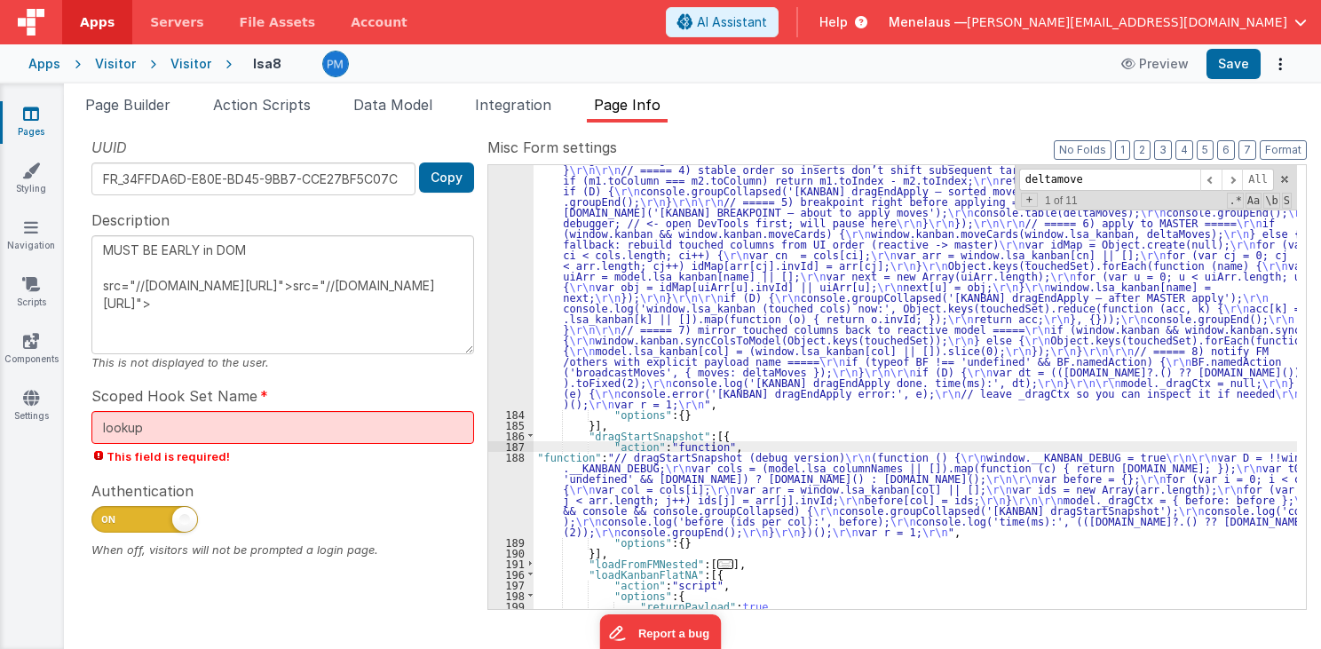
scroll to position [1481, 0]
click at [1276, 59] on button "Options" at bounding box center [1279, 63] width 25 height 25
click at [1236, 131] on link "Rollback" at bounding box center [1214, 134] width 156 height 34
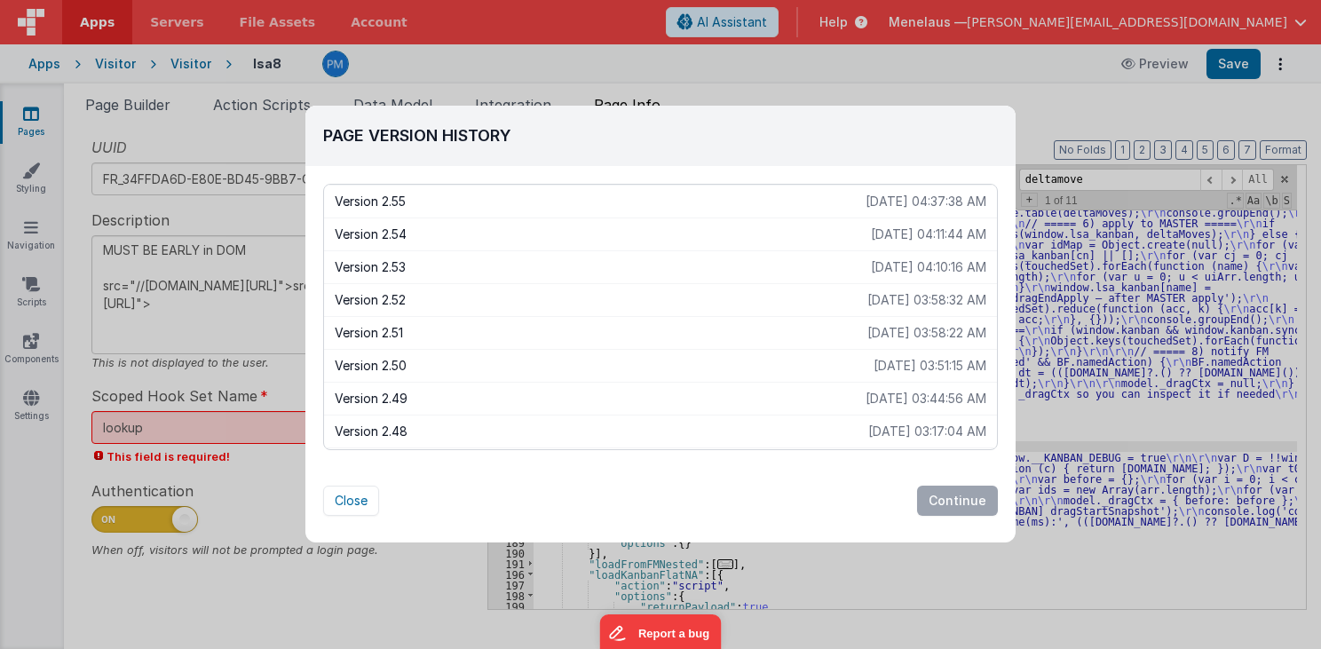
scroll to position [71, 0]
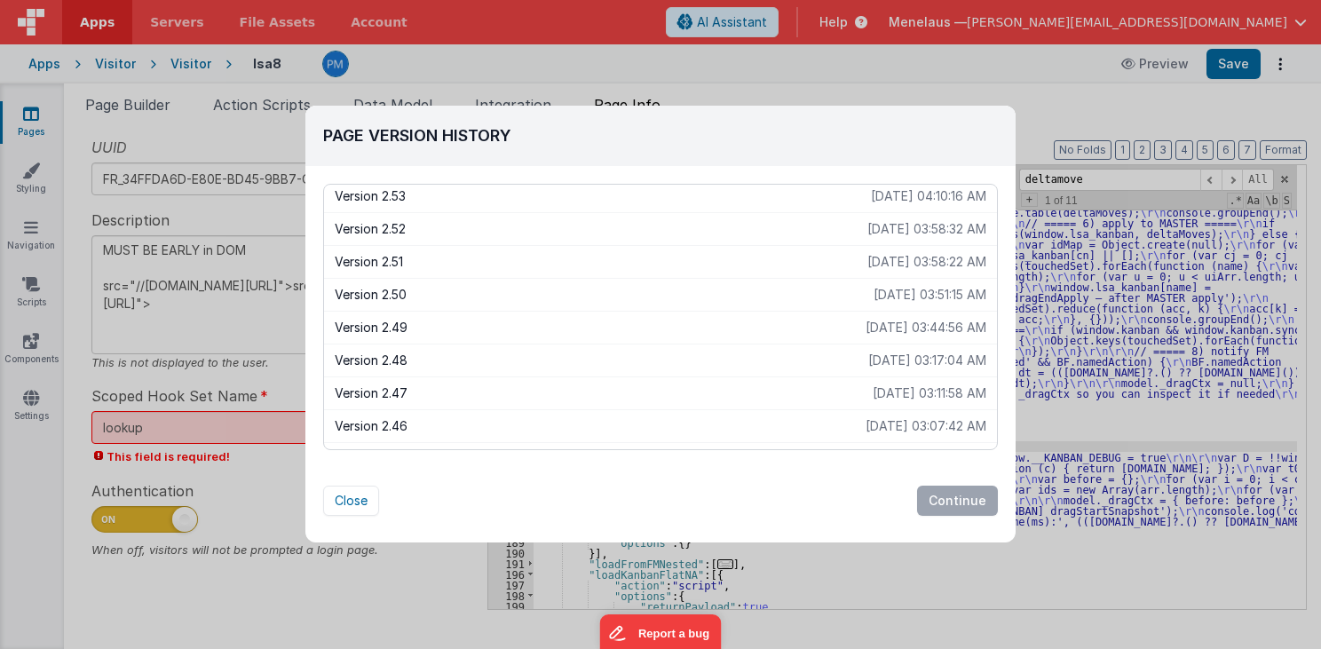
click at [394, 361] on p "Version 2.48" at bounding box center [601, 360] width 533 height 18
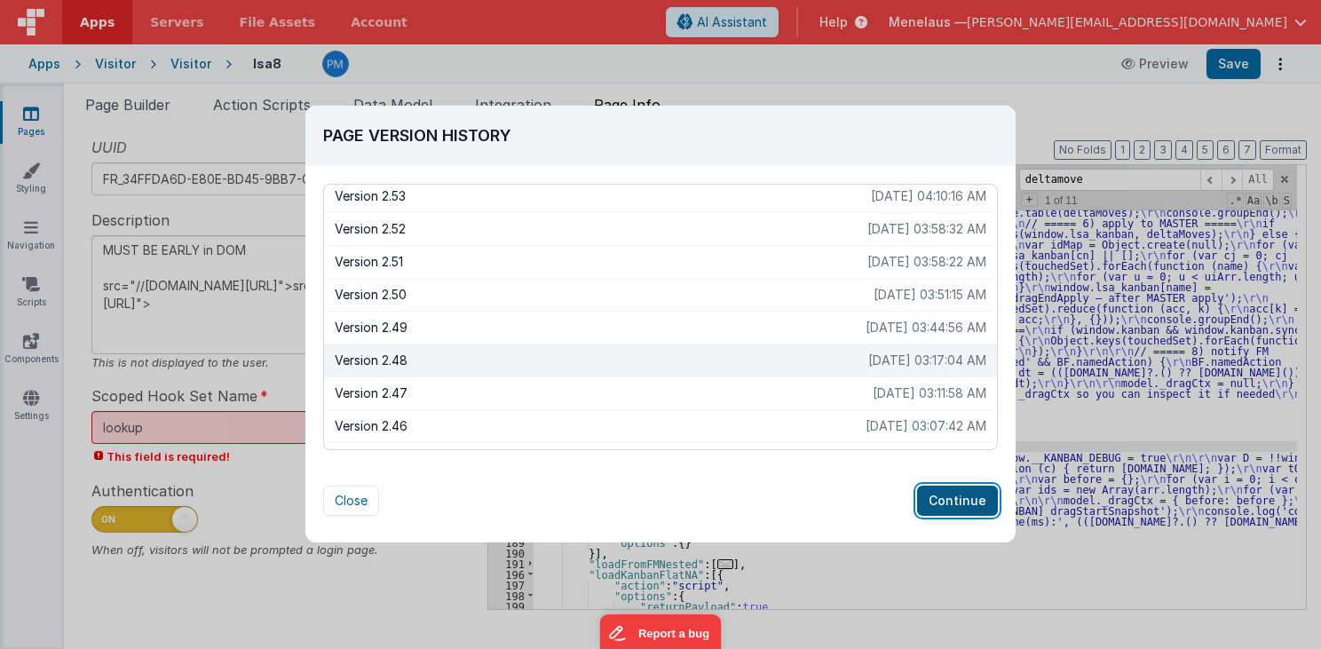
click at [974, 494] on button "Continue" at bounding box center [957, 501] width 81 height 30
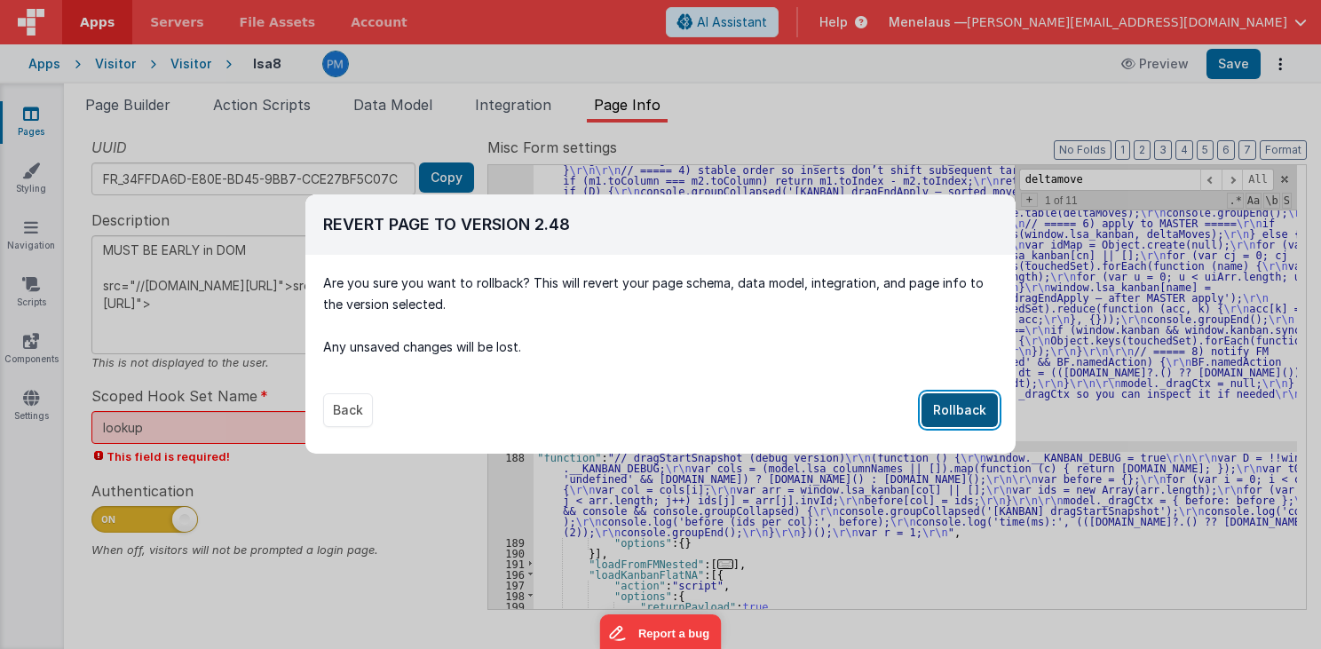
click at [947, 405] on button "Rollback" at bounding box center [959, 410] width 76 height 34
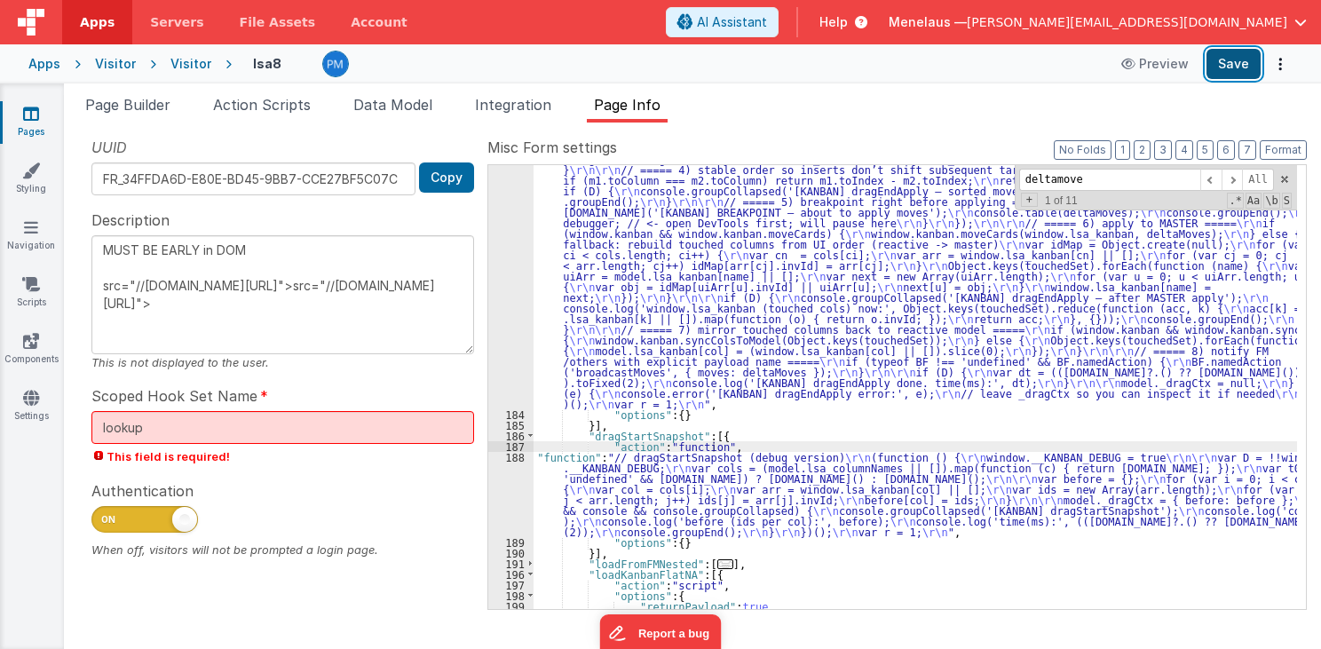
click at [1221, 71] on button "Save" at bounding box center [1233, 64] width 54 height 30
click at [128, 99] on span "Page Builder" at bounding box center [127, 105] width 85 height 18
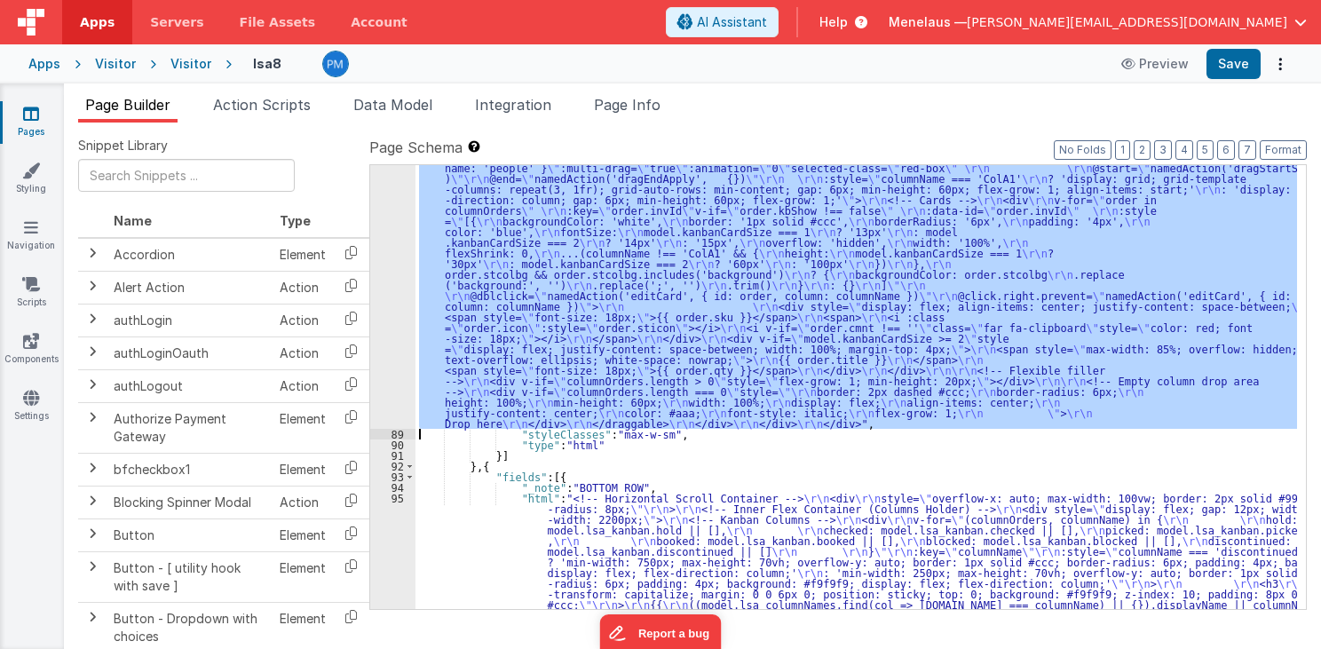
click at [395, 249] on div "88" at bounding box center [392, 232] width 45 height 394
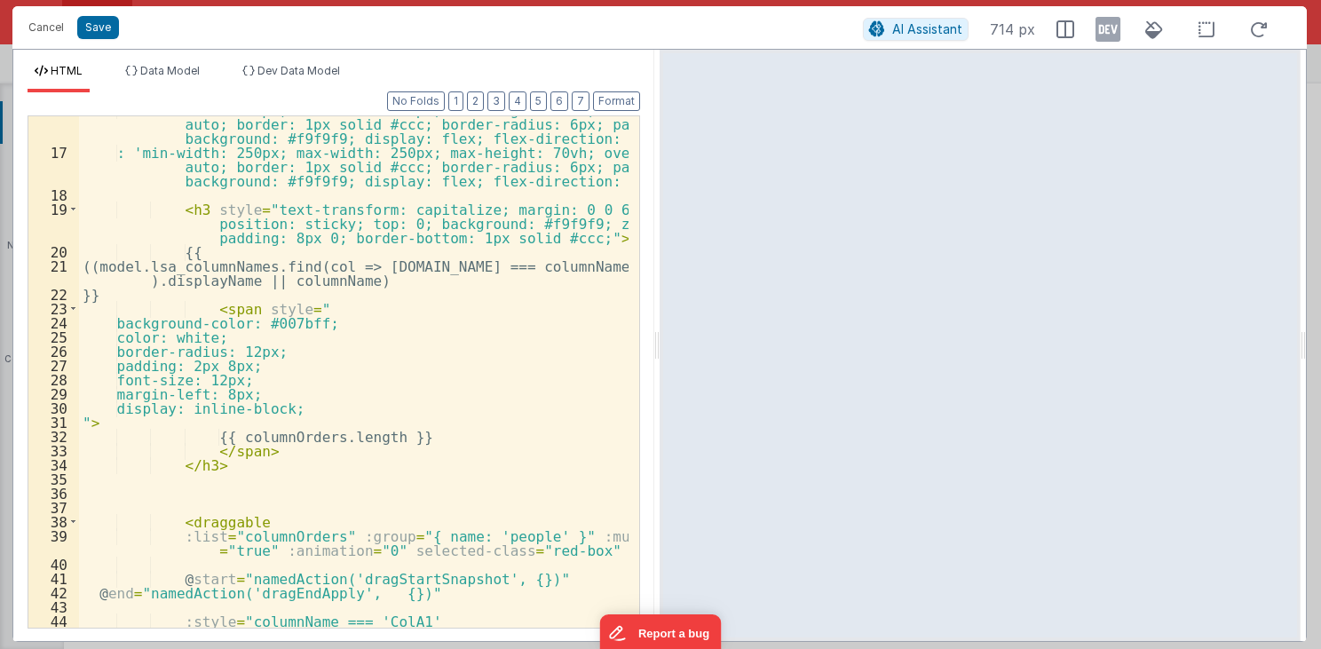
scroll to position [383, 0]
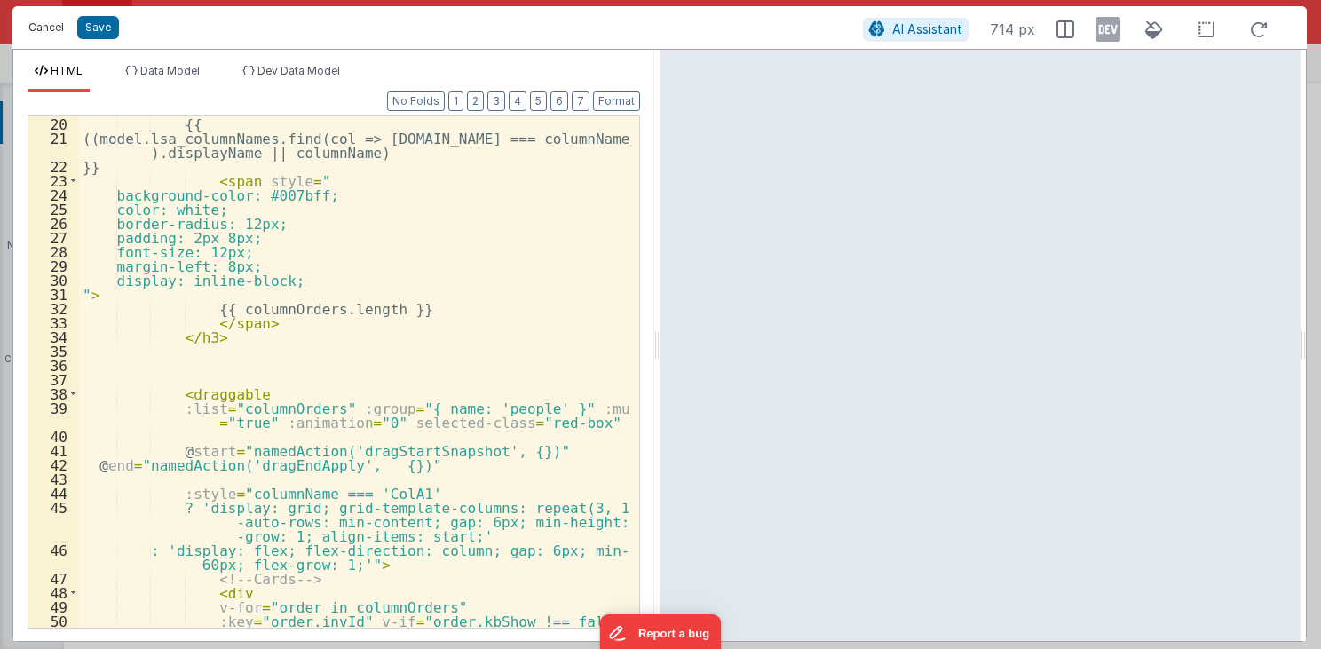
click at [46, 22] on button "Cancel" at bounding box center [46, 27] width 53 height 25
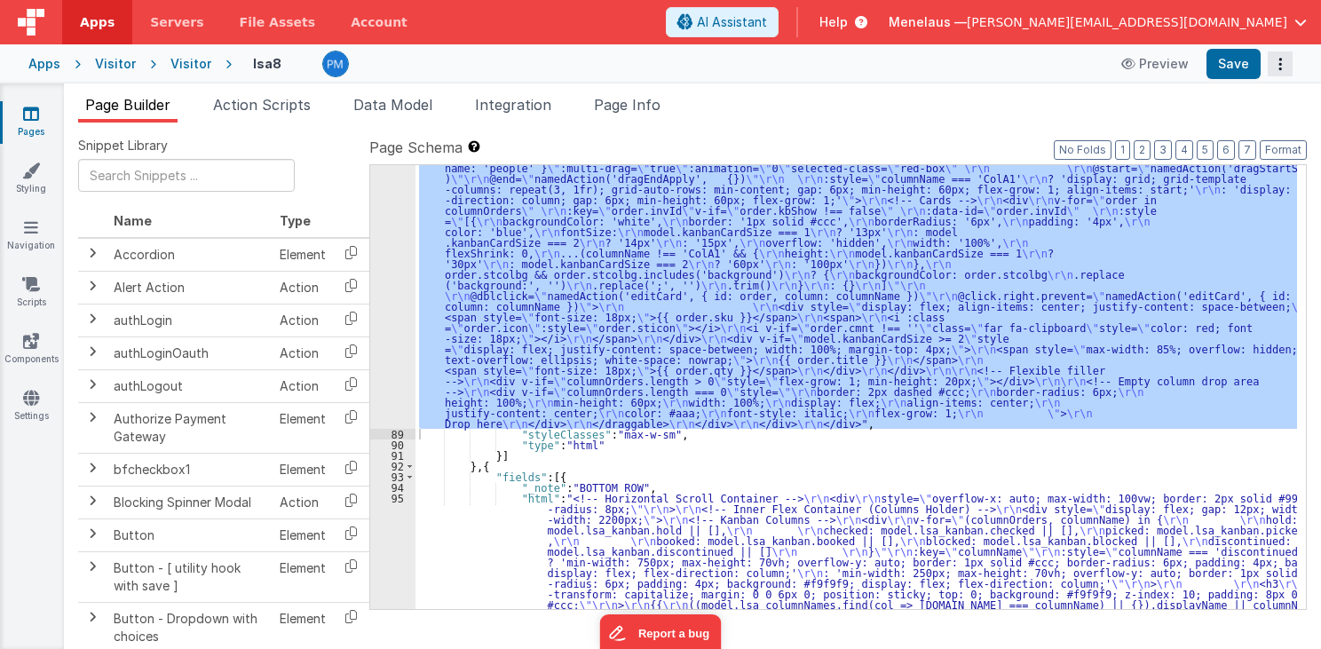
click at [1276, 65] on button "Options" at bounding box center [1279, 63] width 25 height 25
click at [1243, 130] on link "Rollback" at bounding box center [1214, 134] width 156 height 34
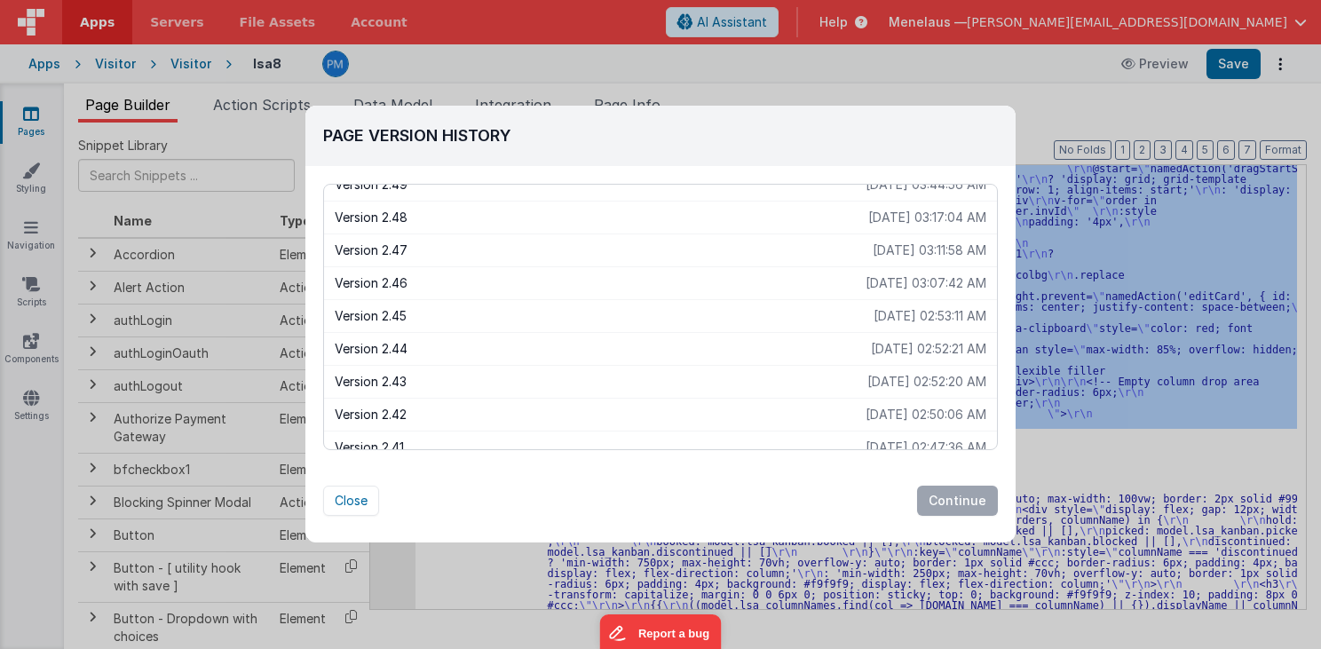
scroll to position [263, 0]
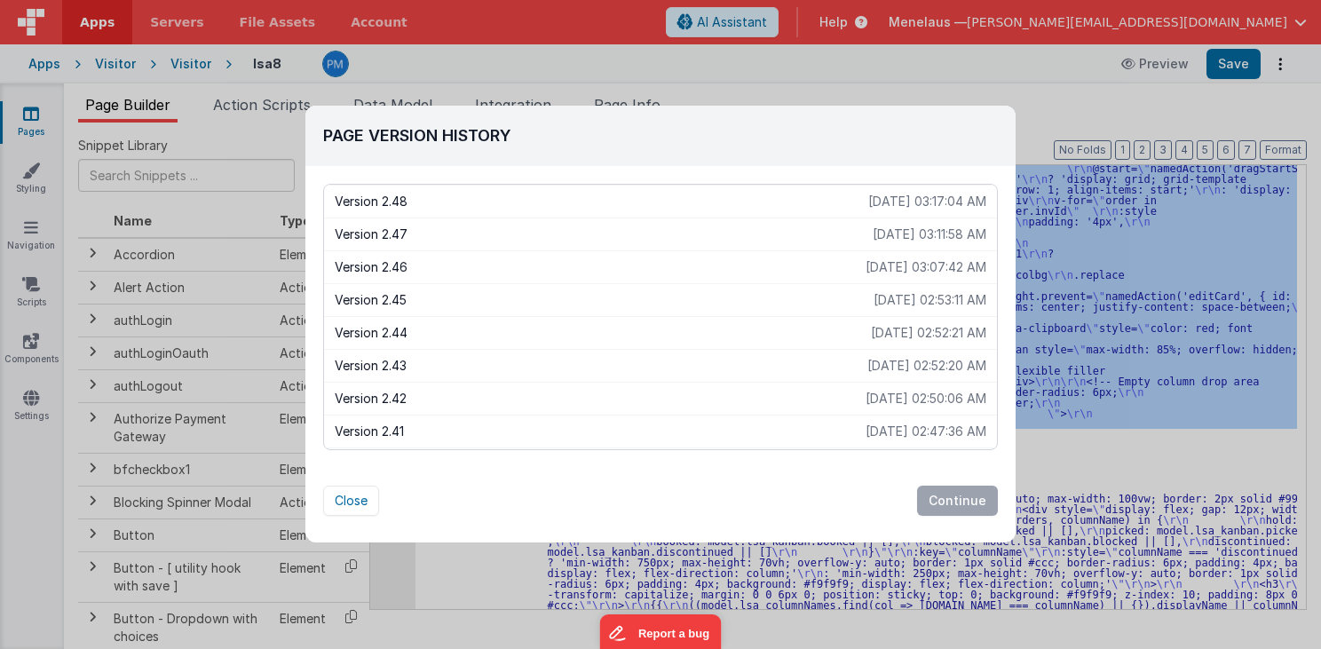
click at [380, 295] on p "Version 2.45" at bounding box center [604, 300] width 539 height 18
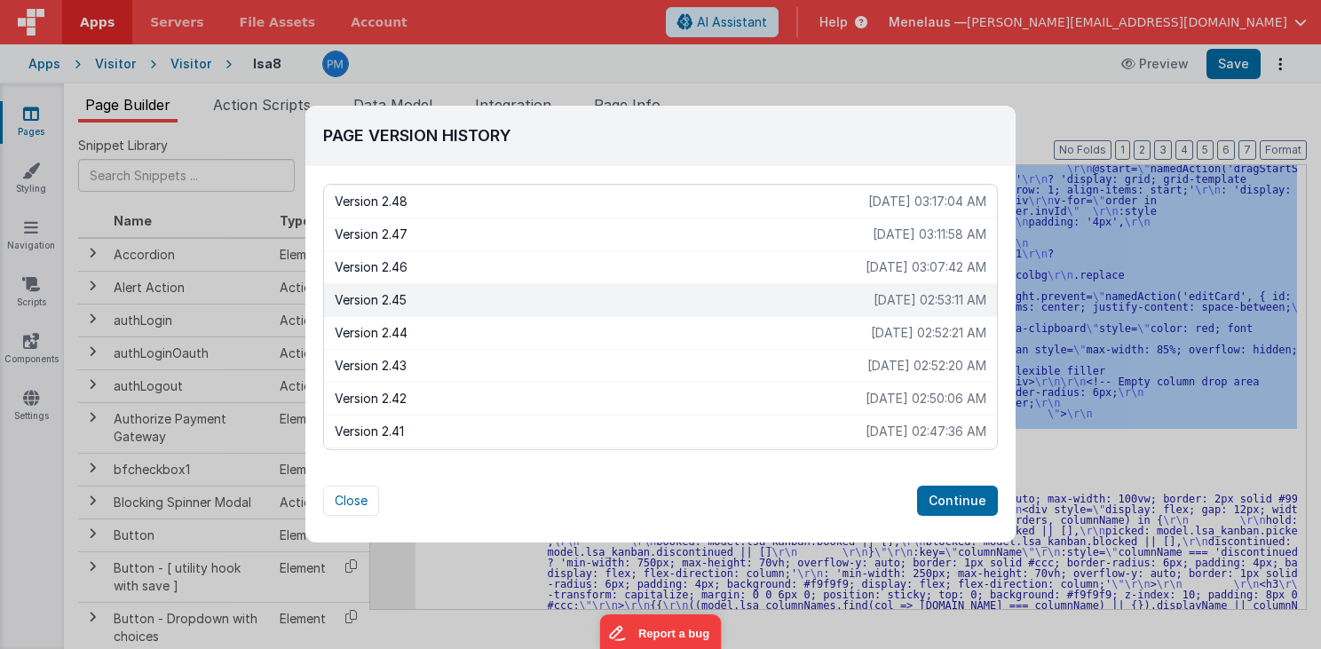
click at [380, 295] on p "Version 2.45" at bounding box center [604, 300] width 539 height 18
click at [949, 498] on button "Continue" at bounding box center [957, 501] width 81 height 30
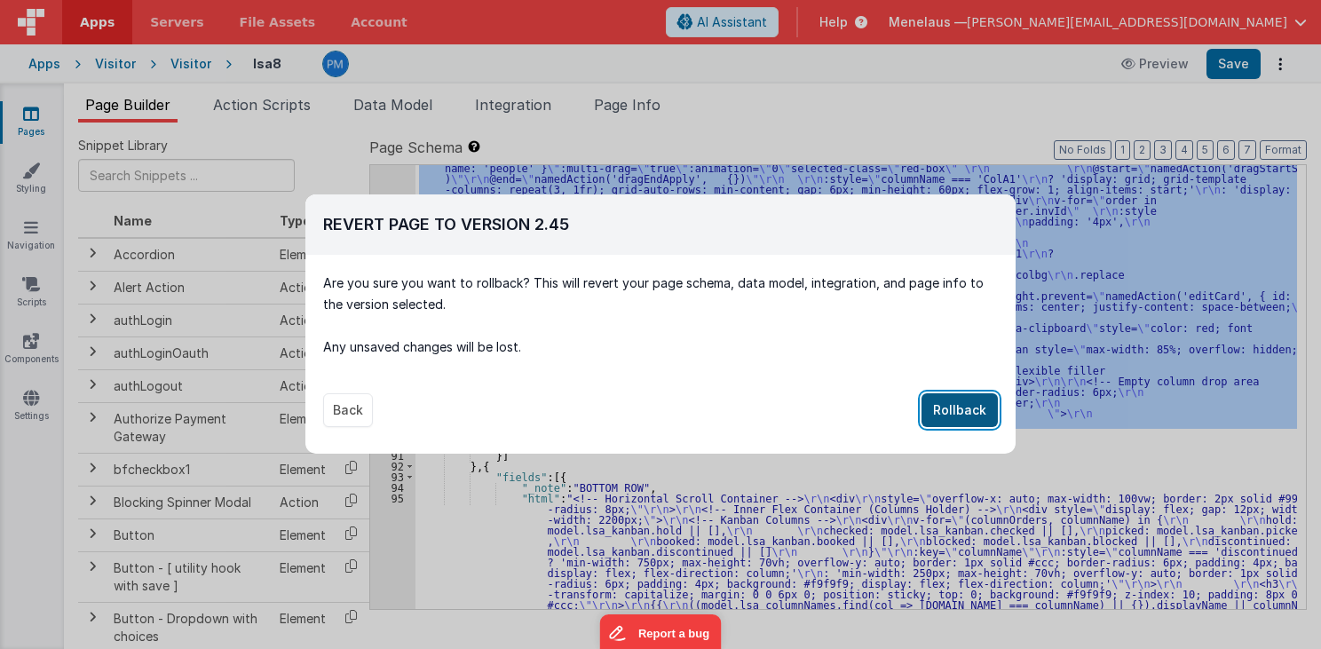
click at [961, 402] on button "Rollback" at bounding box center [959, 410] width 76 height 34
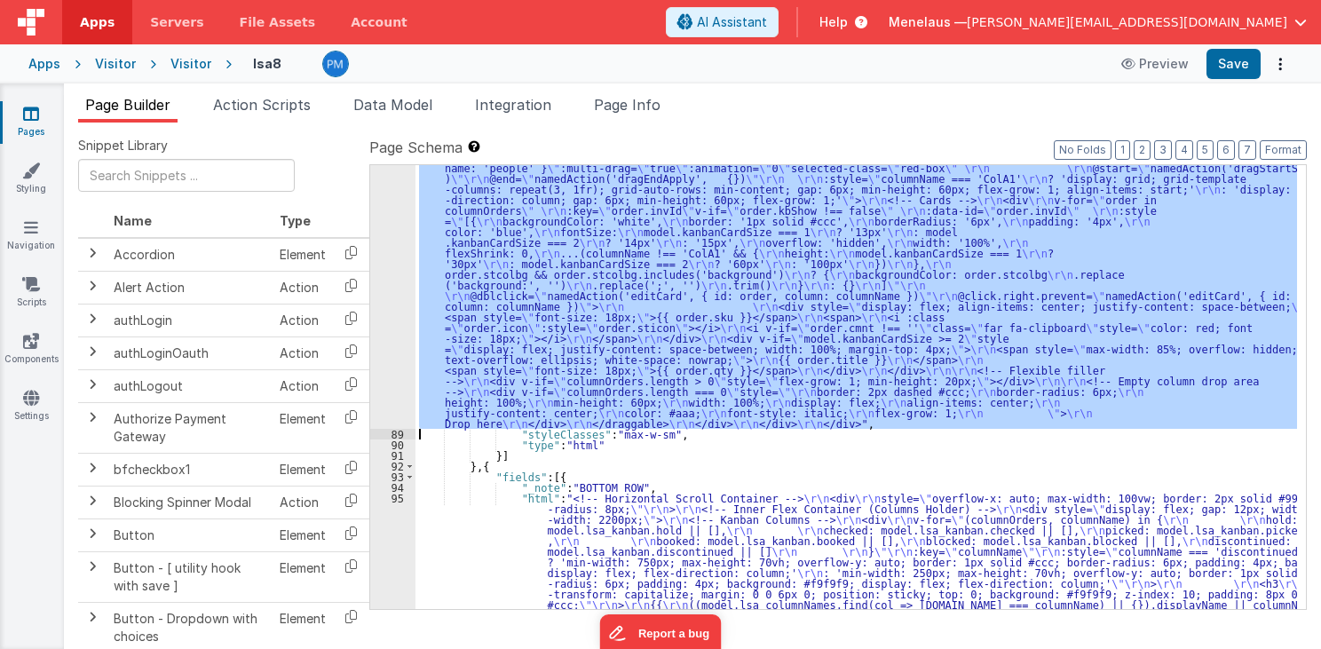
click at [383, 279] on div "88" at bounding box center [392, 232] width 45 height 394
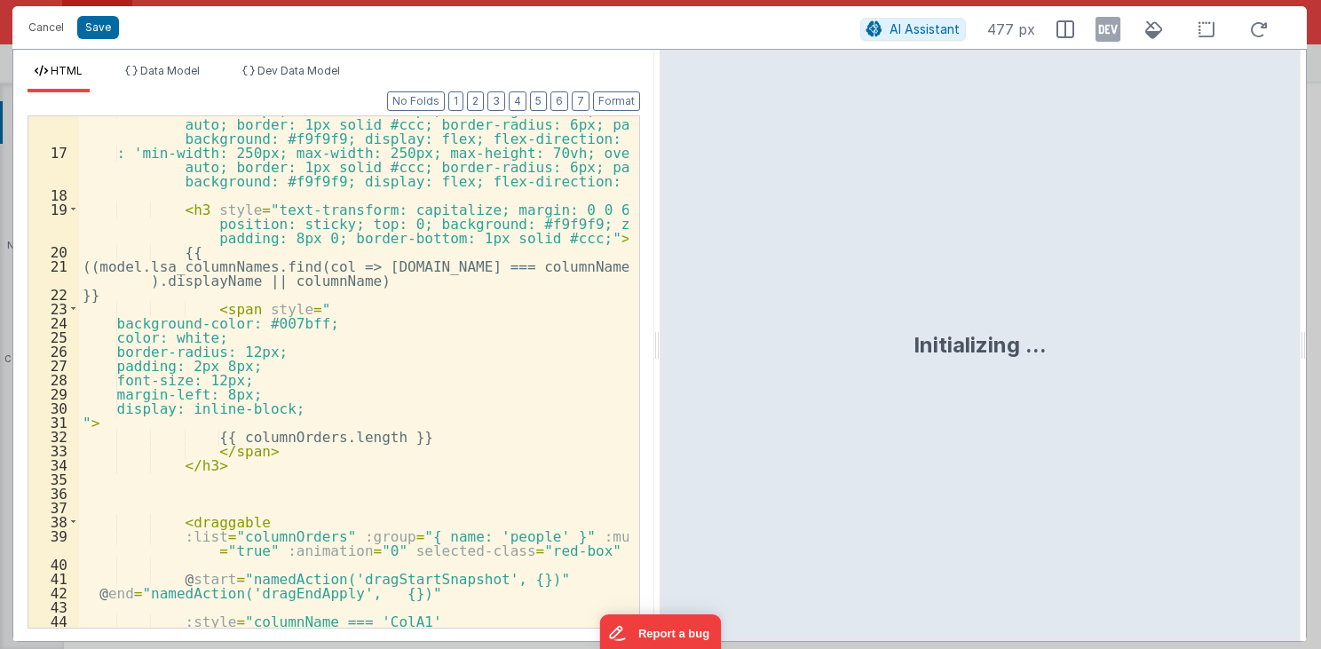
scroll to position [383, 0]
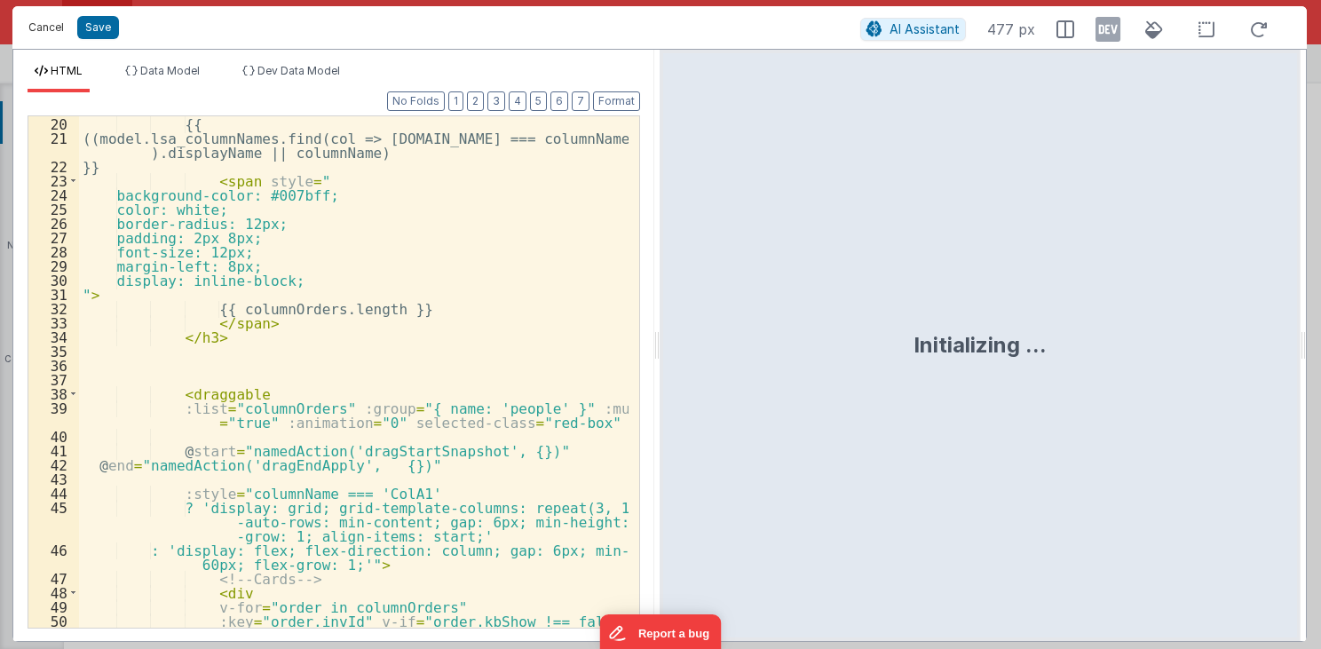
click at [53, 30] on button "Cancel" at bounding box center [46, 27] width 53 height 25
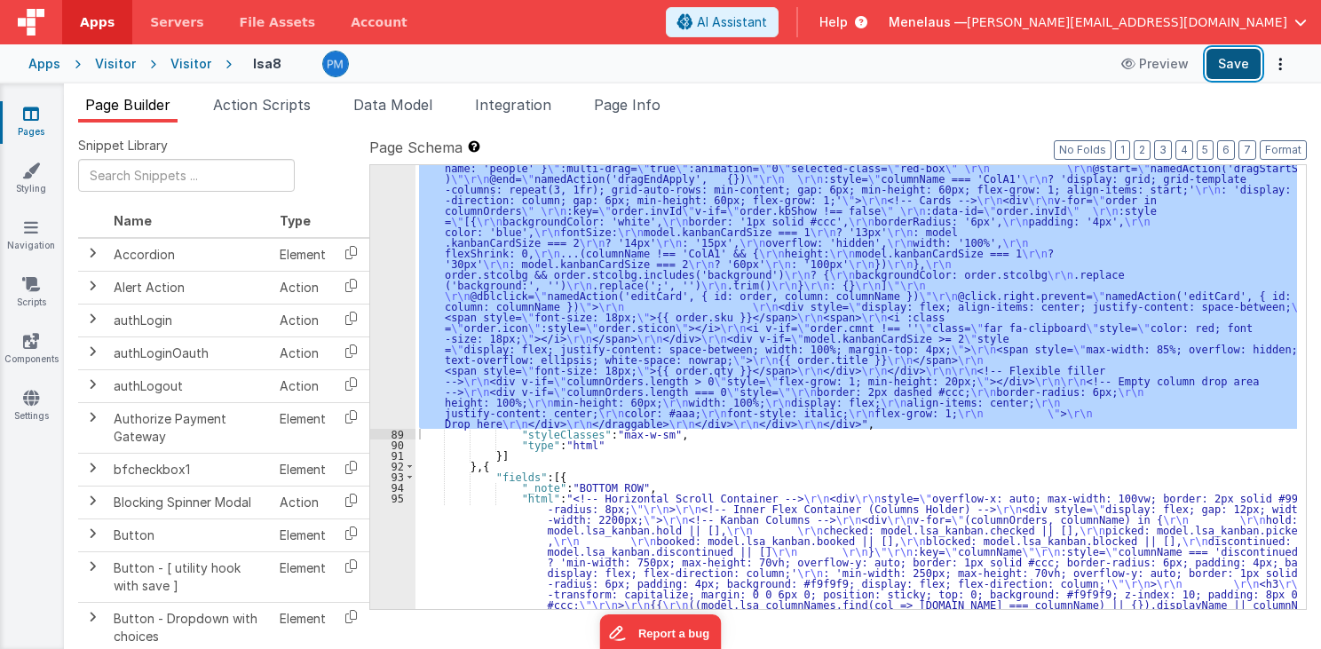
click at [1232, 61] on button "Save" at bounding box center [1233, 64] width 54 height 30
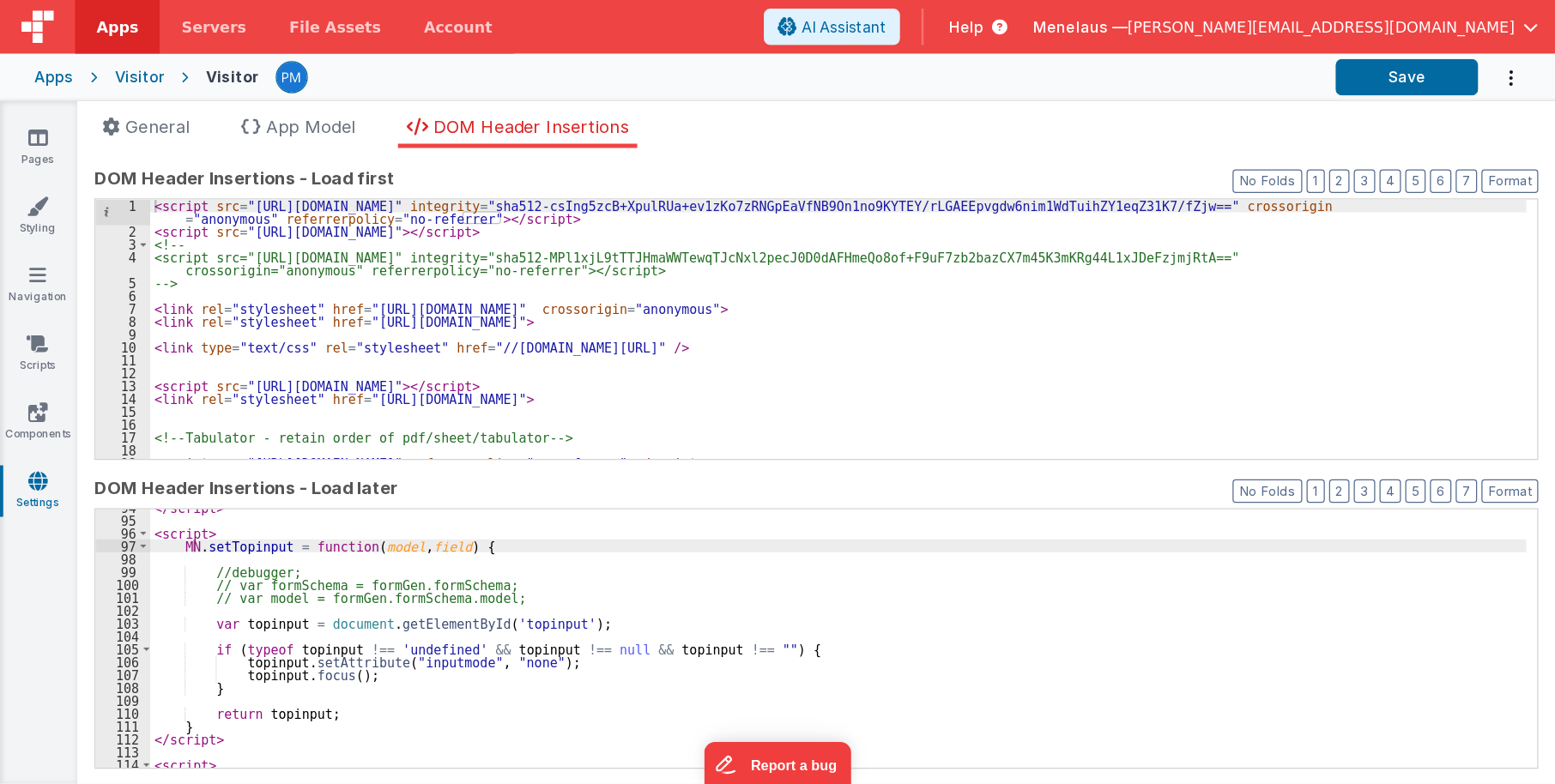
scroll to position [109, 0]
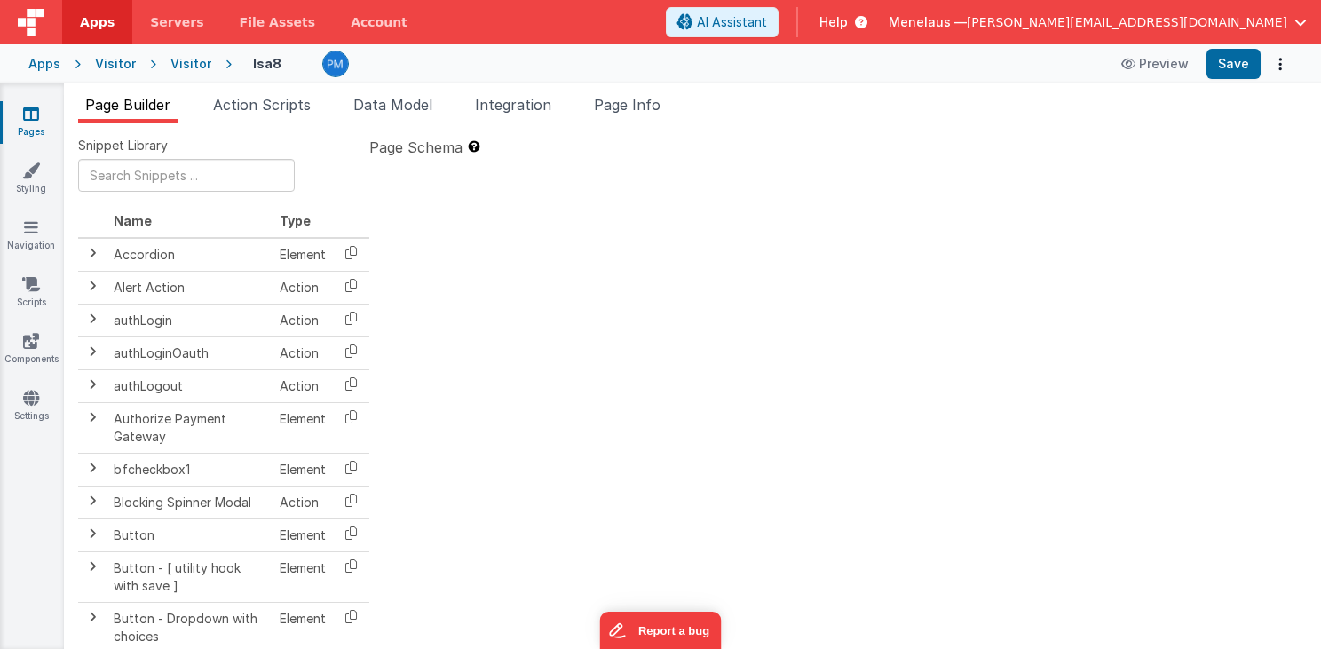
type textarea "MUST BE EARLY in DOM src="//[DOMAIN_NAME][URL]">src="//[DOMAIN_NAME][URL]">"
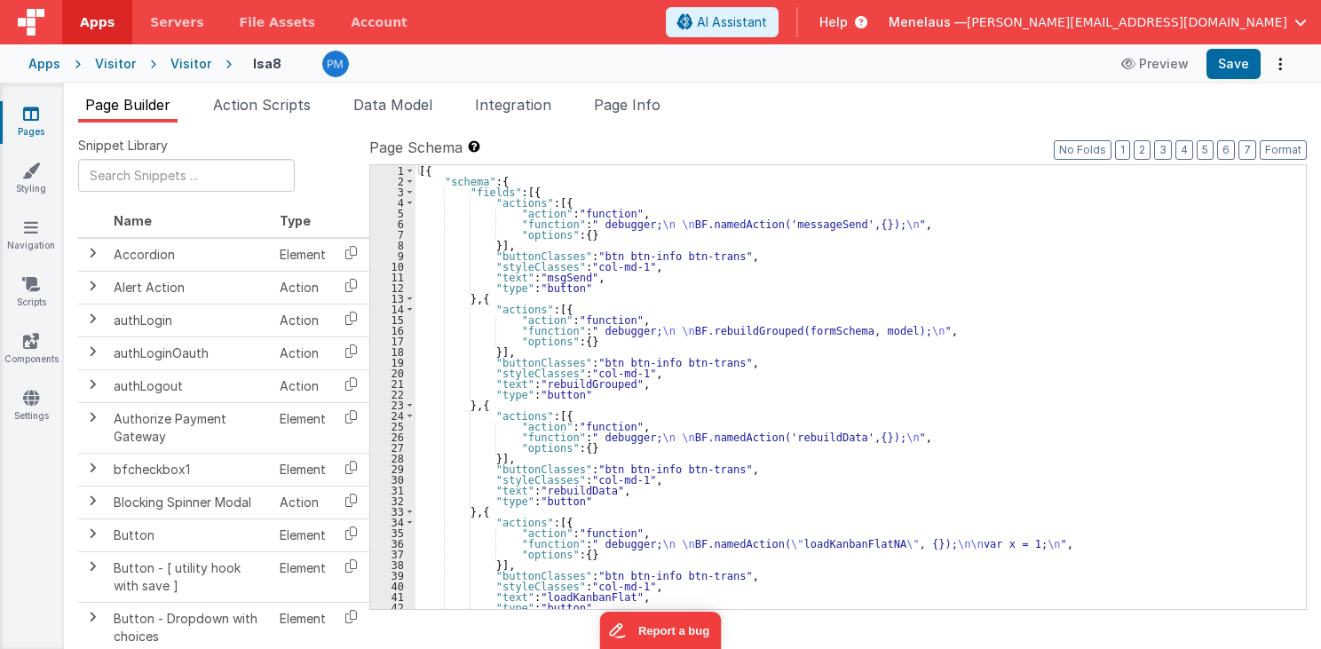
drag, startPoint x: 620, startPoint y: 104, endPoint x: 827, endPoint y: 276, distance: 269.8
click at [620, 104] on span "Page Info" at bounding box center [627, 105] width 67 height 18
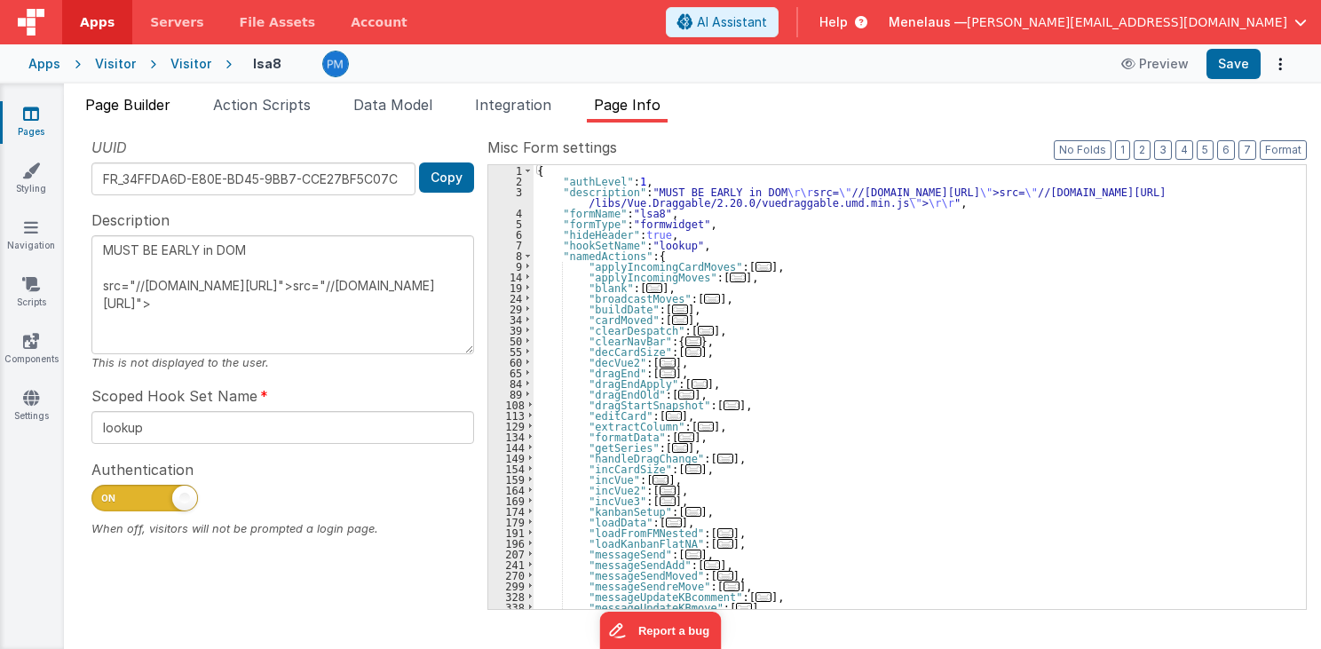
click at [130, 108] on span "Page Builder" at bounding box center [127, 105] width 85 height 18
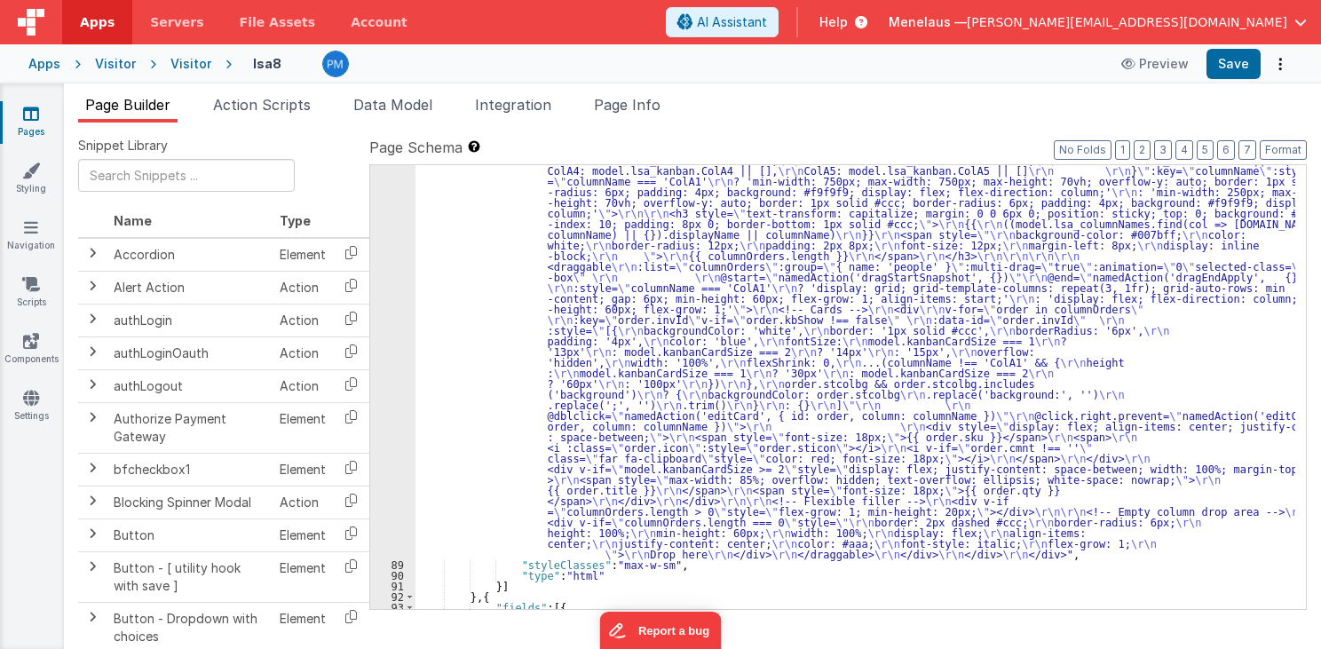
scroll to position [2173, 0]
click at [556, 340] on div ""html" : "<!-- Horizontal Scroll Container --> \r\n <div style= \" overflow-x: …" at bounding box center [855, 568] width 880 height 892
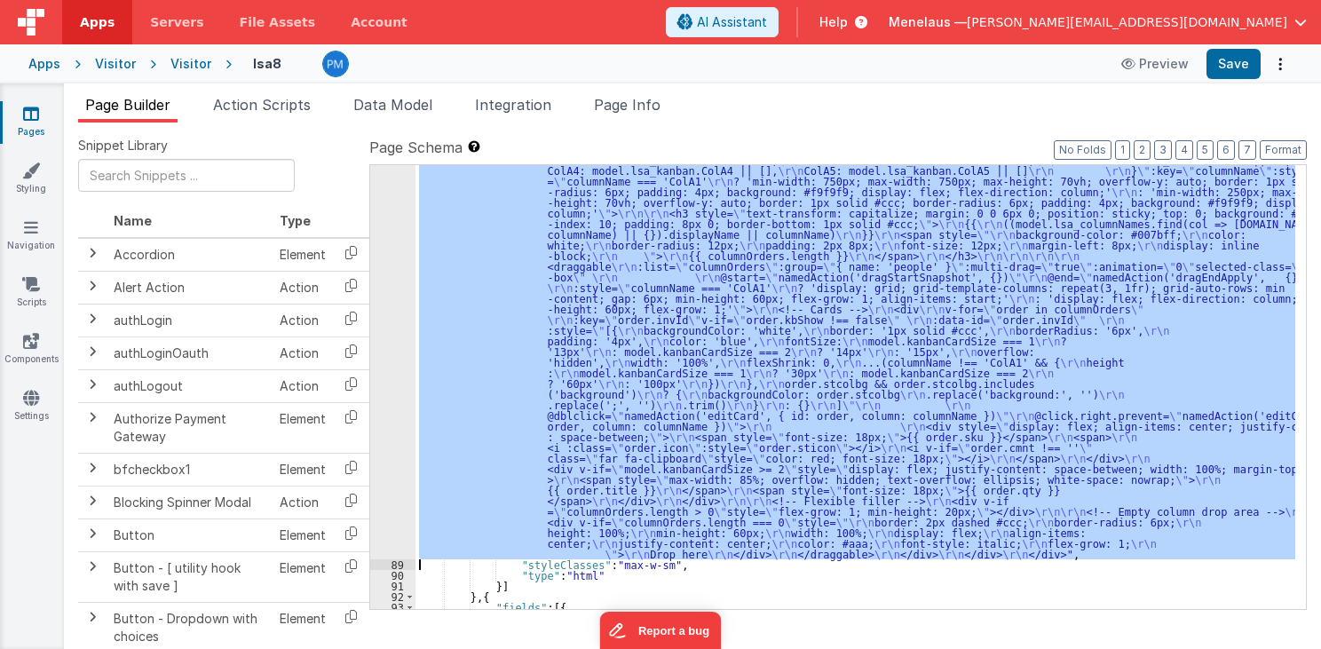
click at [383, 344] on div "88" at bounding box center [392, 340] width 45 height 437
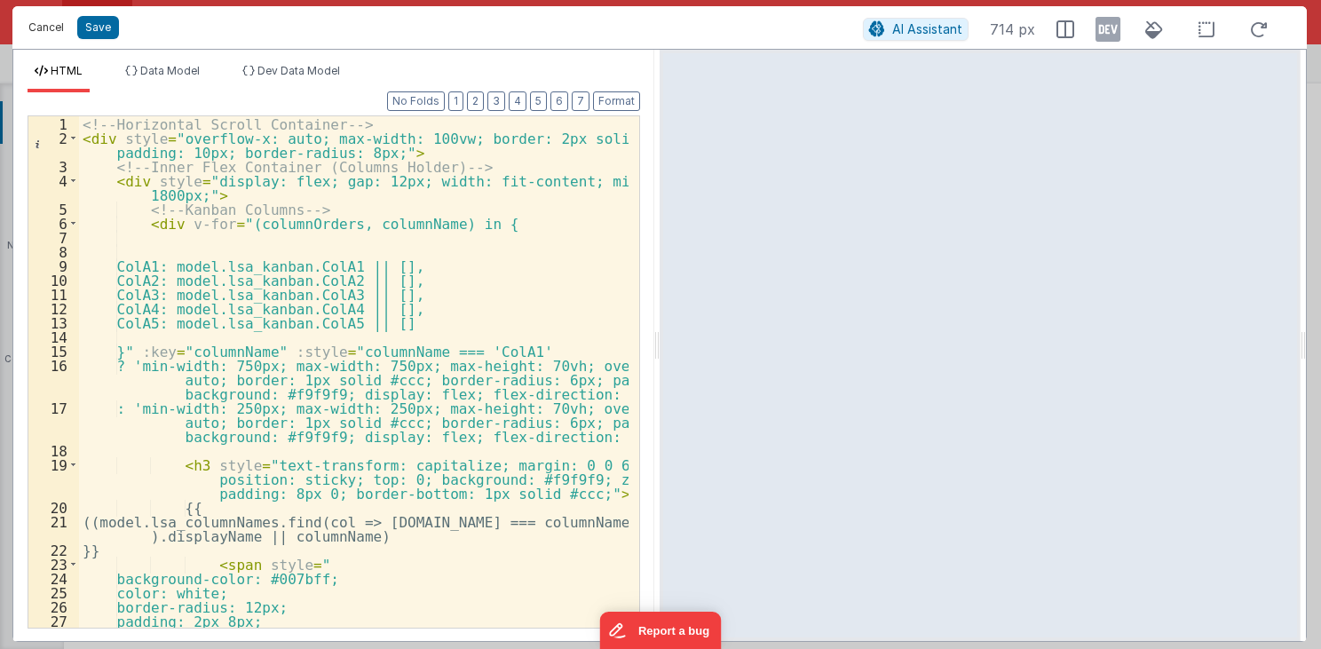
click at [39, 23] on button "Cancel" at bounding box center [46, 27] width 53 height 25
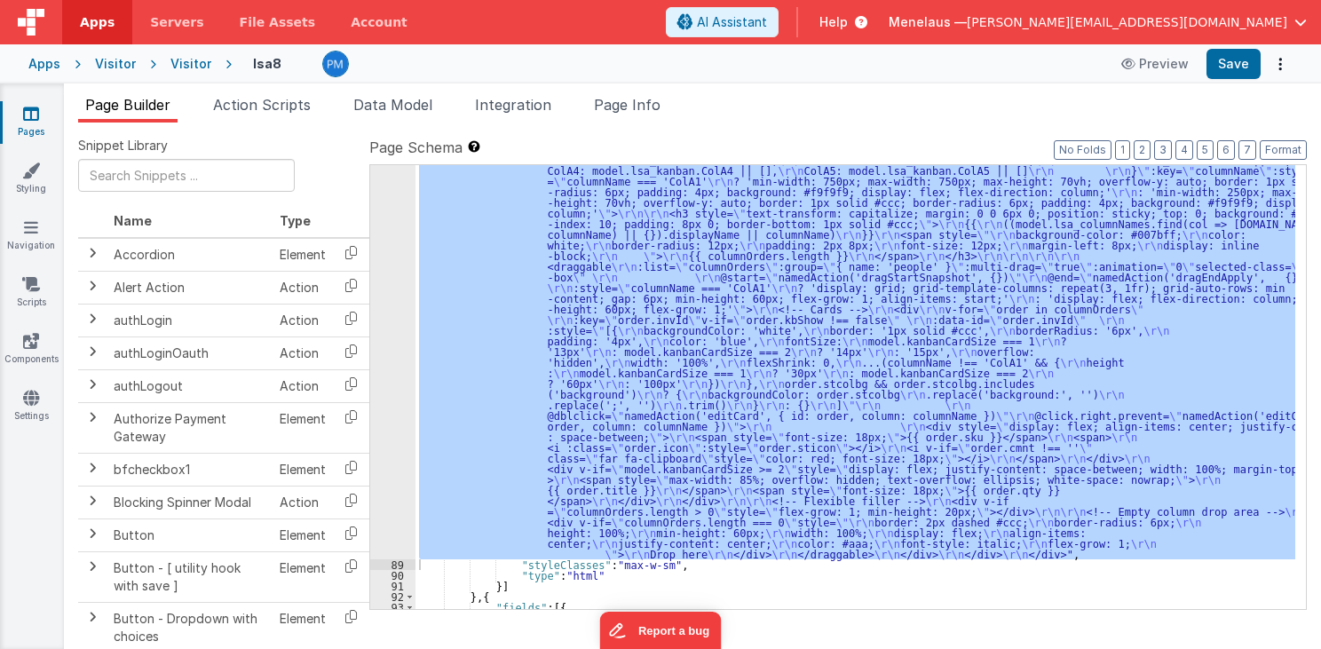
click at [636, 103] on span "Page Info" at bounding box center [627, 105] width 67 height 18
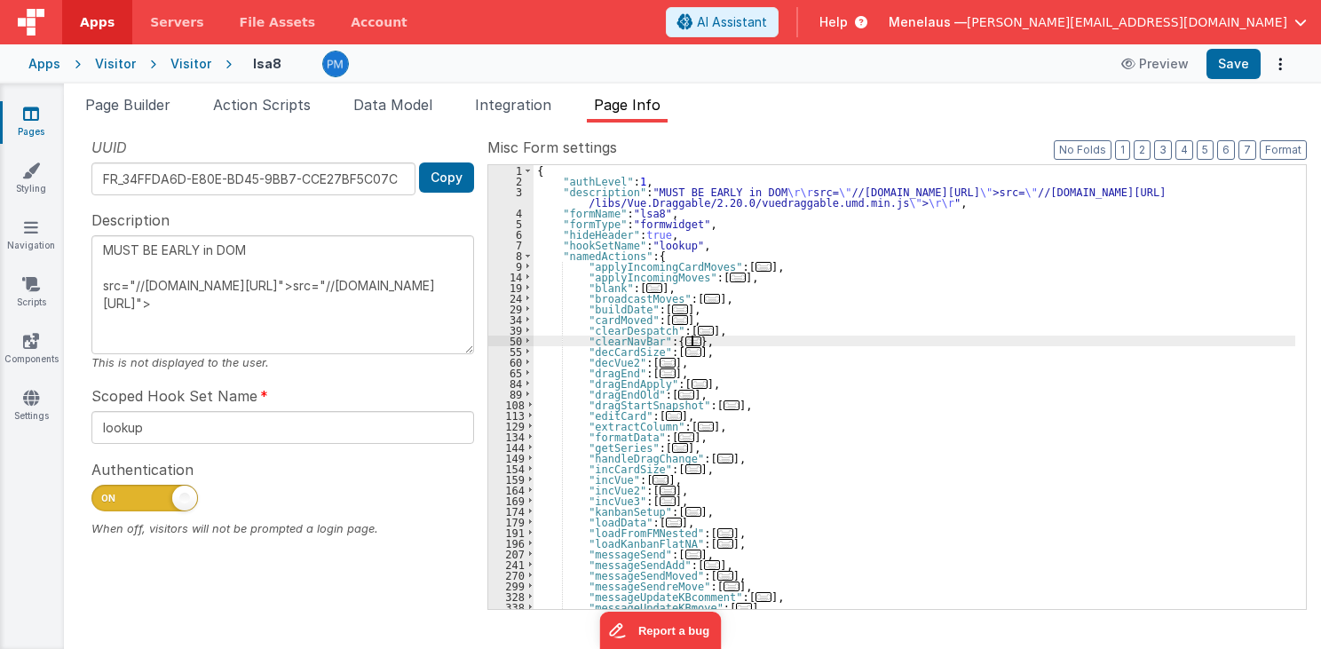
click at [1107, 337] on div "{ "authLevel" : 1 , "description" : "MUST BE EARLY in DOM \r\r src= \" //cdn.js…" at bounding box center [914, 398] width 762 height 466
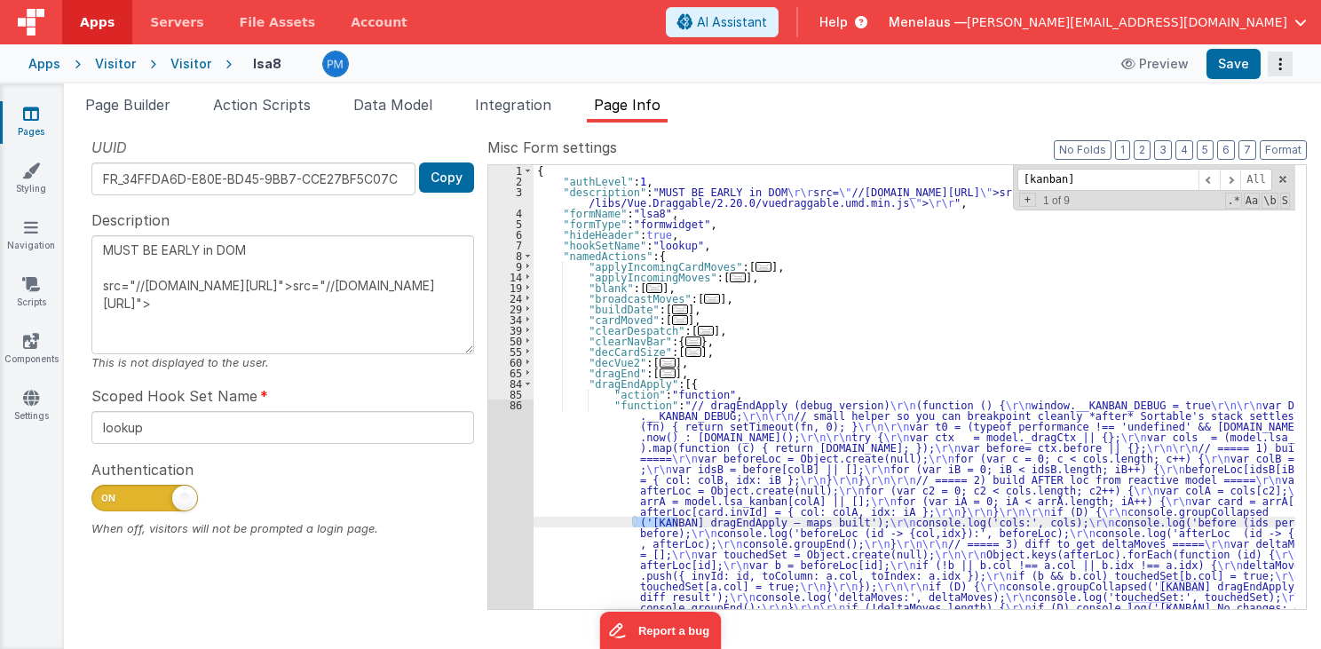
type input "[kanban]"
click at [1278, 64] on icon "Options" at bounding box center [1279, 64] width 25 height 1
click at [1198, 120] on link "Rollback" at bounding box center [1214, 134] width 156 height 34
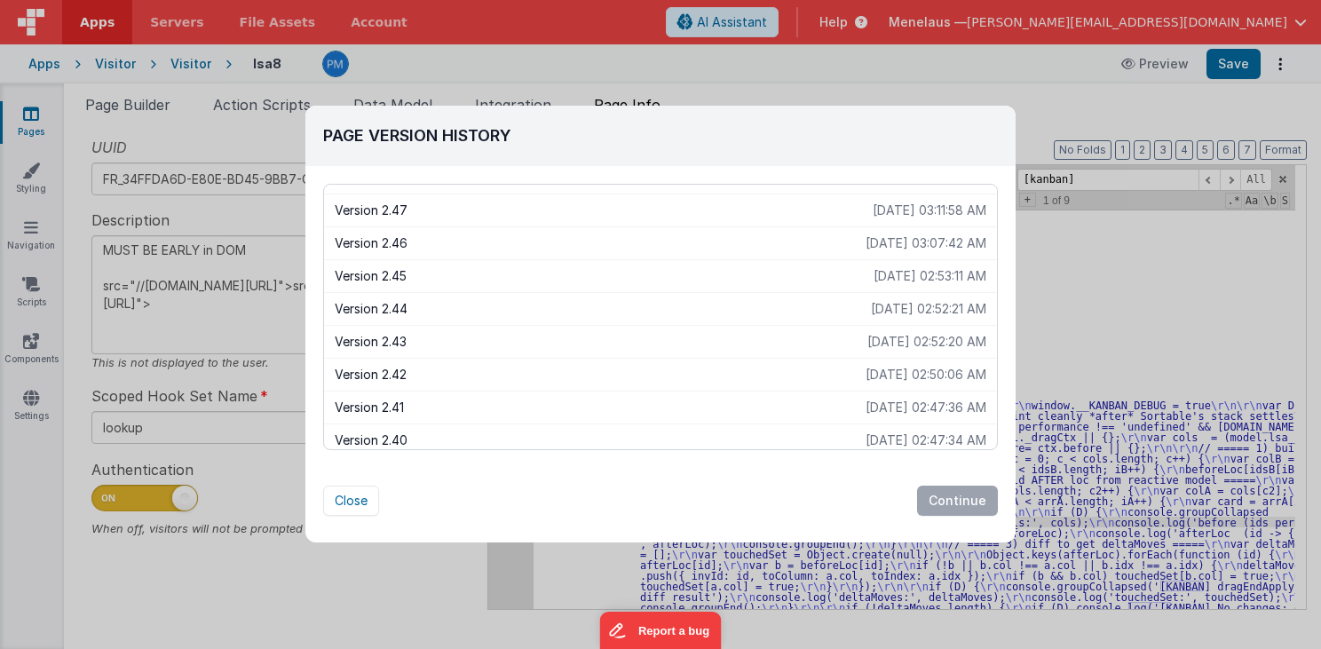
scroll to position [307, 0]
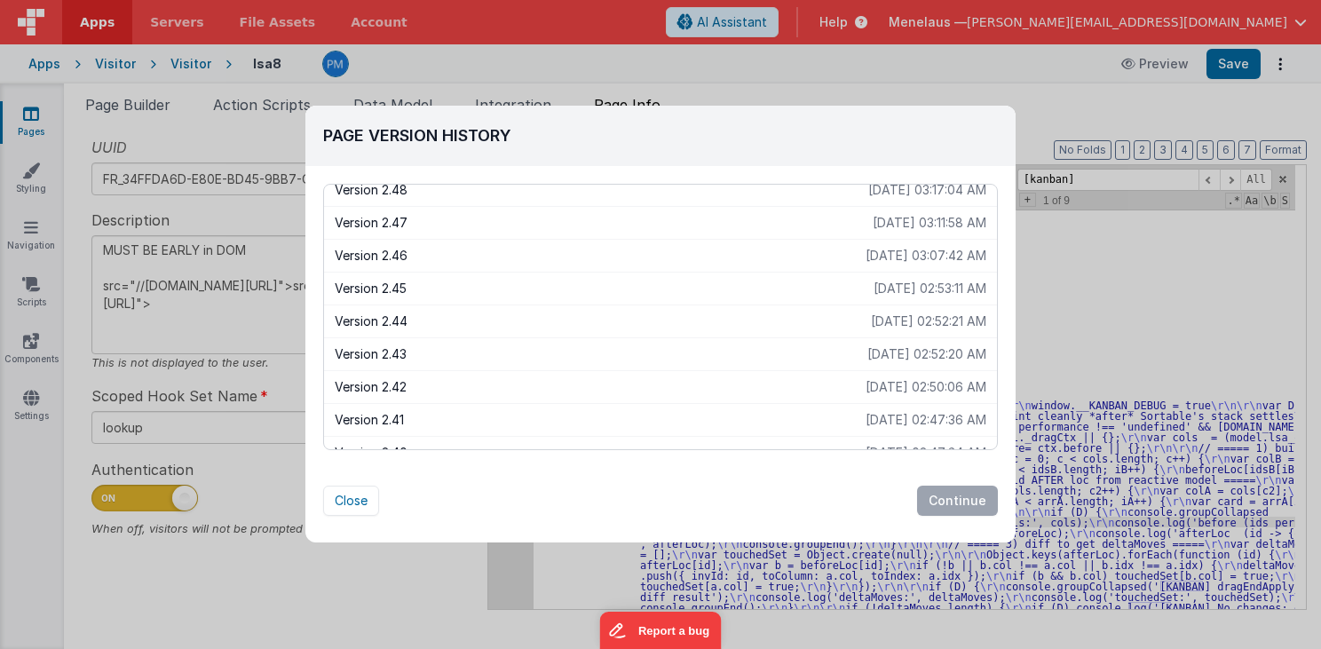
click at [394, 288] on p "Version 2.45" at bounding box center [604, 289] width 539 height 18
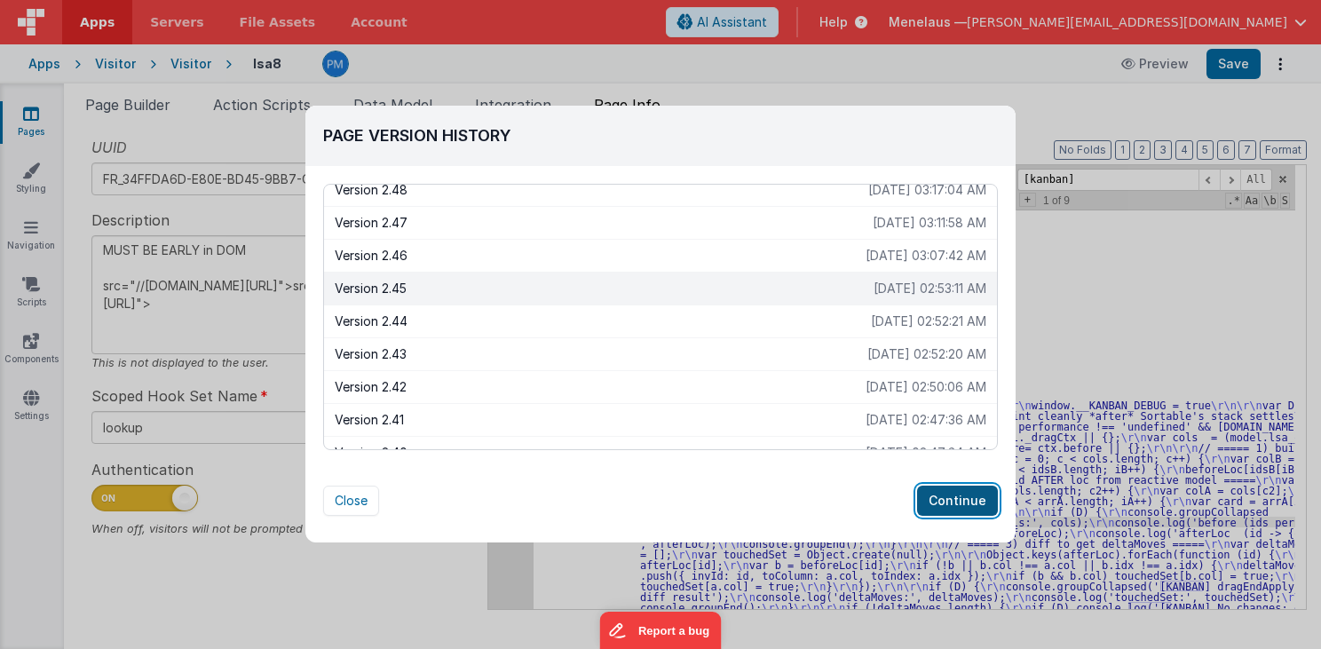
click at [948, 498] on button "Continue" at bounding box center [957, 501] width 81 height 30
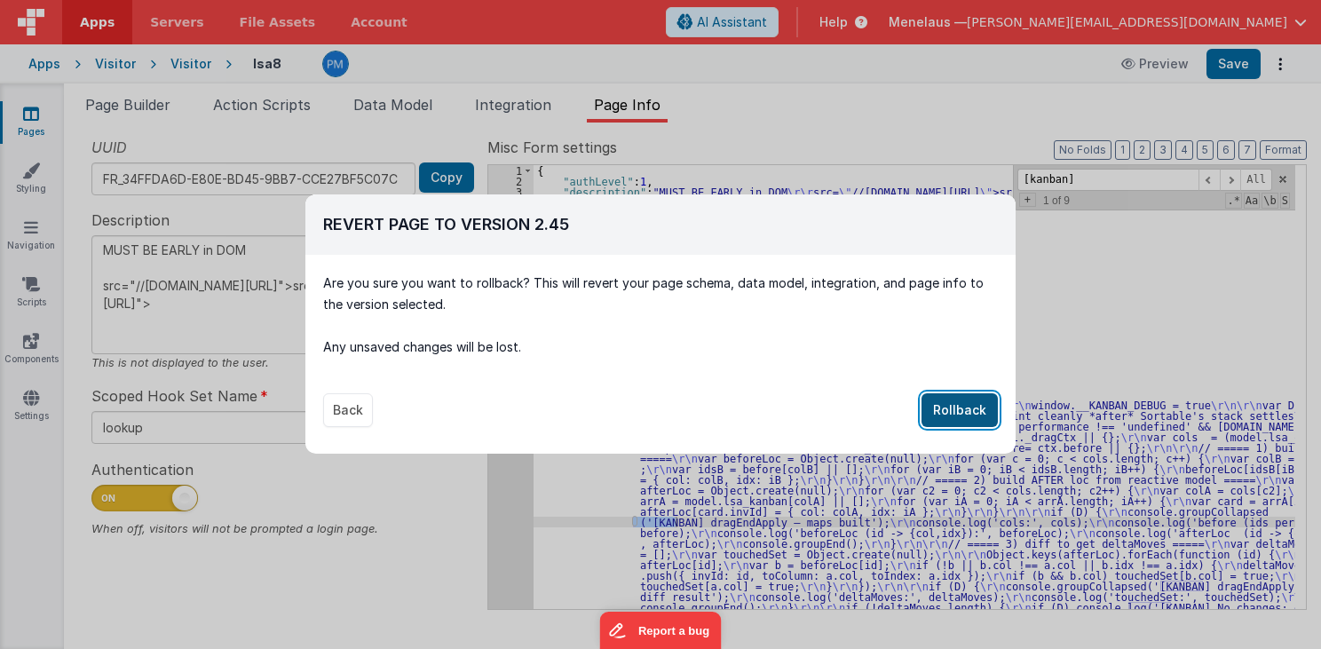
click at [957, 403] on button "Rollback" at bounding box center [959, 410] width 76 height 34
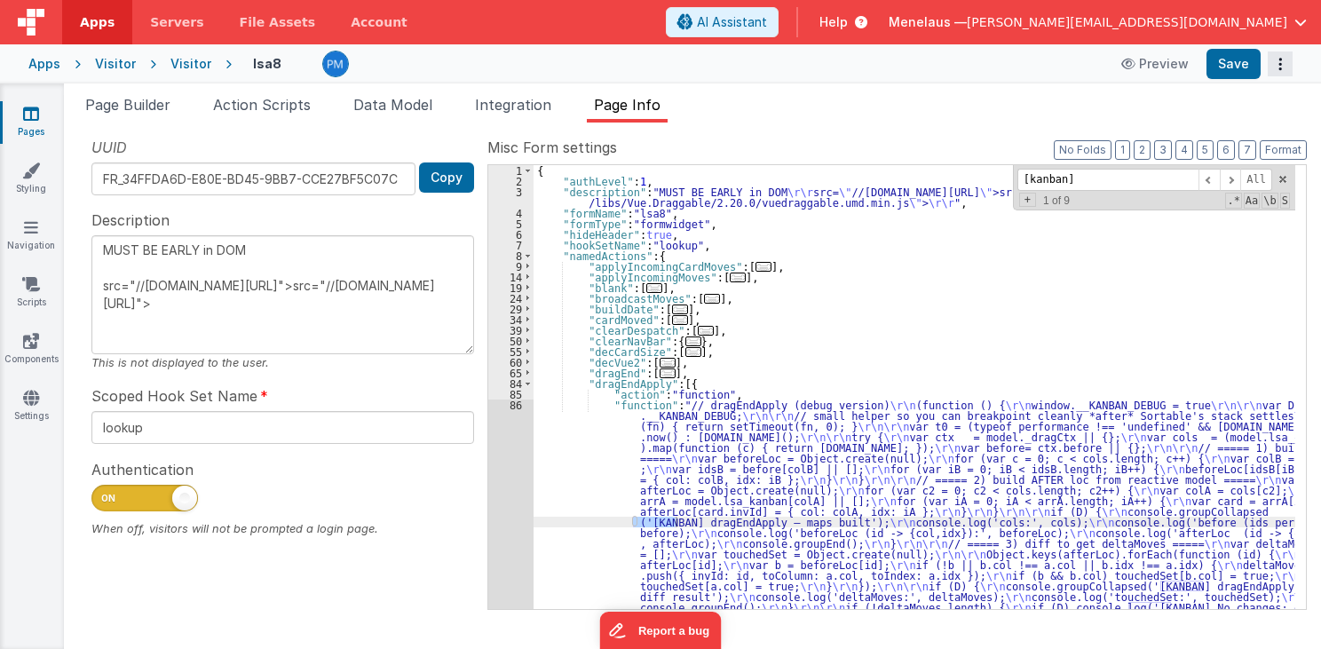
click at [1277, 59] on button "Options" at bounding box center [1279, 63] width 25 height 25
click at [1192, 127] on link "Rollback" at bounding box center [1214, 134] width 156 height 34
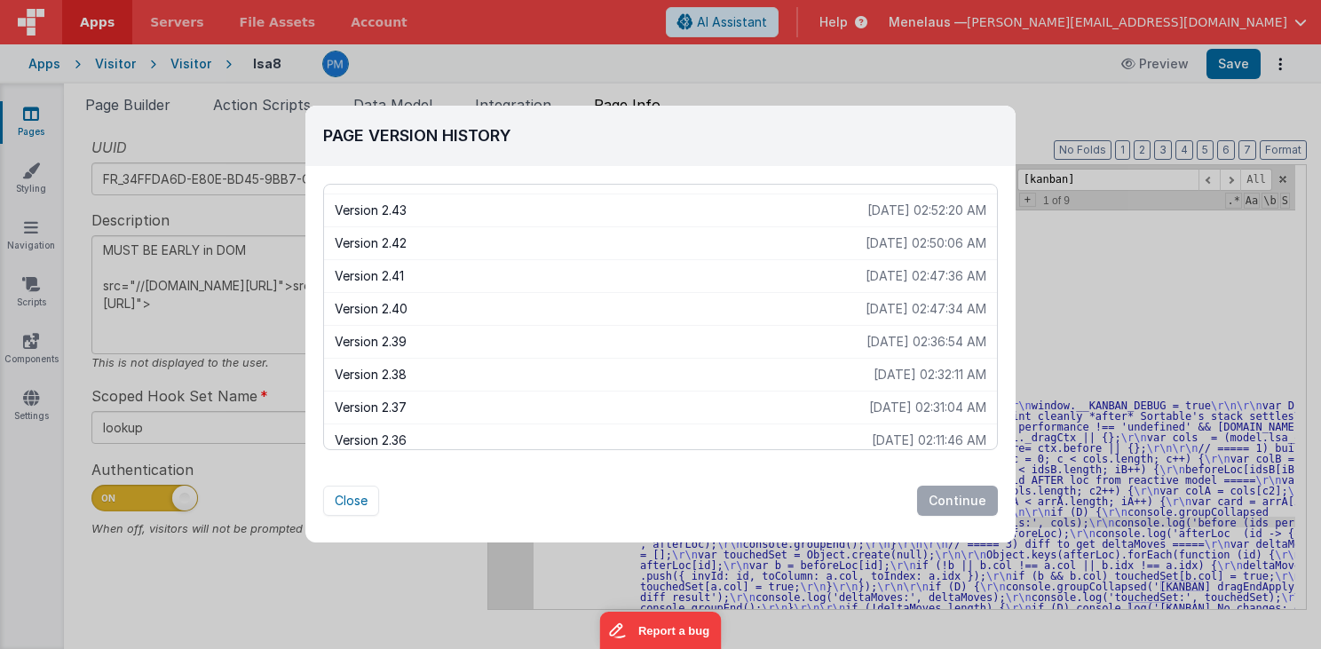
scroll to position [426, 0]
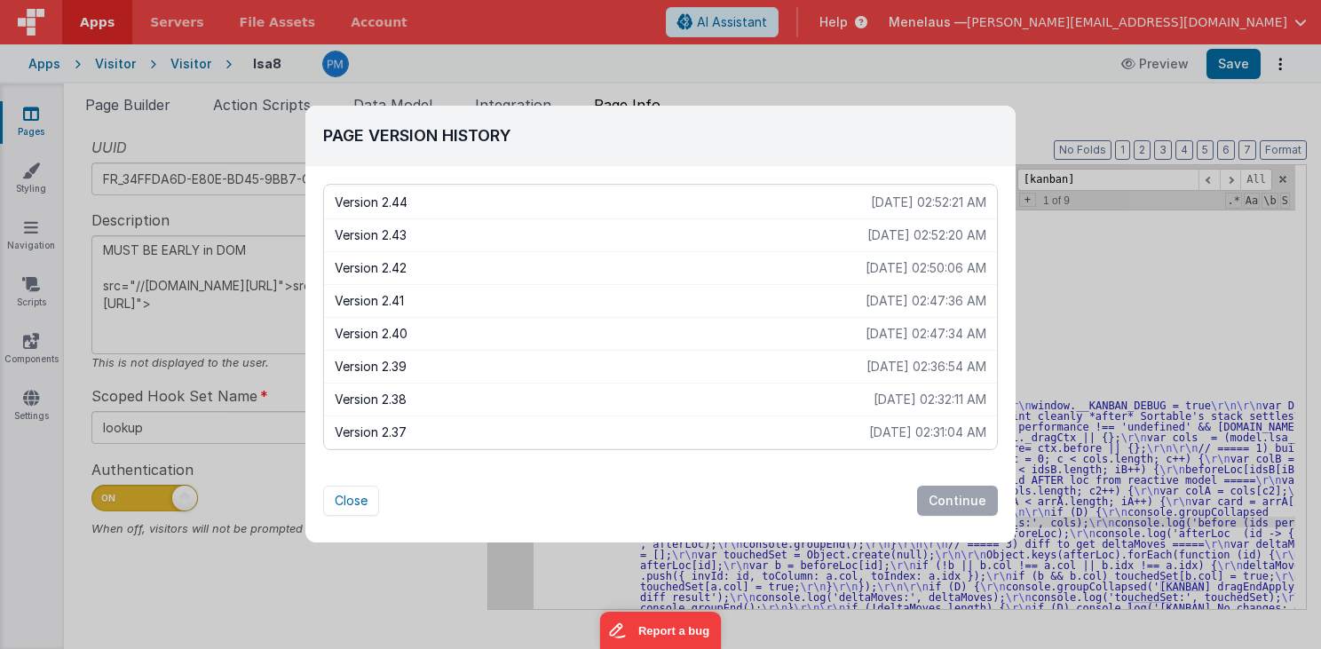
click at [376, 362] on p "Version 2.39" at bounding box center [601, 367] width 532 height 18
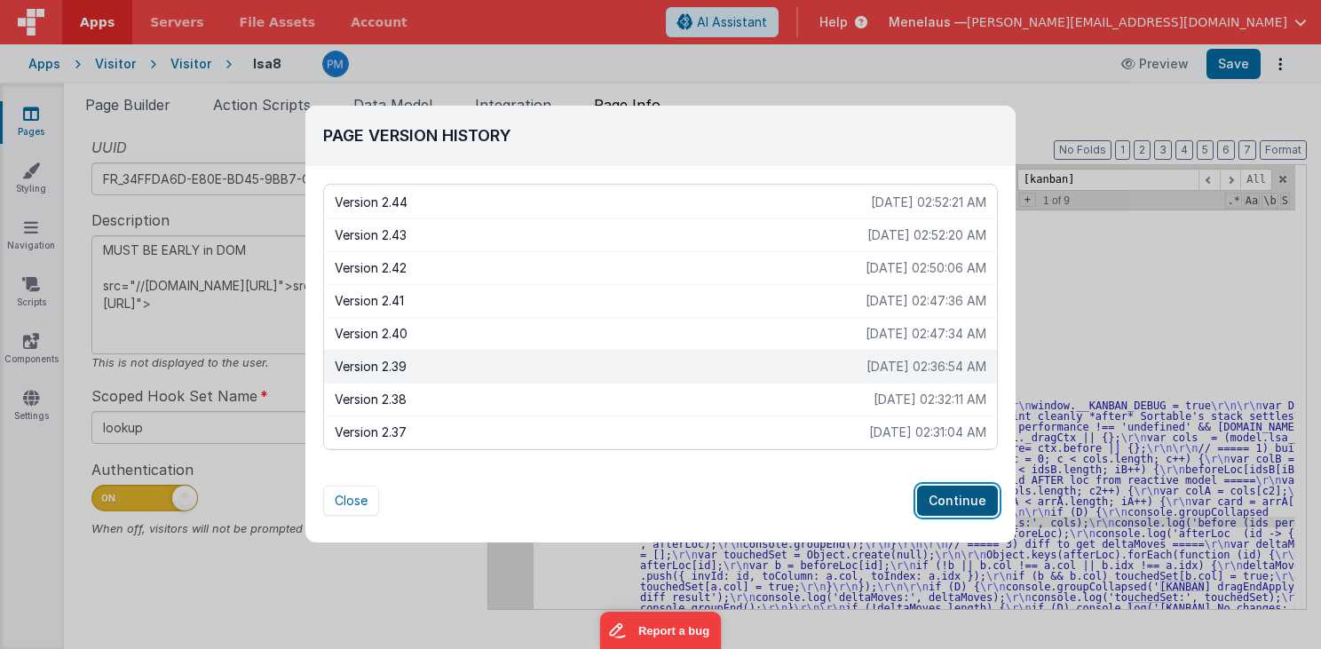
click at [973, 499] on button "Continue" at bounding box center [957, 501] width 81 height 30
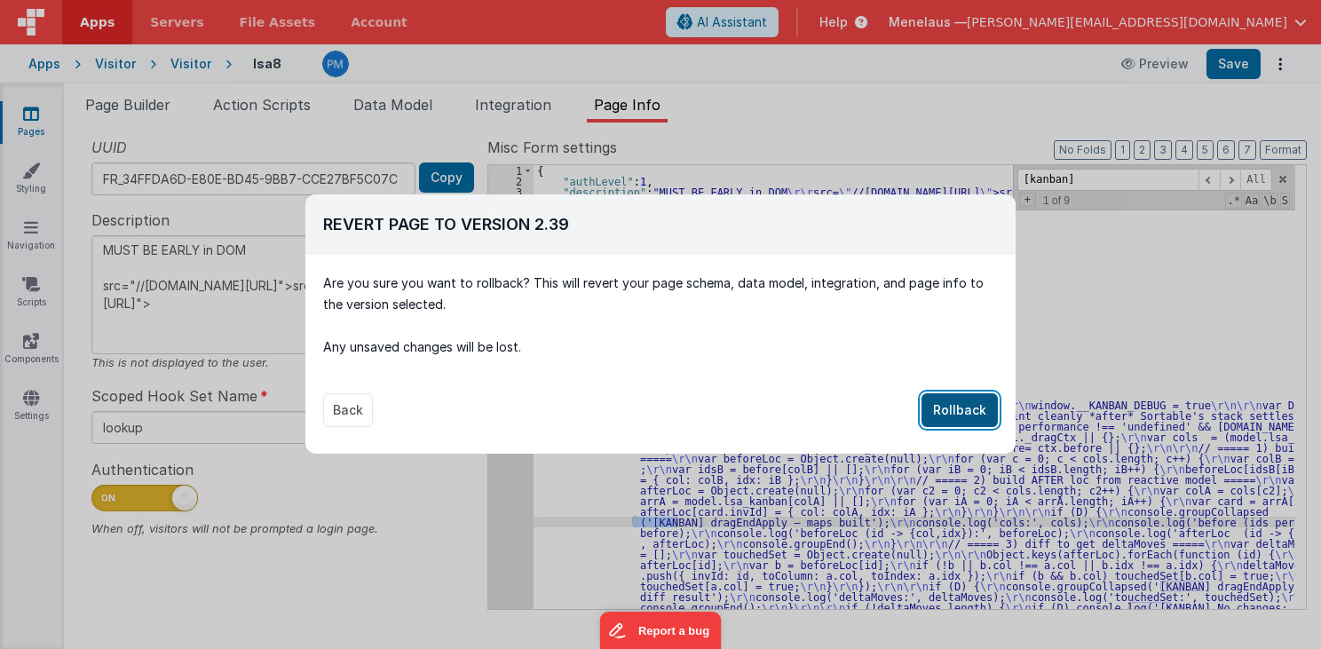
click at [944, 415] on button "Rollback" at bounding box center [959, 410] width 76 height 34
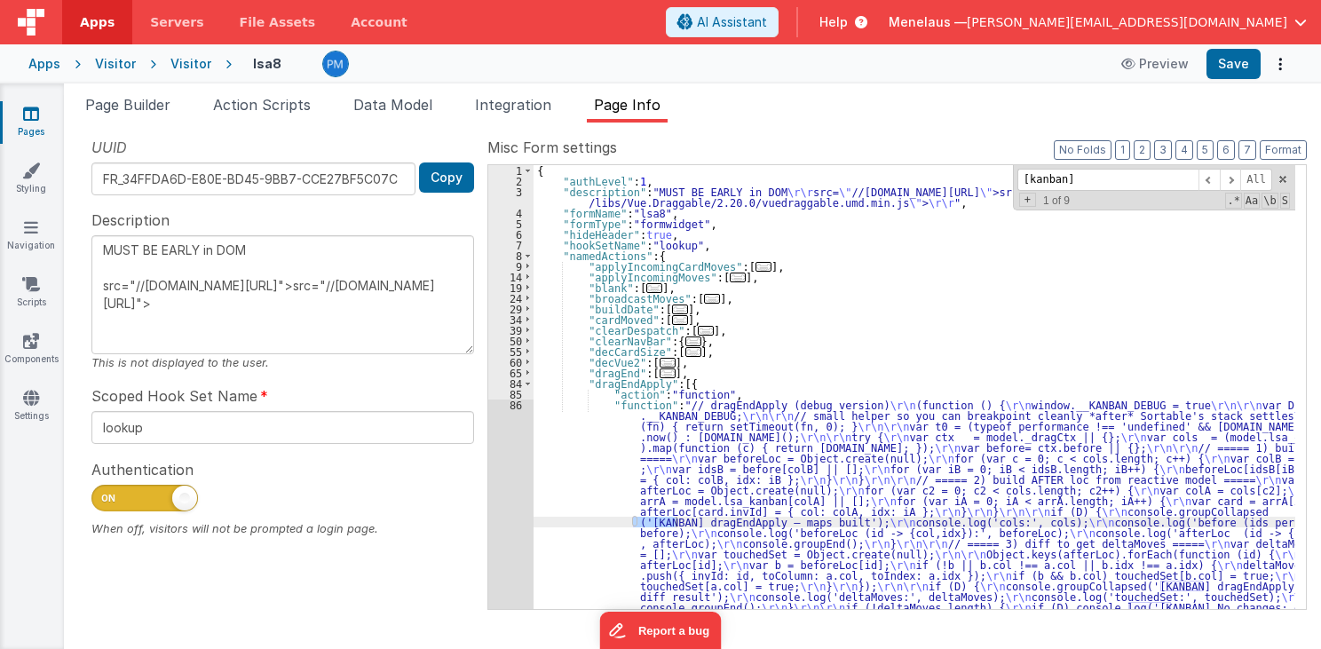
click at [1295, 21] on span "button" at bounding box center [1300, 22] width 12 height 12
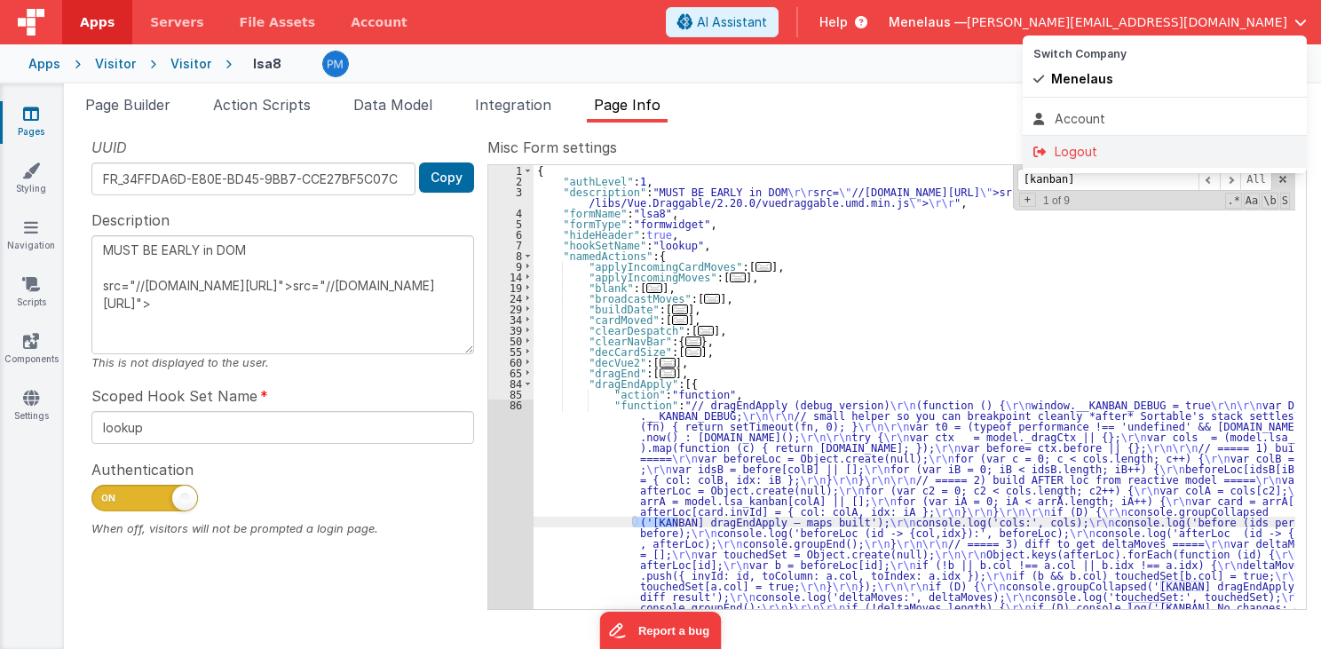
click at [1079, 148] on div "Logout" at bounding box center [1164, 152] width 263 height 18
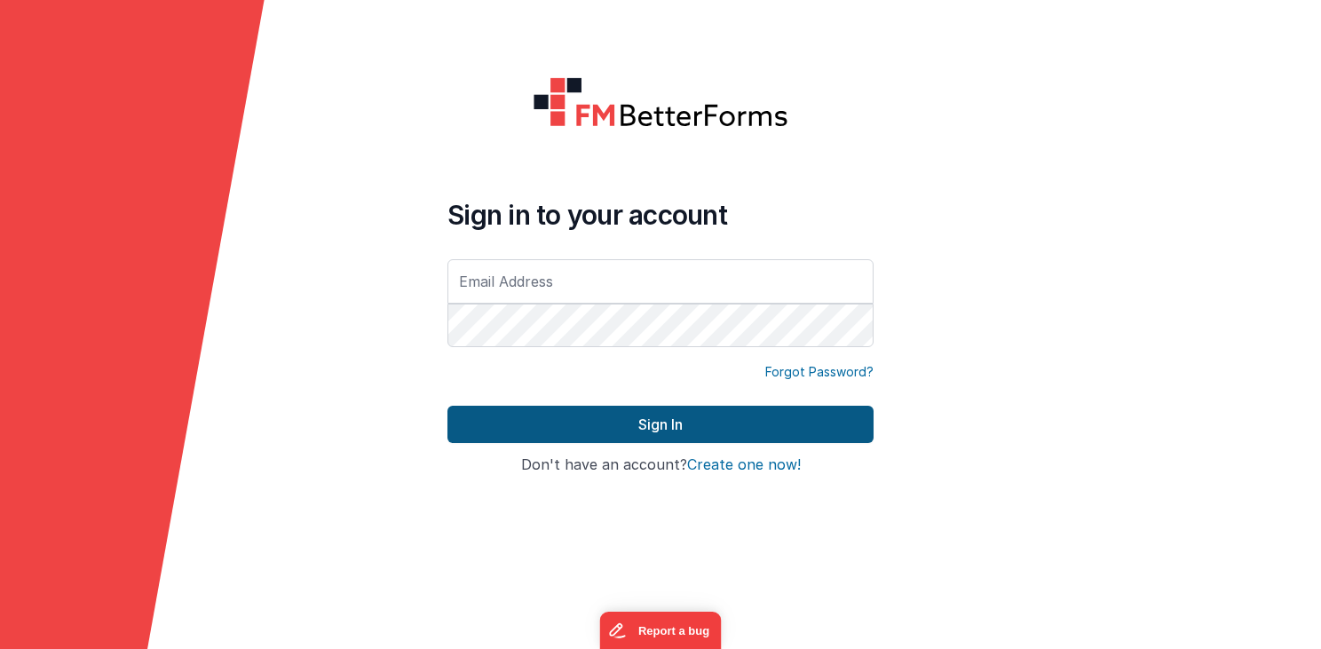
type input "[PERSON_NAME][EMAIL_ADDRESS][DOMAIN_NAME]"
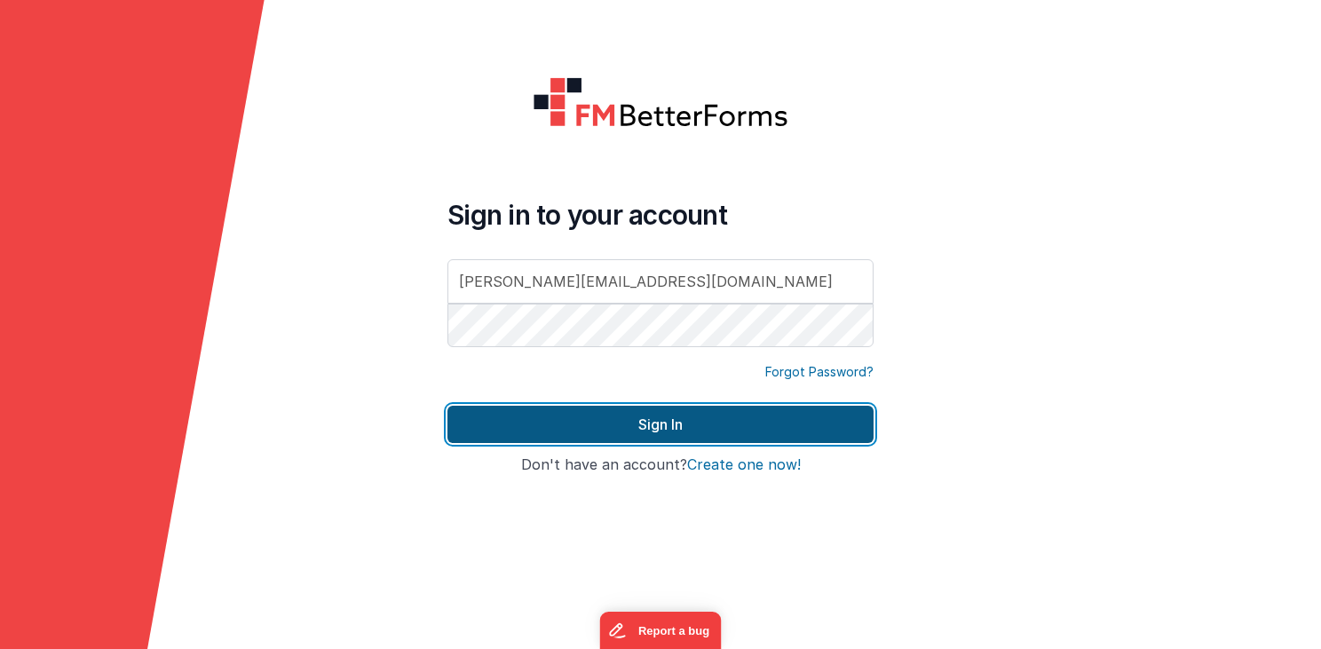
click at [657, 416] on button "Sign In" at bounding box center [660, 424] width 426 height 37
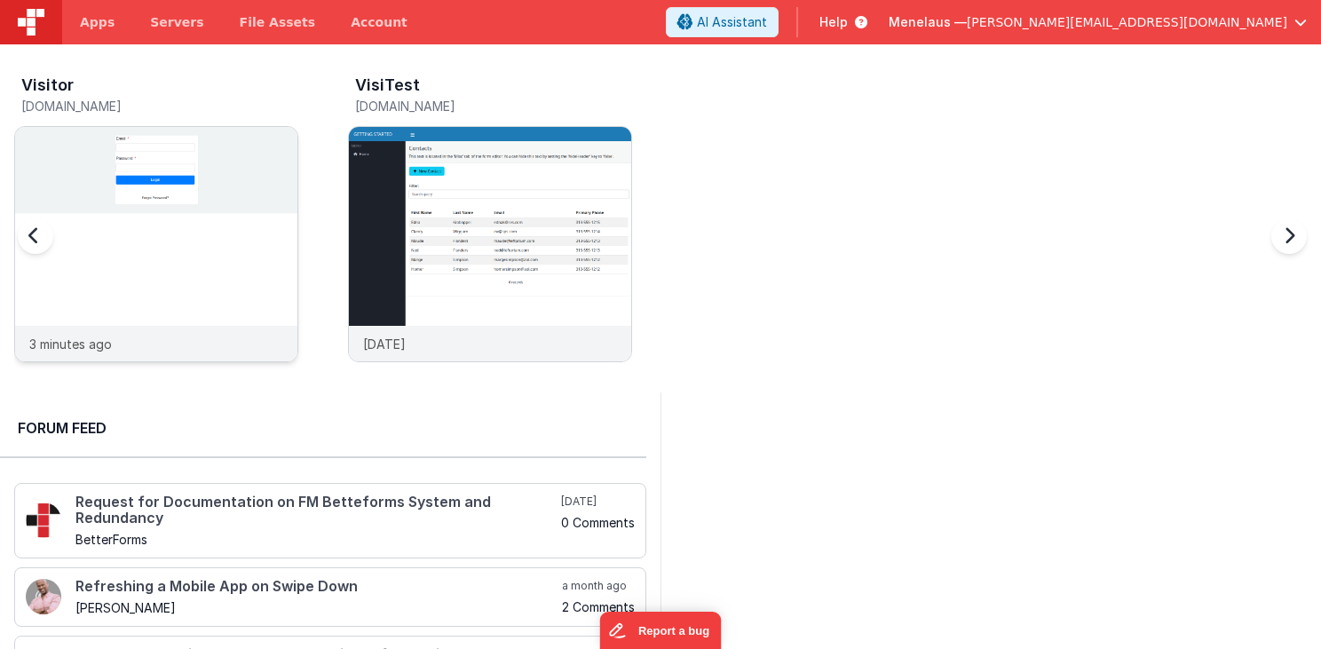
click at [156, 312] on img at bounding box center [156, 268] width 282 height 282
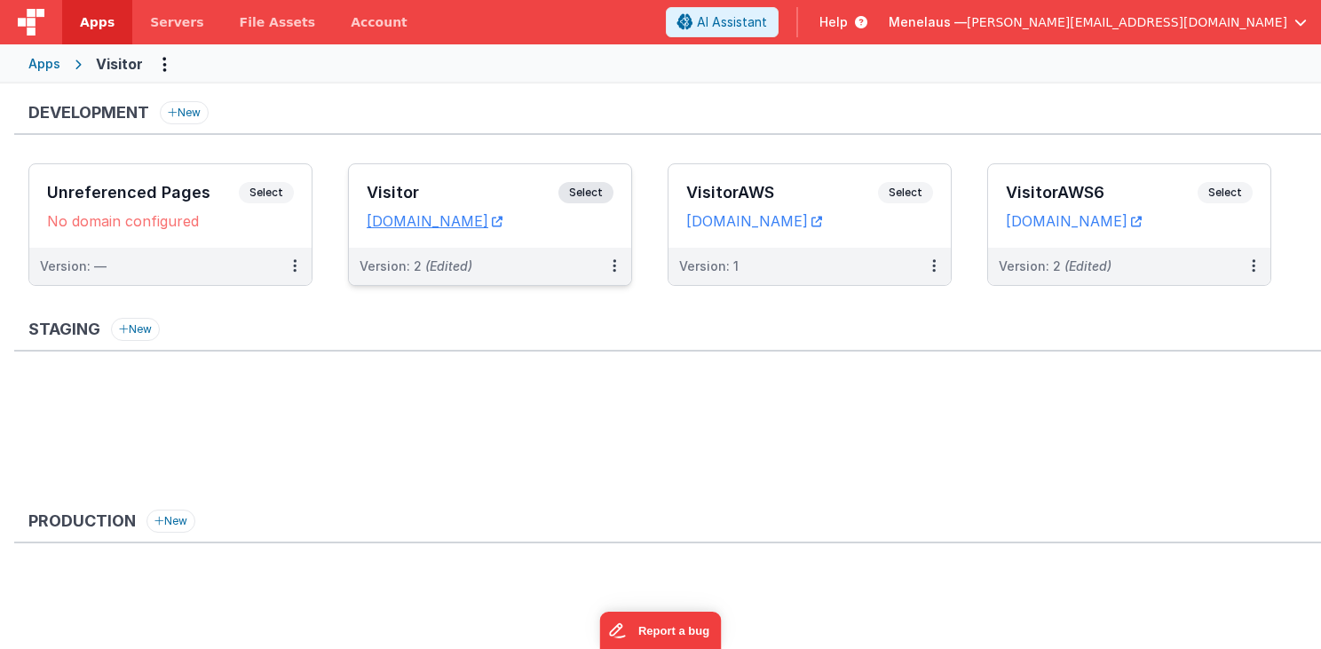
click at [526, 255] on div "Version: 2 (Edited)" at bounding box center [490, 266] width 282 height 37
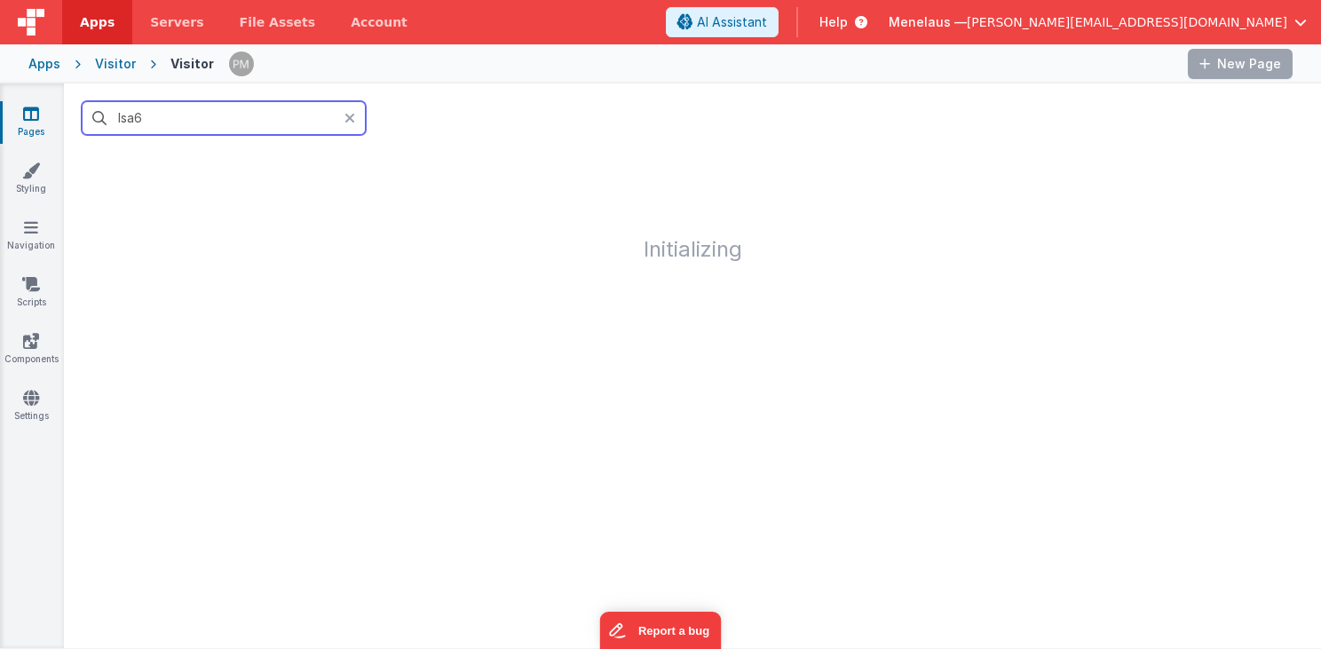
click at [188, 118] on input "lsa6" at bounding box center [224, 118] width 284 height 34
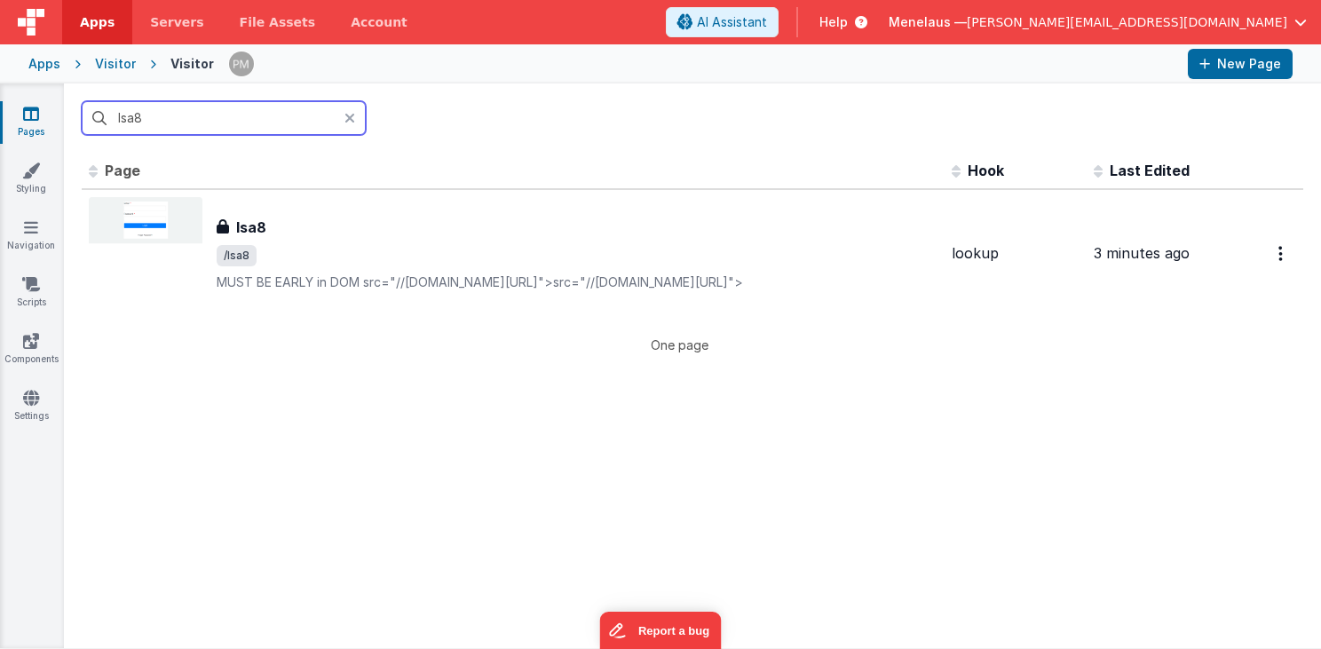
type input "lsa8"
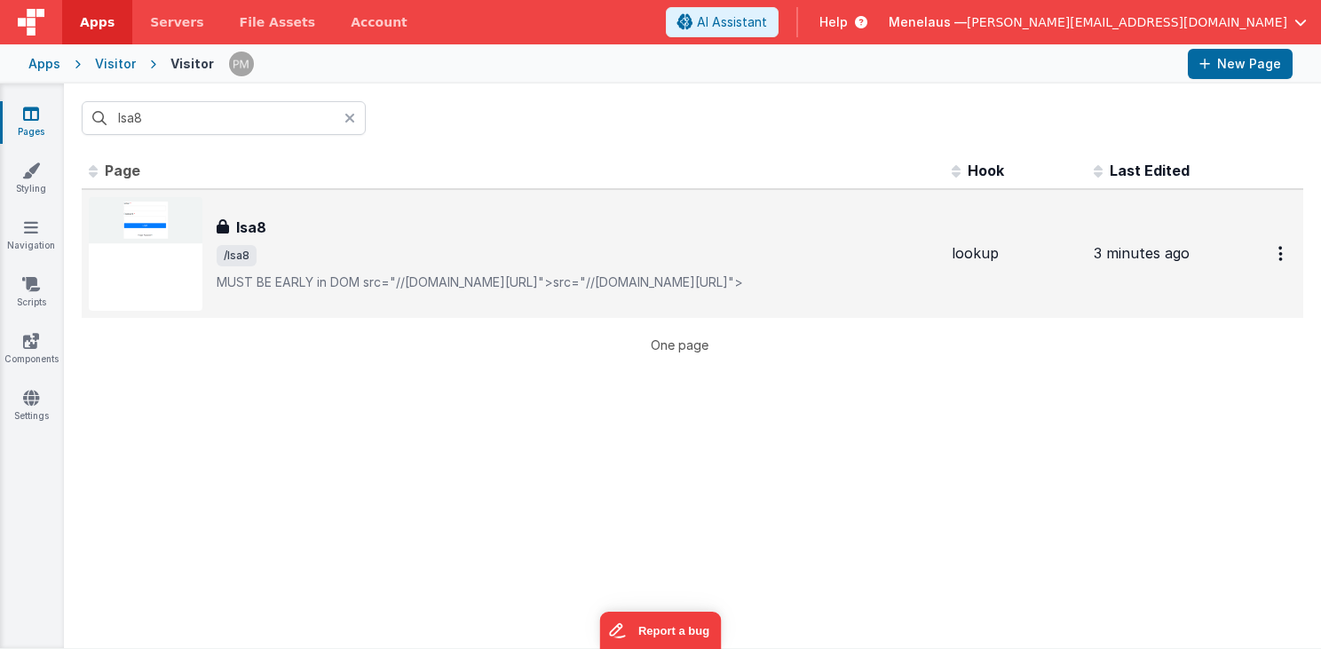
drag, startPoint x: 284, startPoint y: 272, endPoint x: 301, endPoint y: 268, distance: 17.2
click at [301, 273] on p "MUST BE EARLY in DOMsrc="//[DOMAIN_NAME][URL]">src="//[DOMAIN_NAME][URL]">" at bounding box center [577, 282] width 721 height 18
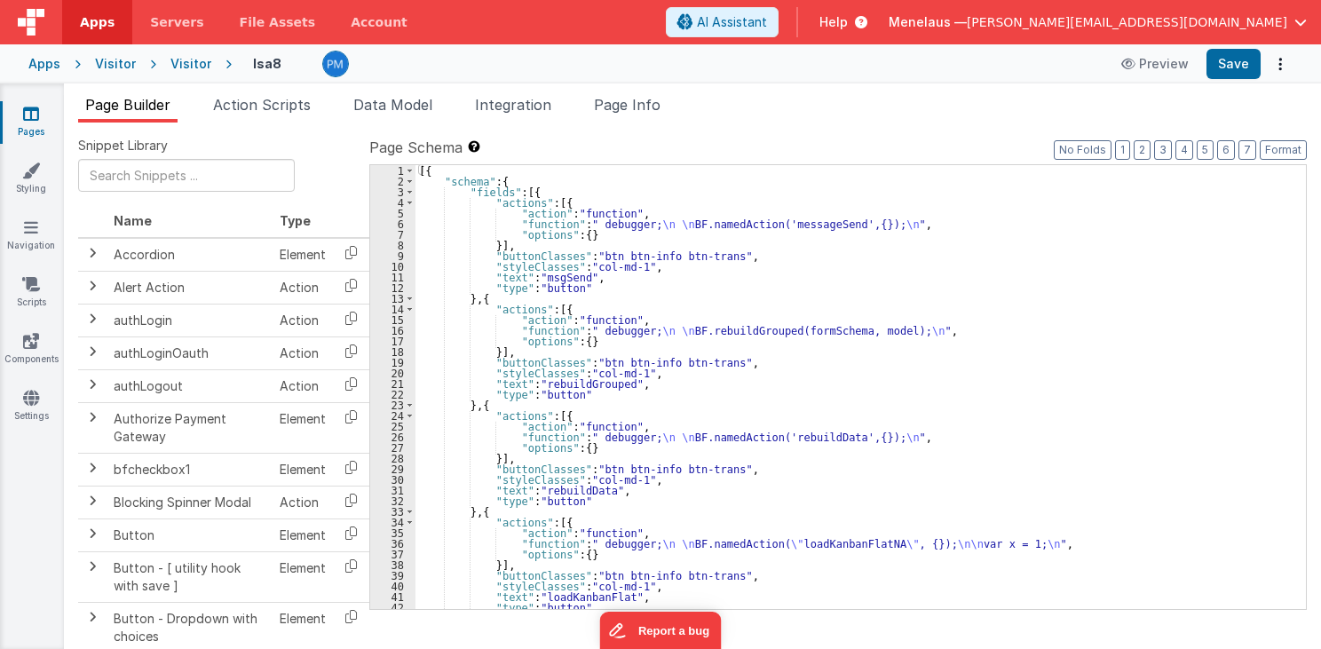
drag, startPoint x: 1283, startPoint y: 60, endPoint x: 1054, endPoint y: 115, distance: 236.4
click at [1188, 123] on div "Apps Servers File Assets Account Some FUTURE Slot AI Assistant Help Menelaus — …" at bounding box center [660, 324] width 1321 height 649
click at [655, 99] on span "Page Info" at bounding box center [627, 105] width 67 height 18
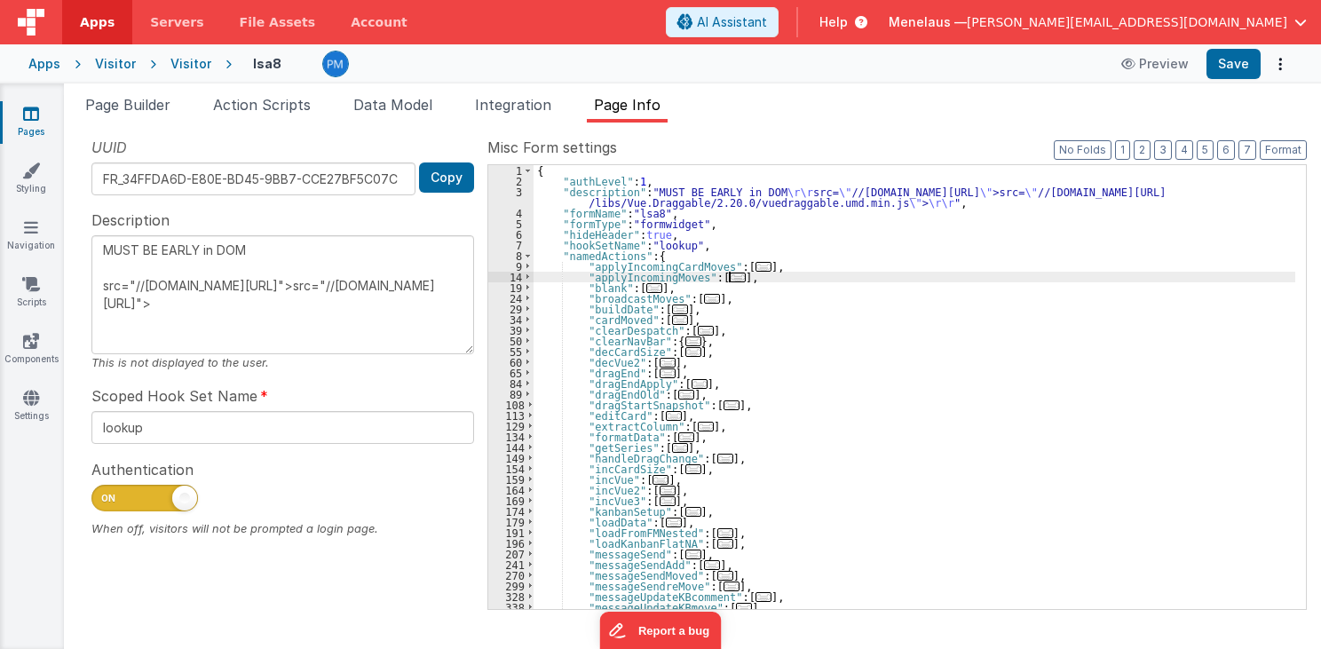
click at [1023, 278] on div "{ "authLevel" : 1 , "description" : "MUST BE EARLY in DOM \r\r src= \" //cdn.js…" at bounding box center [914, 398] width 762 height 466
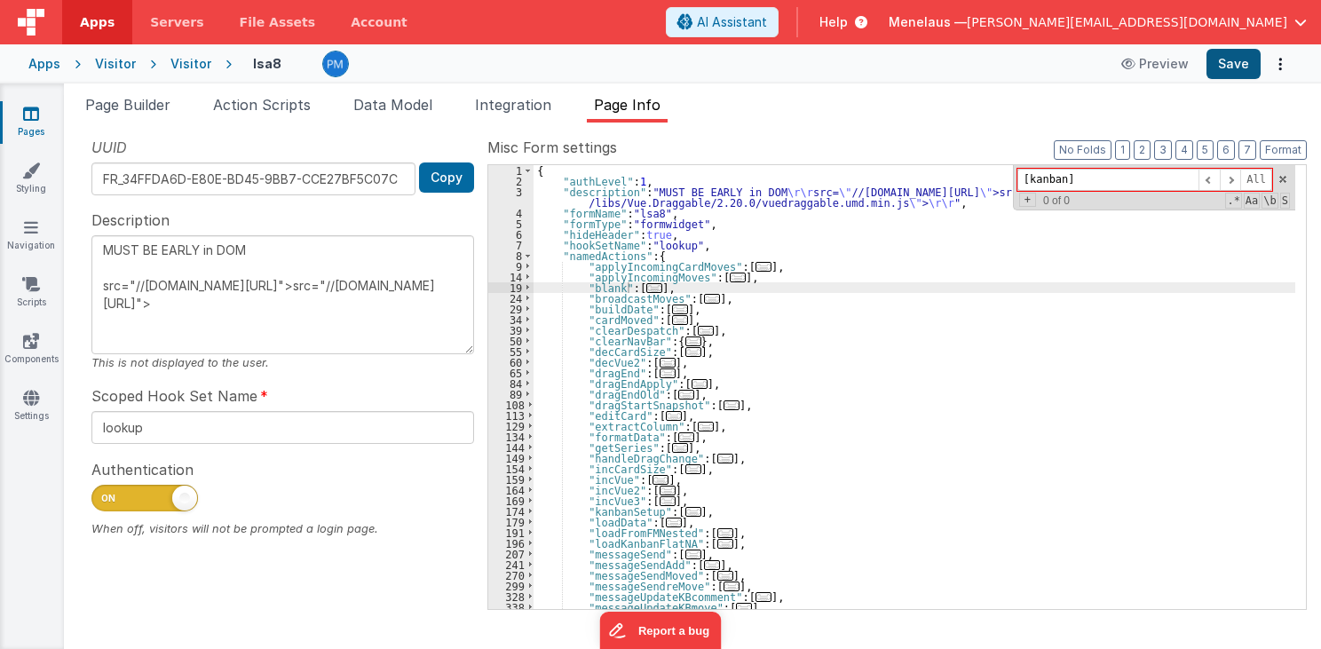
type input "[kanban]"
click at [1232, 65] on button "Save" at bounding box center [1233, 64] width 54 height 30
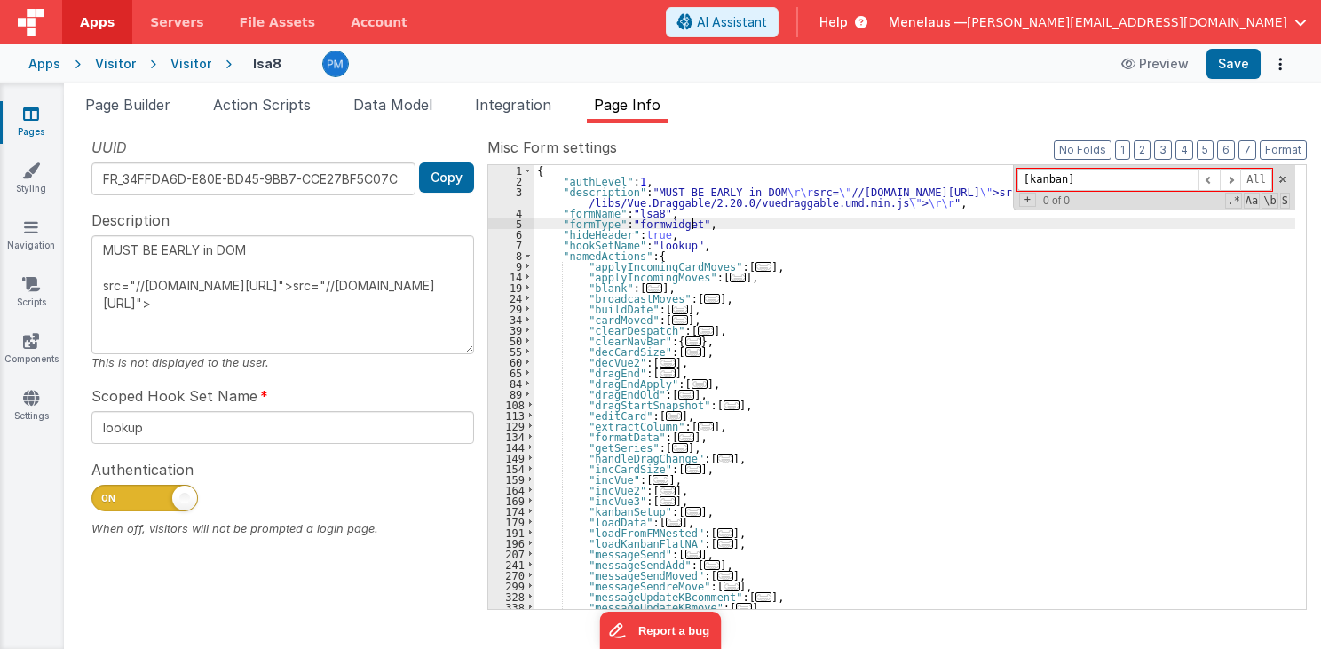
click at [897, 225] on div "{ "authLevel" : 1 , "description" : "MUST BE EARLY in DOM \r\r src= \" //cdn.js…" at bounding box center [914, 398] width 762 height 466
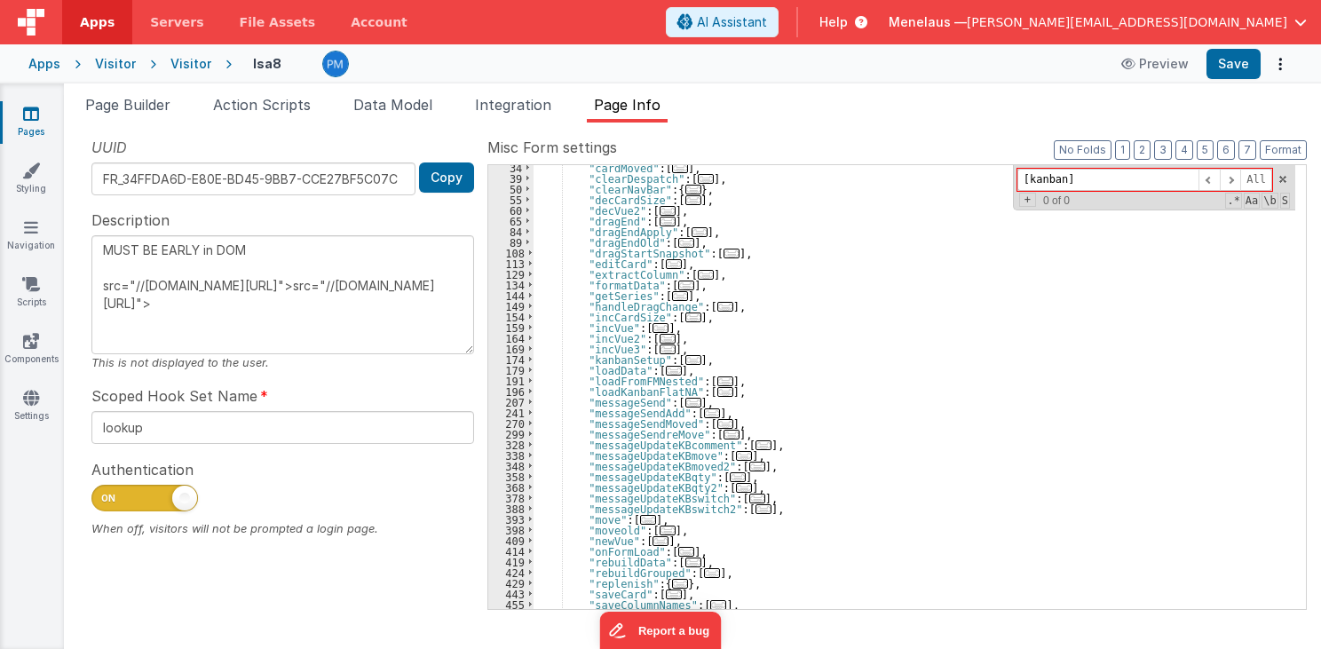
scroll to position [109, 0]
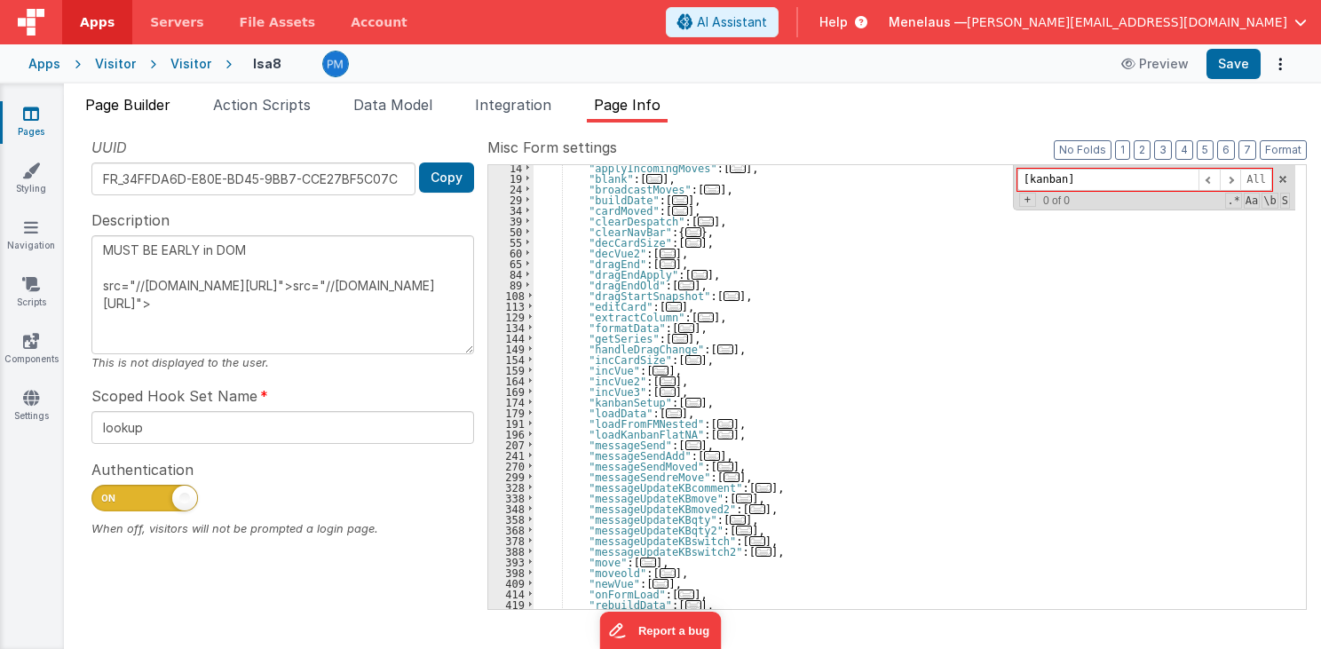
click at [122, 105] on span "Page Builder" at bounding box center [127, 105] width 85 height 18
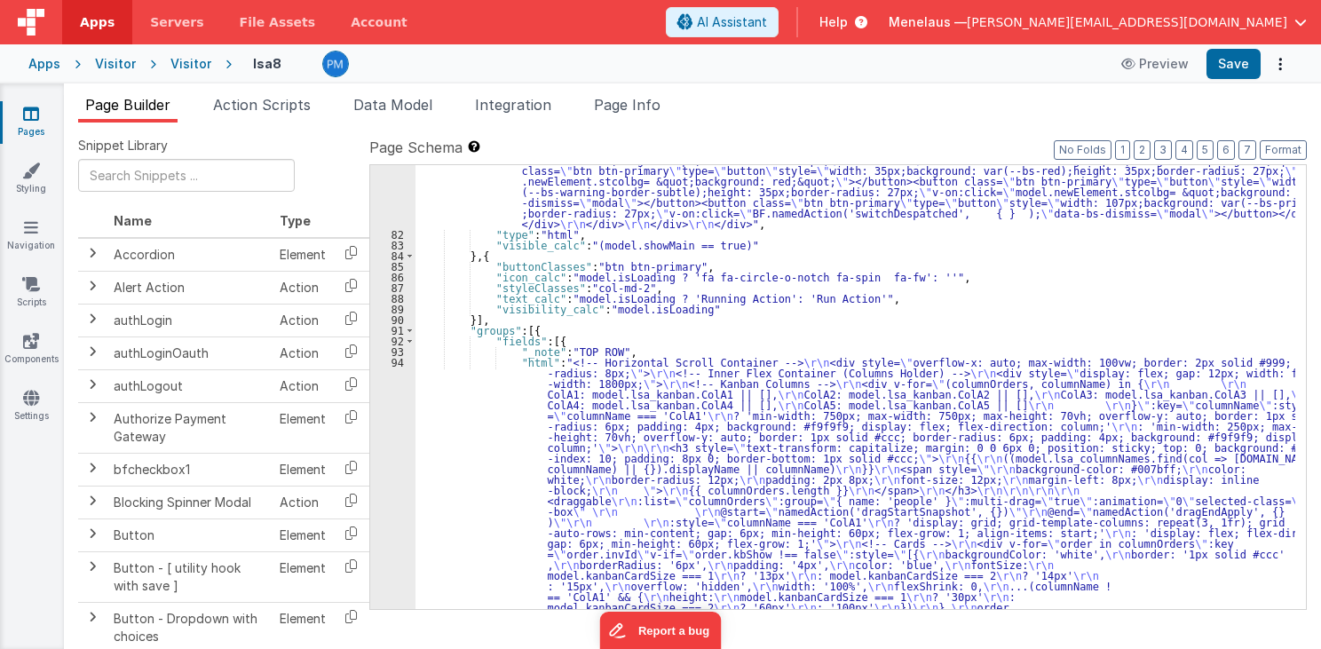
scroll to position [2088, 0]
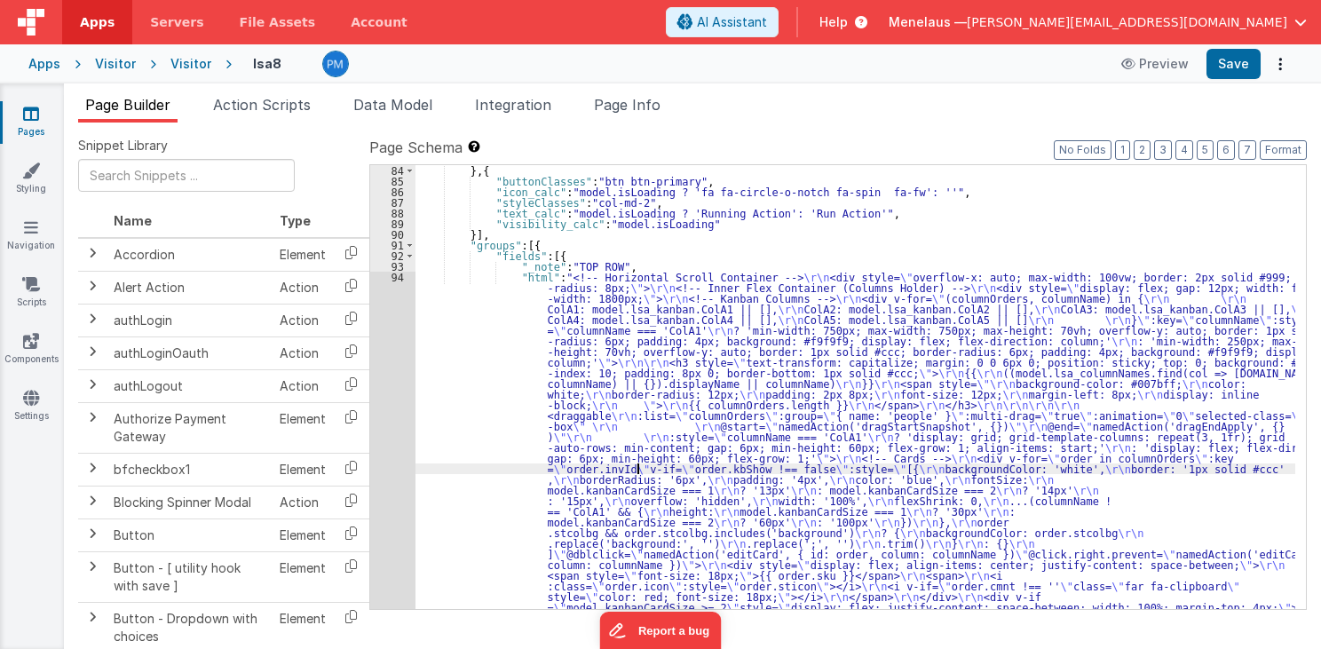
click at [636, 463] on div "} , { "buttonClasses" : "btn btn-primary" , "icon_calc" : "model.isLoading ? 'f…" at bounding box center [855, 605] width 880 height 881
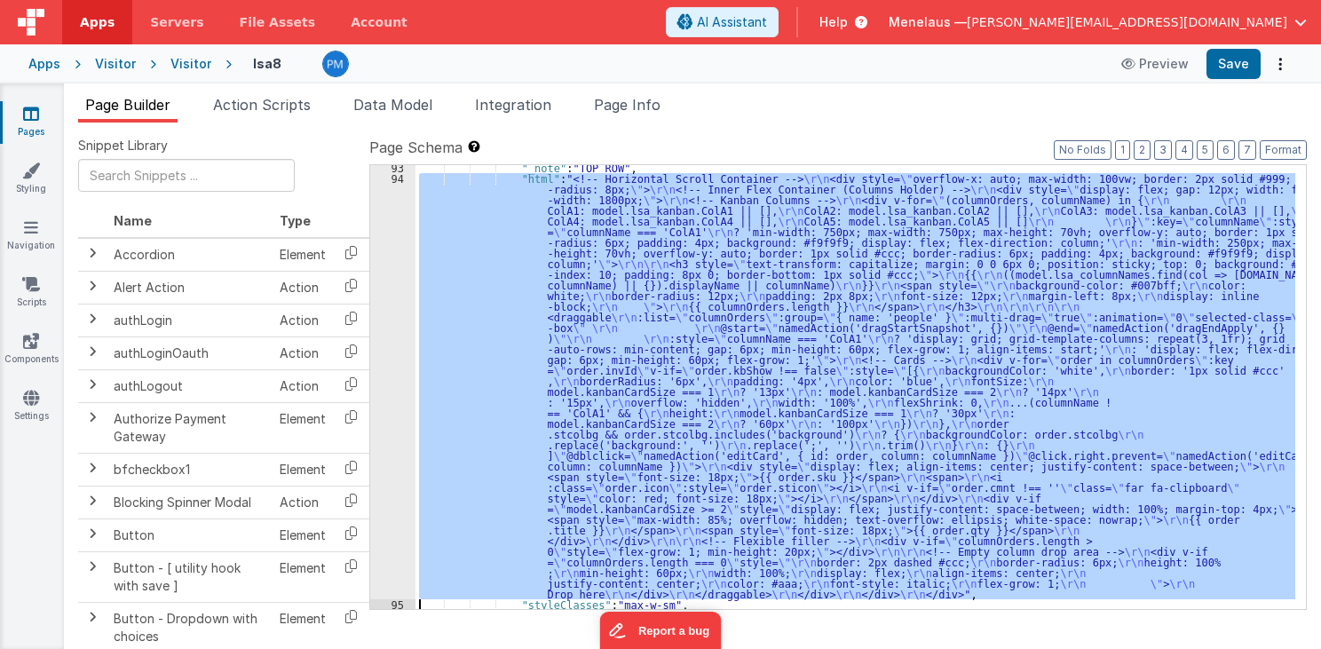
scroll to position [2186, 0]
click at [387, 445] on div "94" at bounding box center [392, 386] width 45 height 426
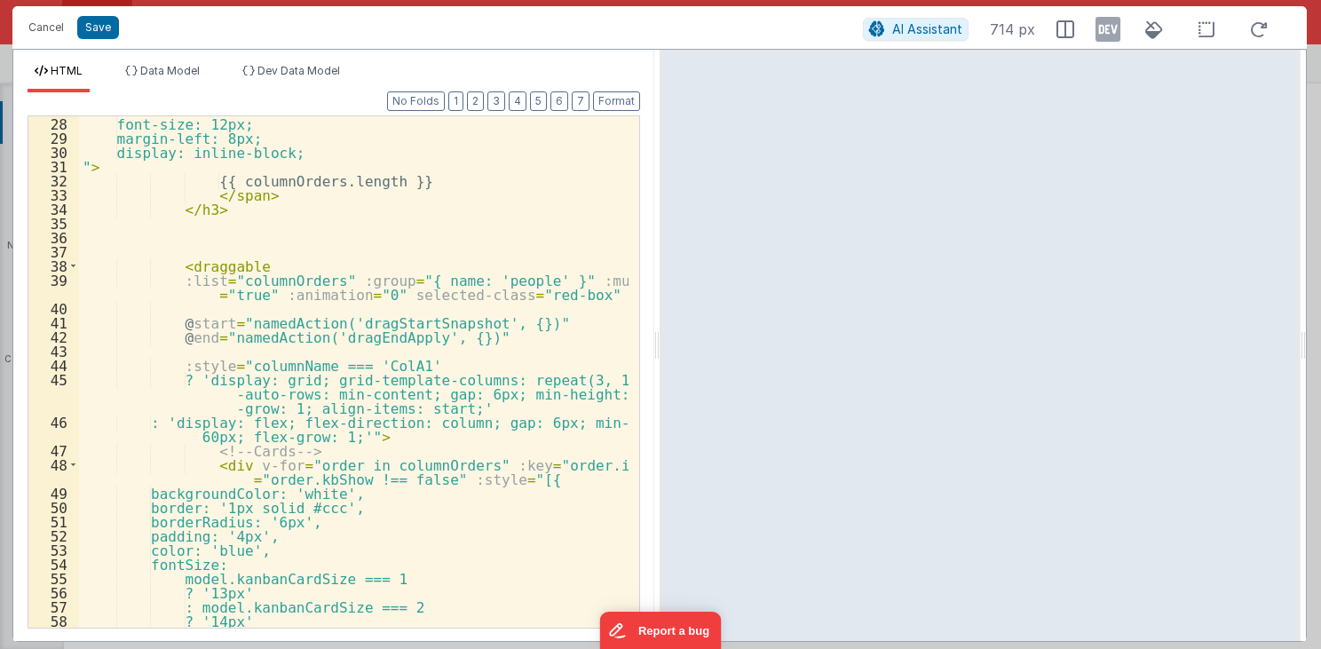
scroll to position [469, 0]
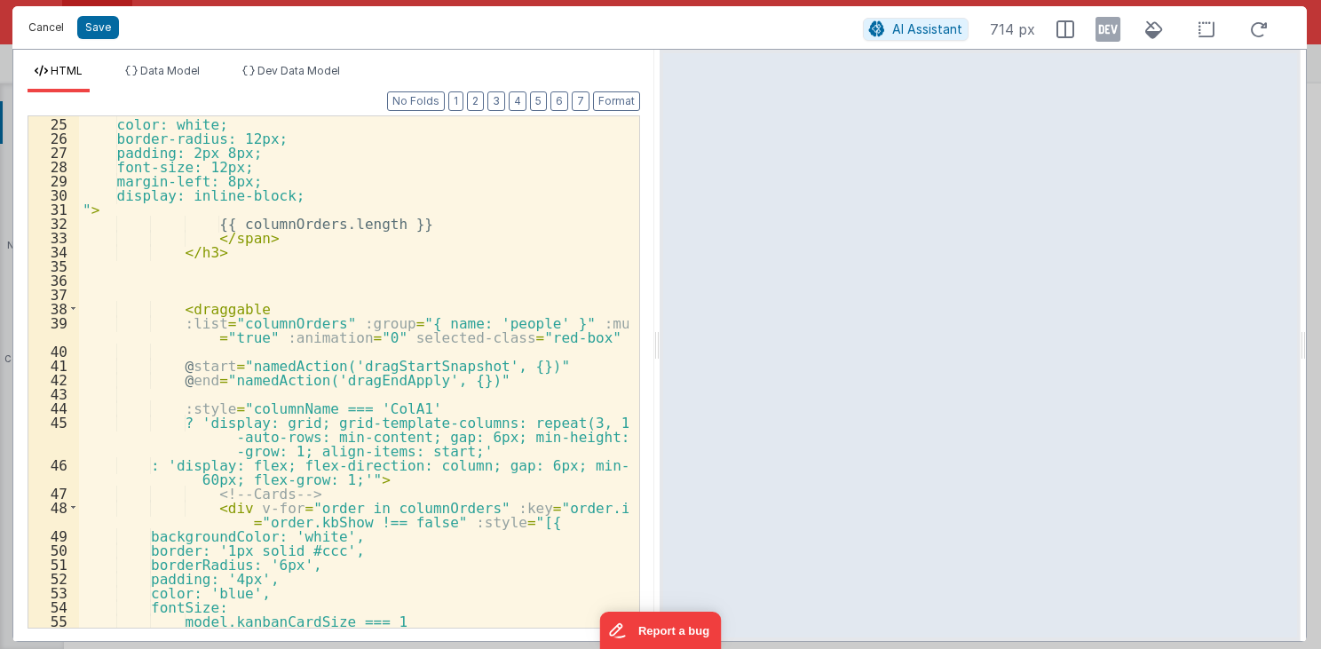
click at [38, 30] on button "Cancel" at bounding box center [46, 27] width 53 height 25
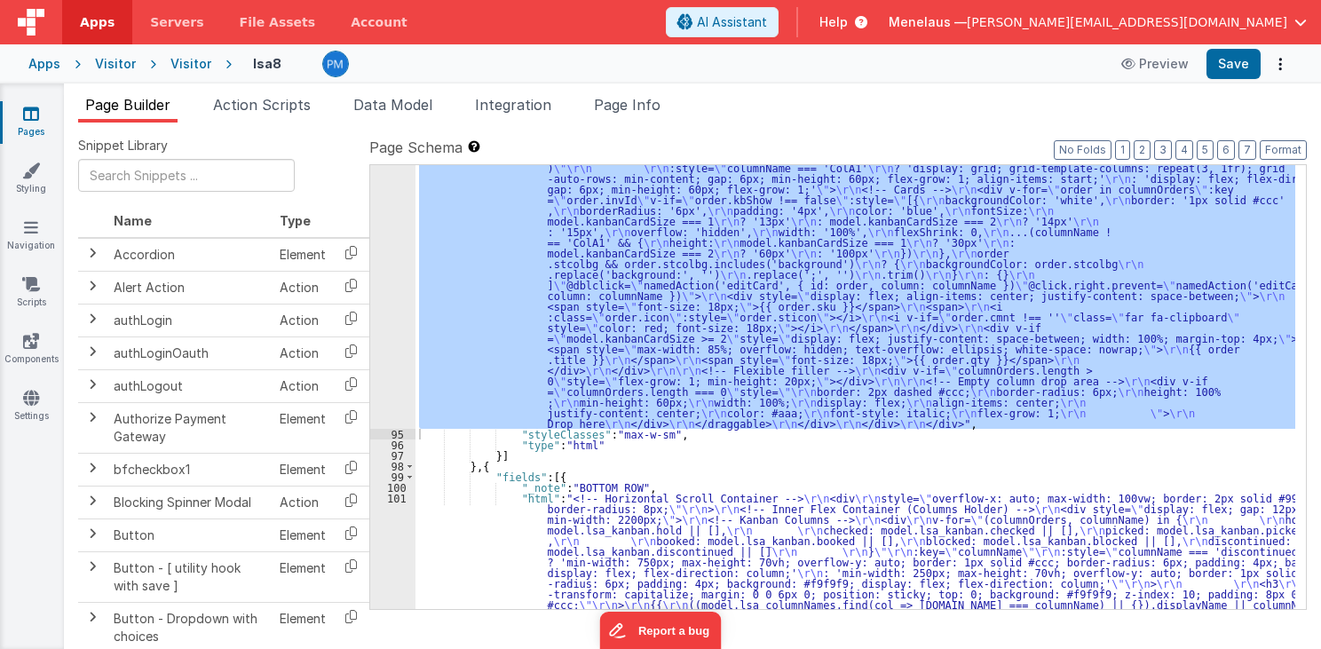
scroll to position [2357, 0]
click at [660, 103] on span "Page Info" at bounding box center [627, 105] width 67 height 18
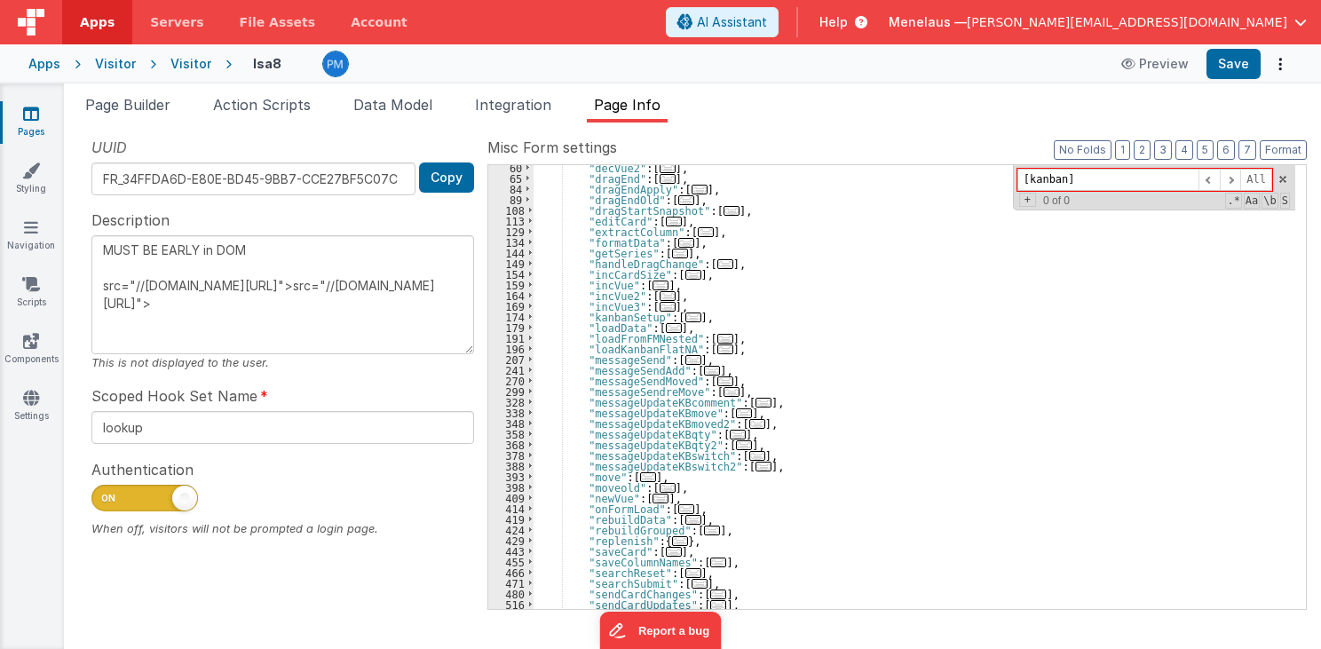
scroll to position [67, 0]
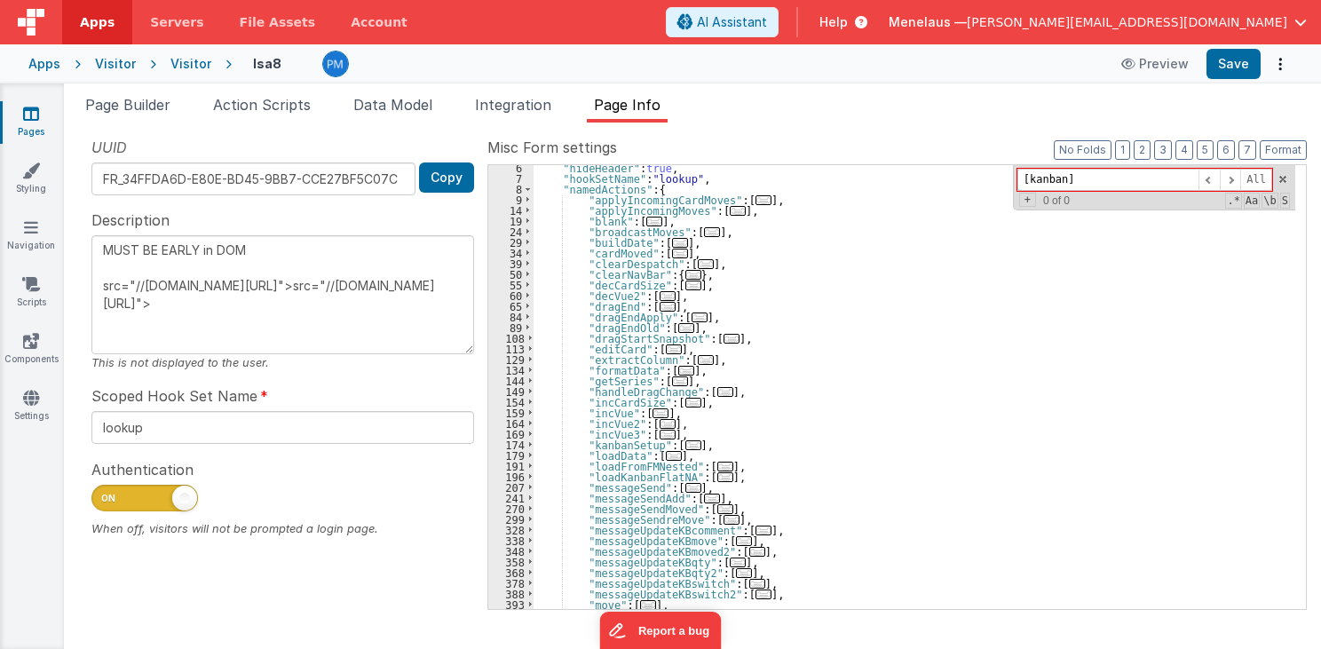
click at [723, 336] on span "..." at bounding box center [731, 339] width 16 height 10
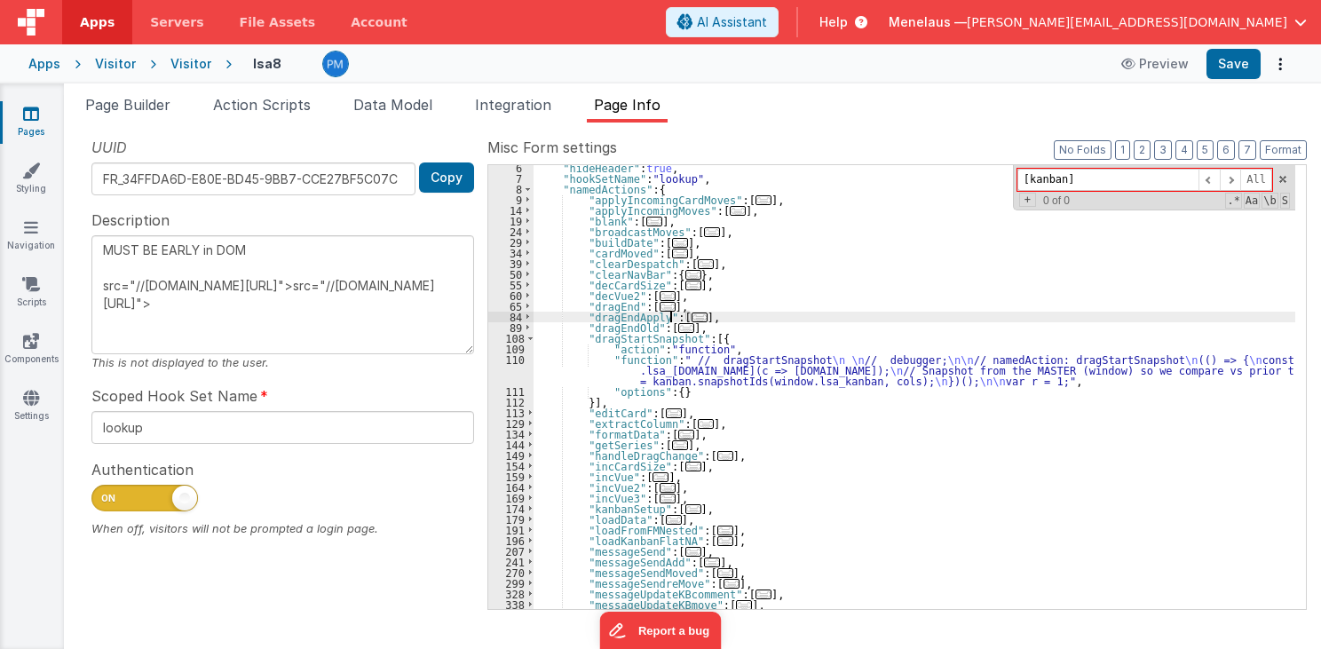
click at [691, 316] on span "..." at bounding box center [699, 317] width 16 height 10
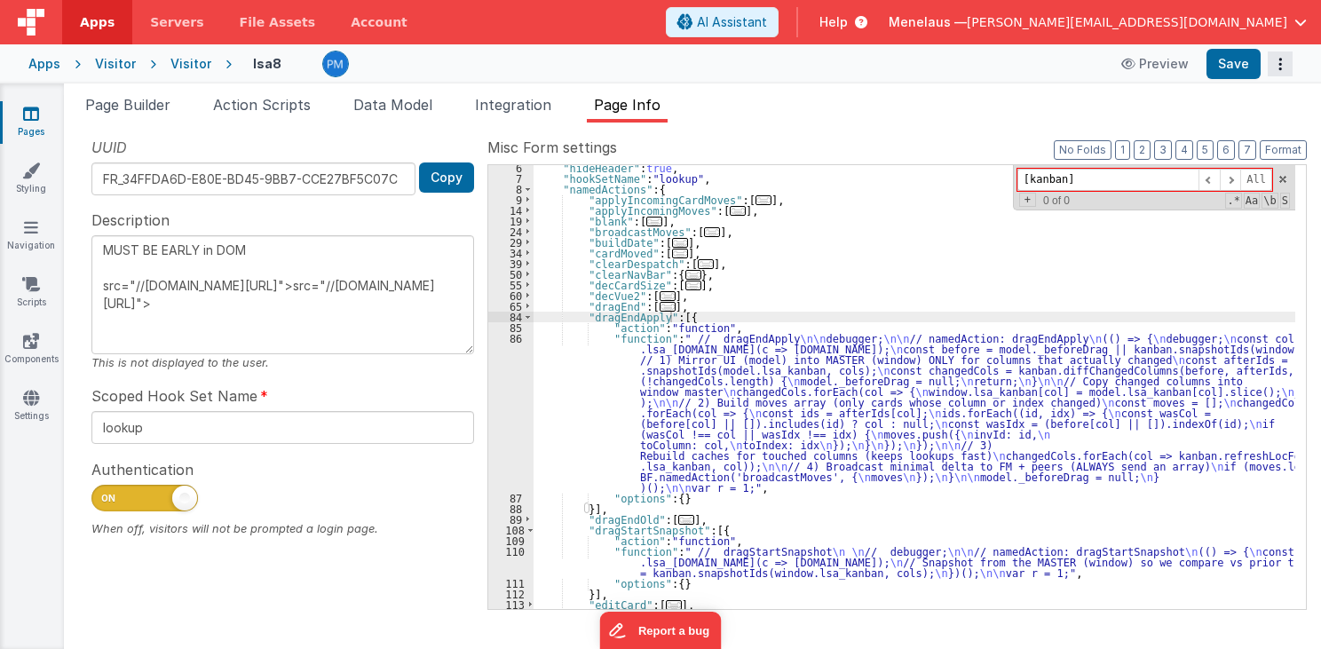
click at [1282, 60] on button "Options" at bounding box center [1279, 63] width 25 height 25
click at [1234, 131] on link "Rollback" at bounding box center [1214, 134] width 156 height 34
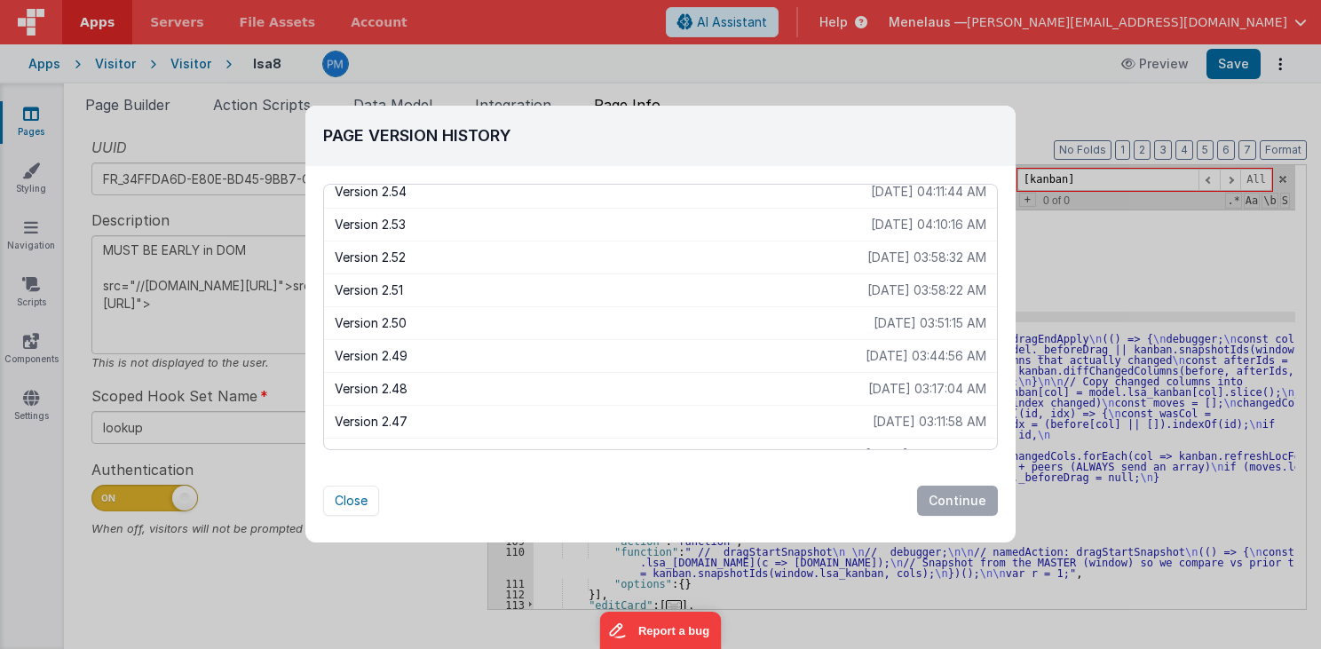
scroll to position [142, 0]
click at [369, 351] on p "Version 2.49" at bounding box center [600, 355] width 531 height 18
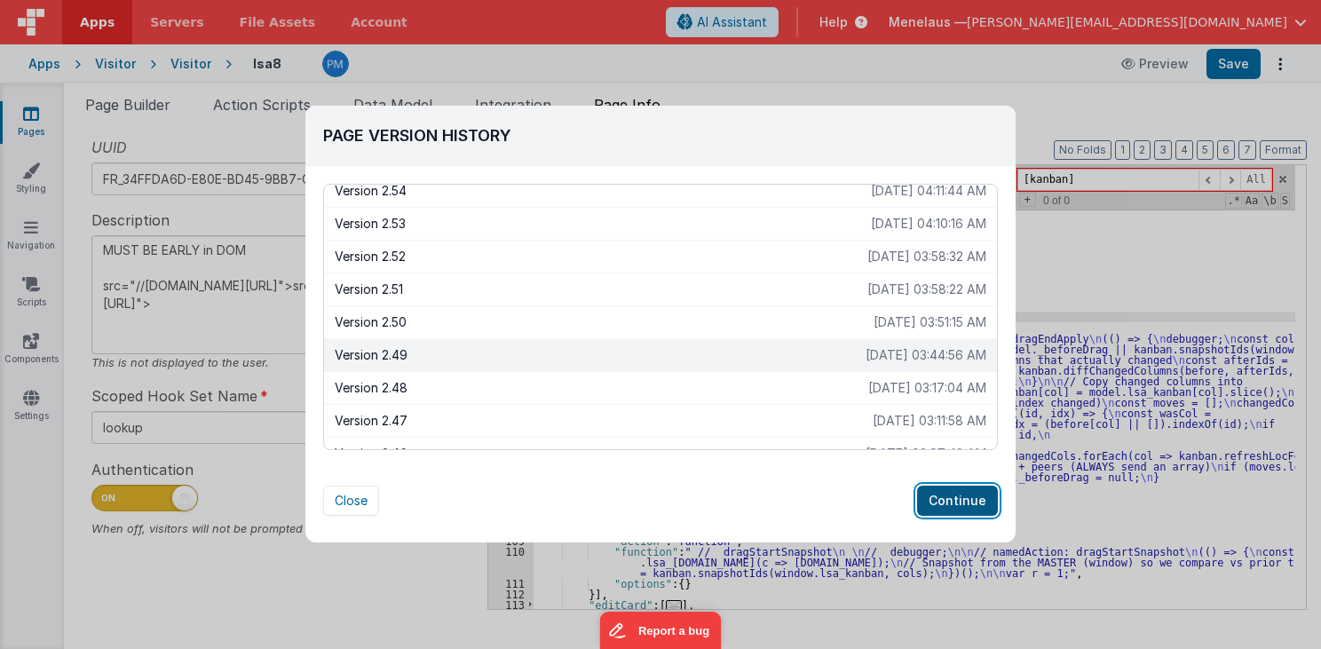
click at [968, 499] on button "Continue" at bounding box center [957, 501] width 81 height 30
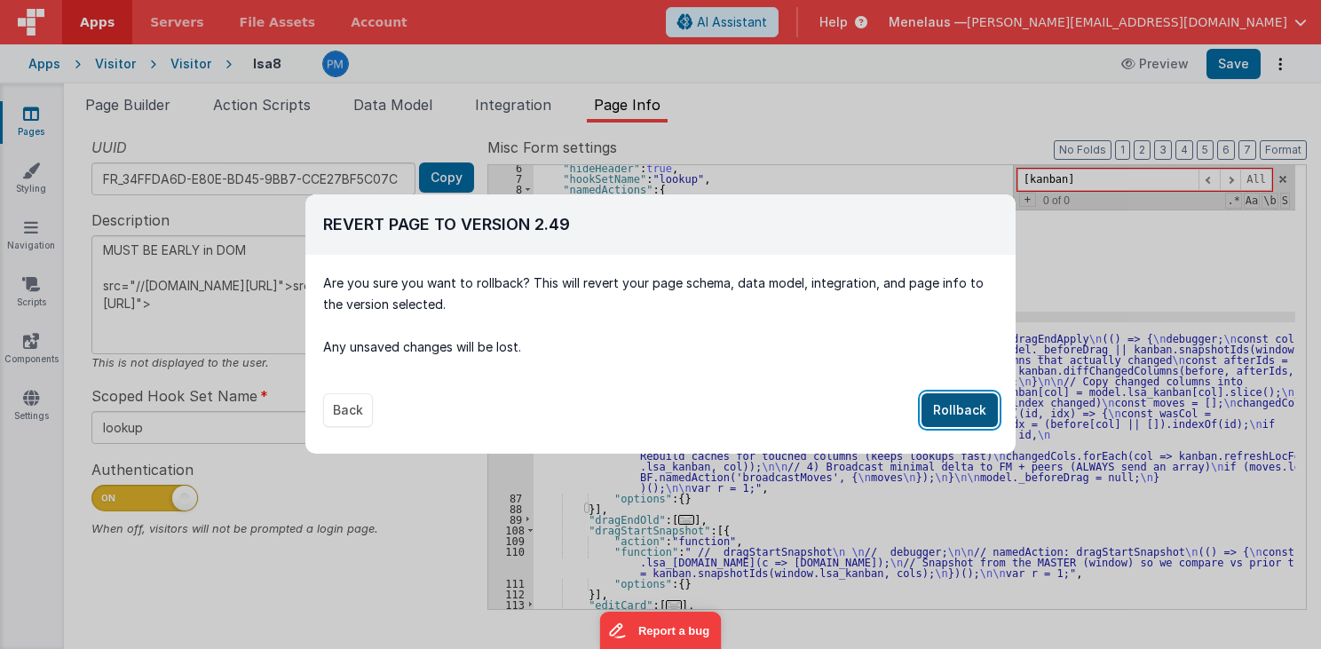
click at [969, 412] on button "Rollback" at bounding box center [959, 410] width 76 height 34
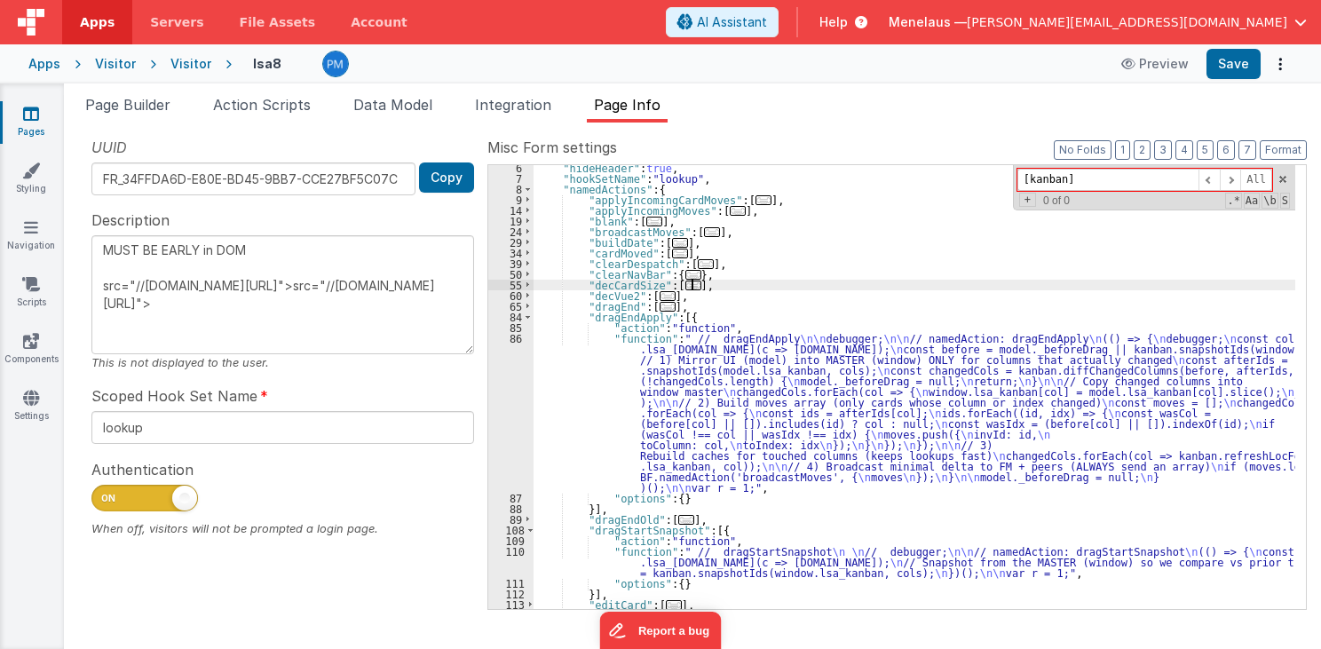
click at [880, 281] on div ""hideHeader" : true , "hookSetName" : "lookup" , "namedActions" : { "applyIncom…" at bounding box center [914, 395] width 762 height 466
click at [969, 140] on label "Misc Form settings" at bounding box center [896, 147] width 819 height 21
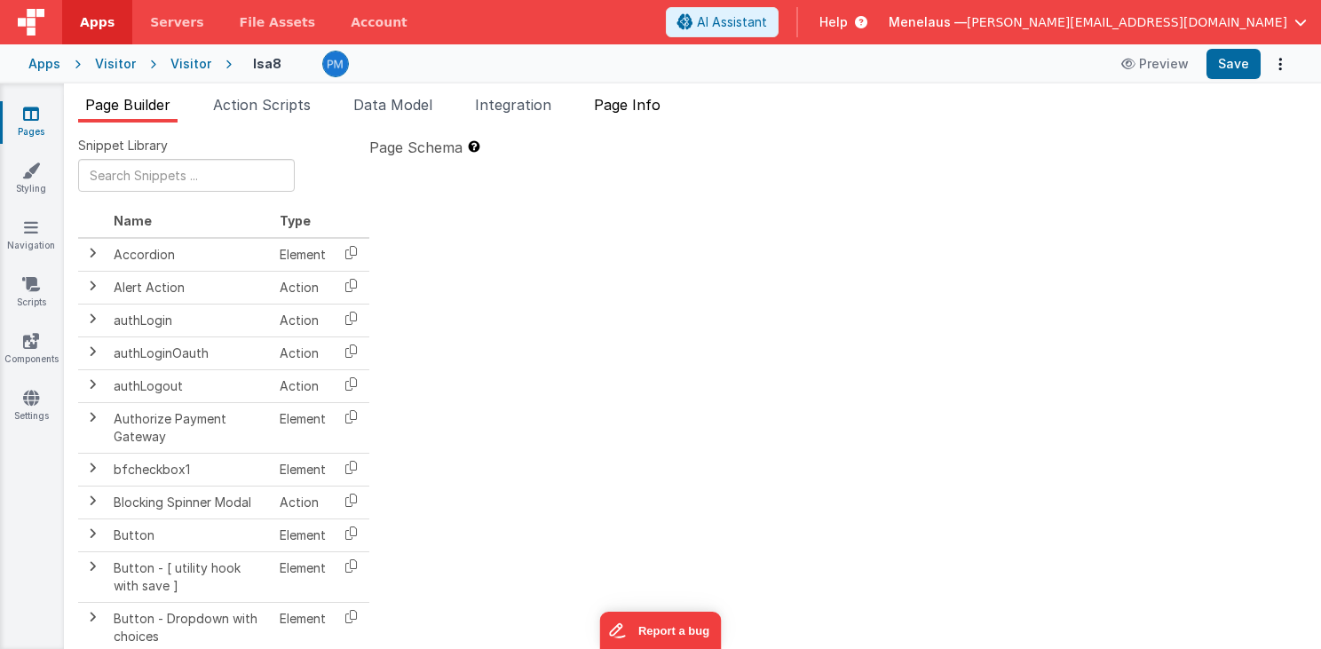
type textarea "MUST BE EARLY in DOM src="//[DOMAIN_NAME][URL]">src="//[DOMAIN_NAME][URL]">"
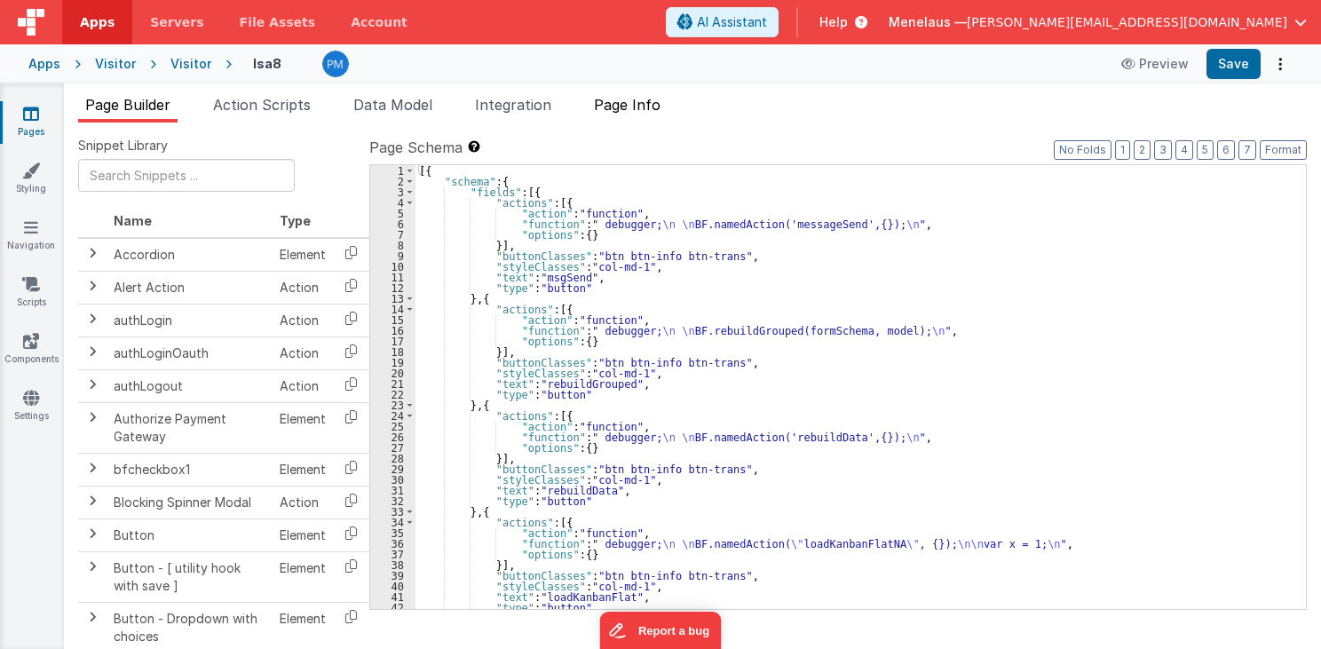
click at [640, 107] on span "Page Info" at bounding box center [627, 105] width 67 height 18
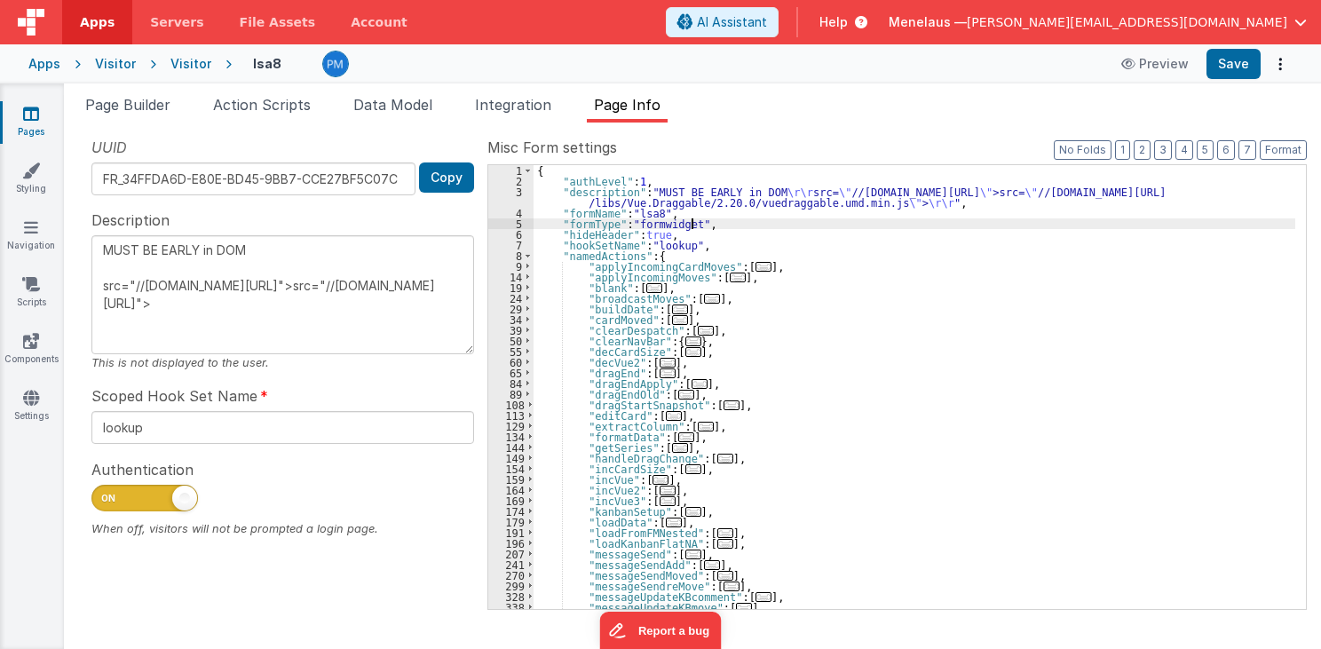
click at [1178, 226] on div "{ "authLevel" : 1 , "description" : "MUST BE EARLY in DOM \r\r src= \" //cdn.js…" at bounding box center [914, 398] width 762 height 466
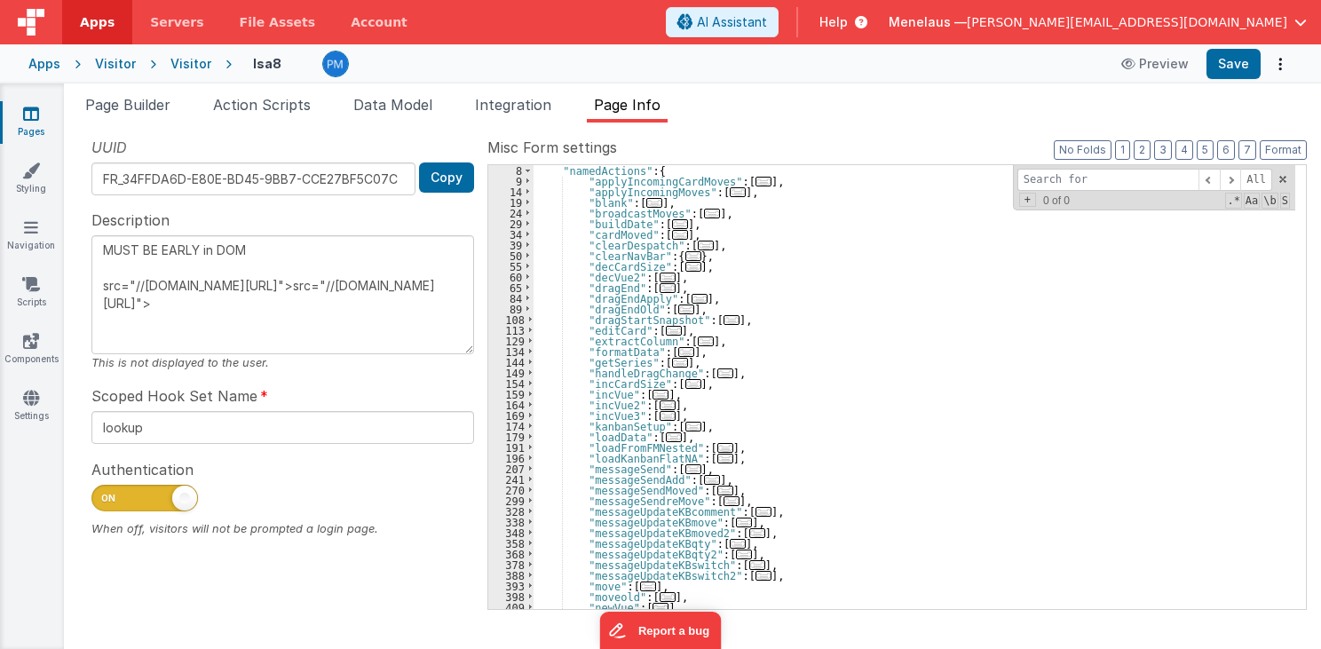
scroll to position [43, 0]
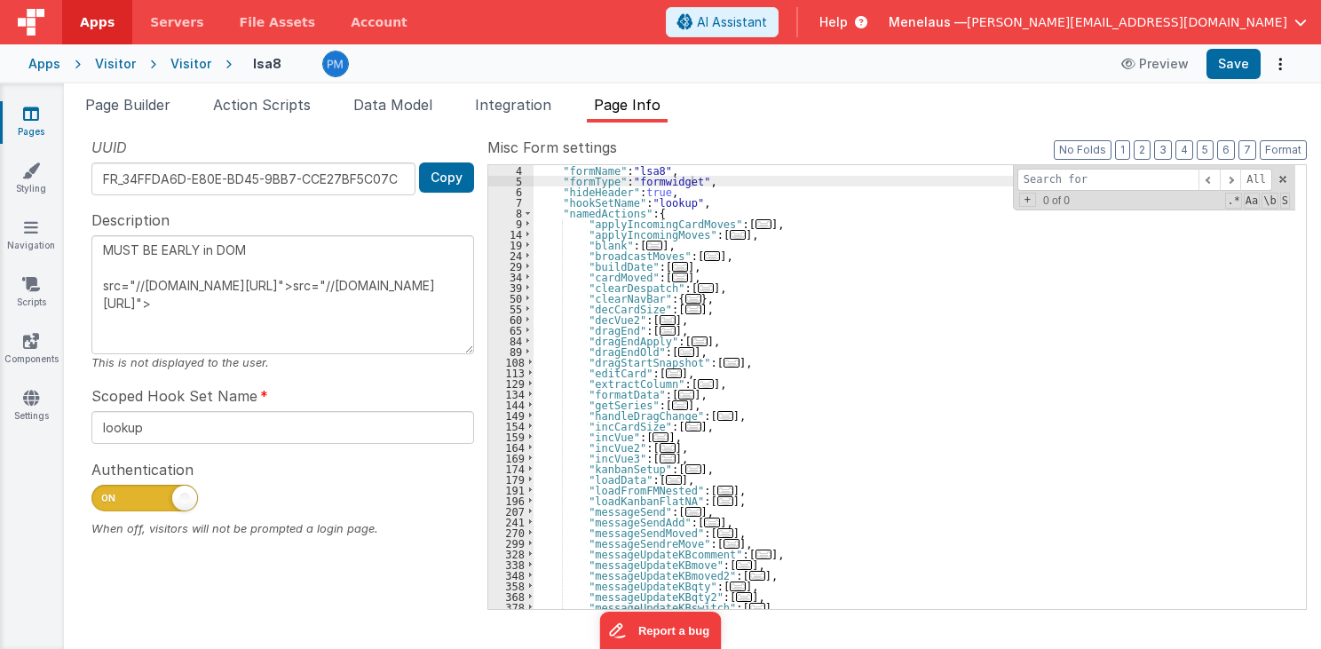
click at [704, 252] on span "..." at bounding box center [712, 256] width 16 height 10
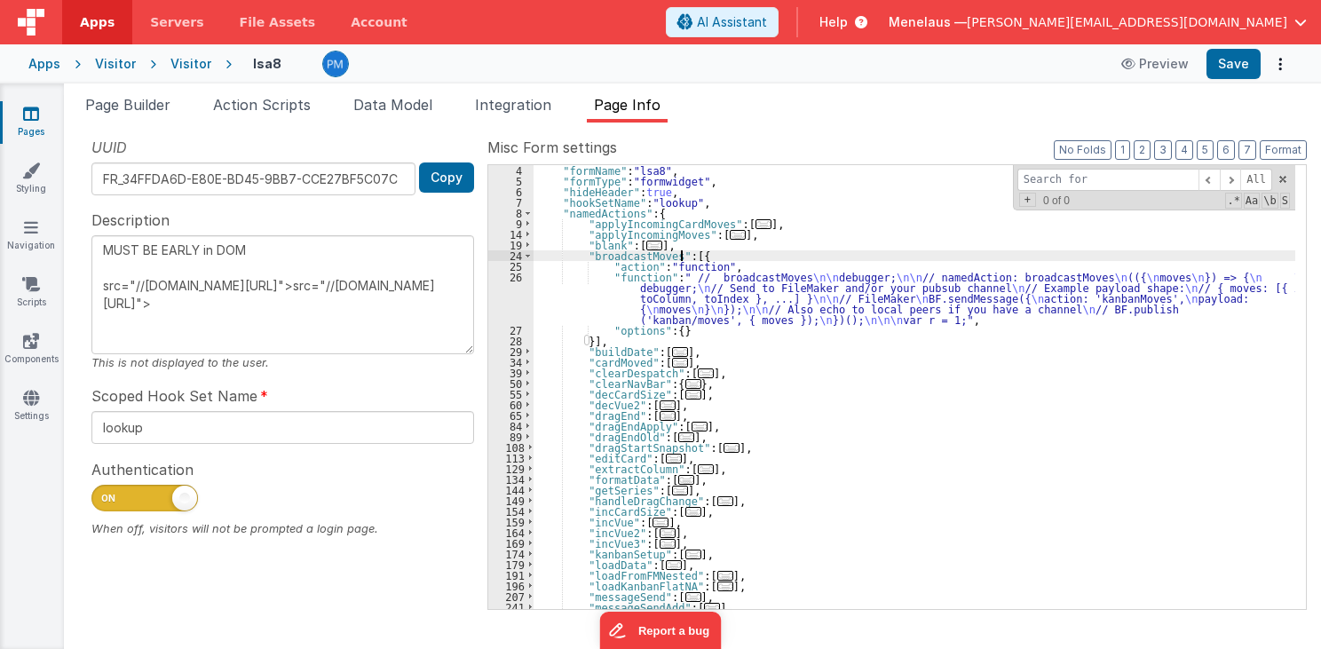
click at [712, 288] on div ""formName" : "lsa8" , "formType" : "formwidget" , "hideHeader" : true , "hookSe…" at bounding box center [914, 398] width 762 height 466
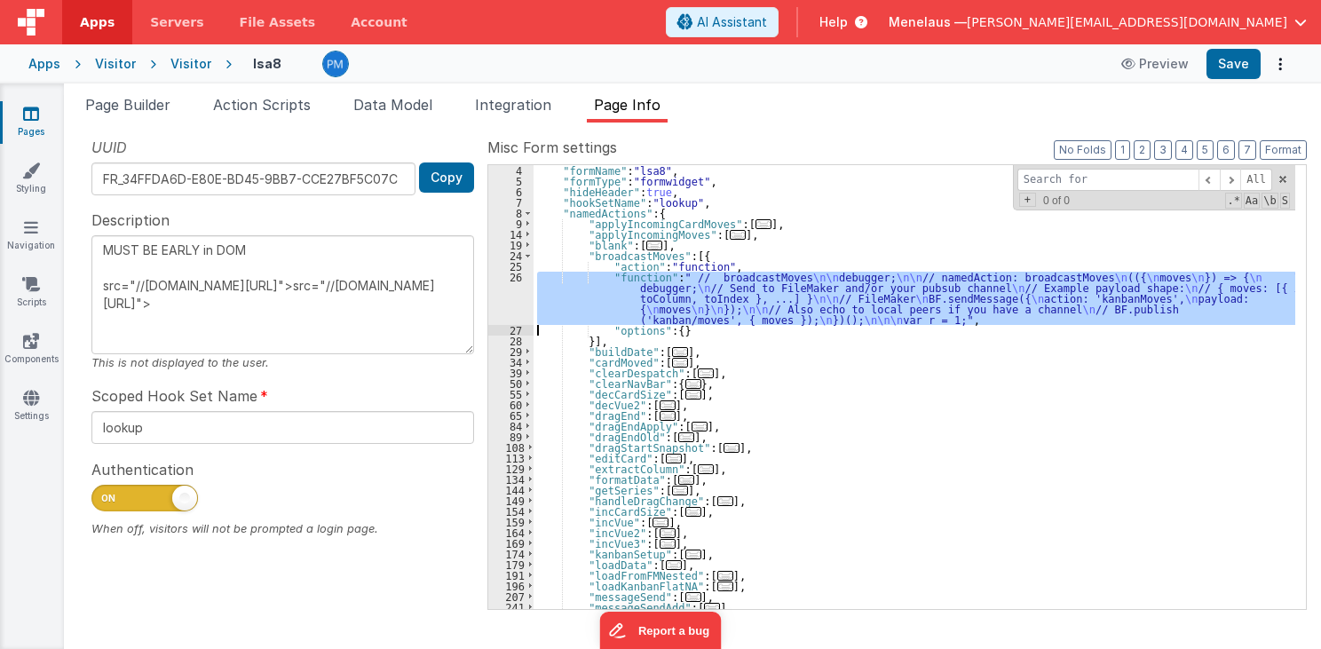
click at [512, 298] on div "26" at bounding box center [510, 298] width 45 height 53
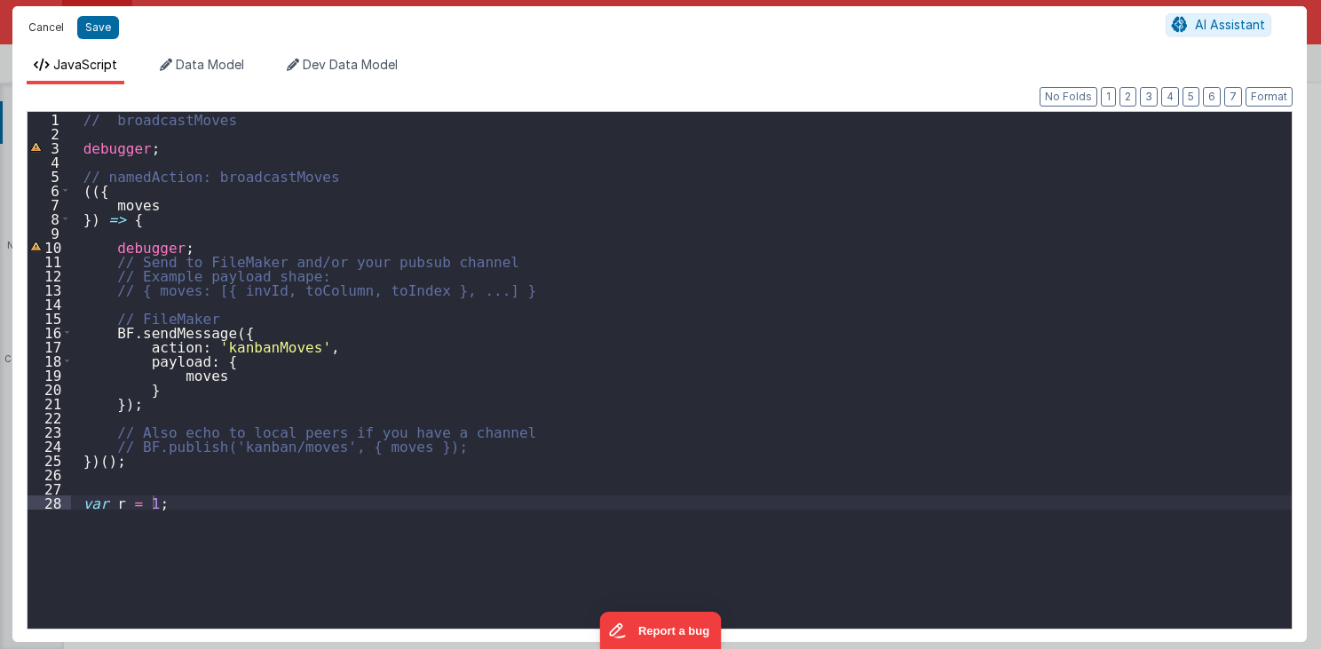
click at [55, 25] on button "Cancel" at bounding box center [46, 27] width 53 height 25
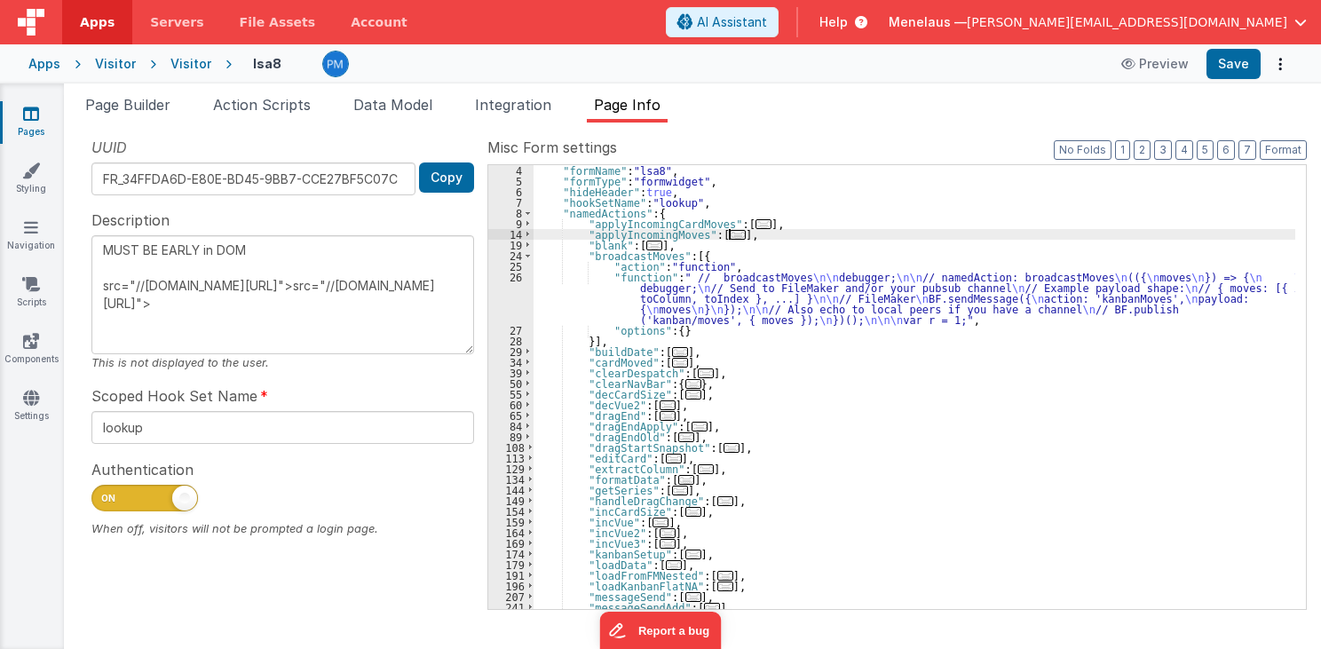
click at [1104, 232] on div ""formName" : "lsa8" , "formType" : "formwidget" , "hideHeader" : true , "hookSe…" at bounding box center [914, 398] width 762 height 466
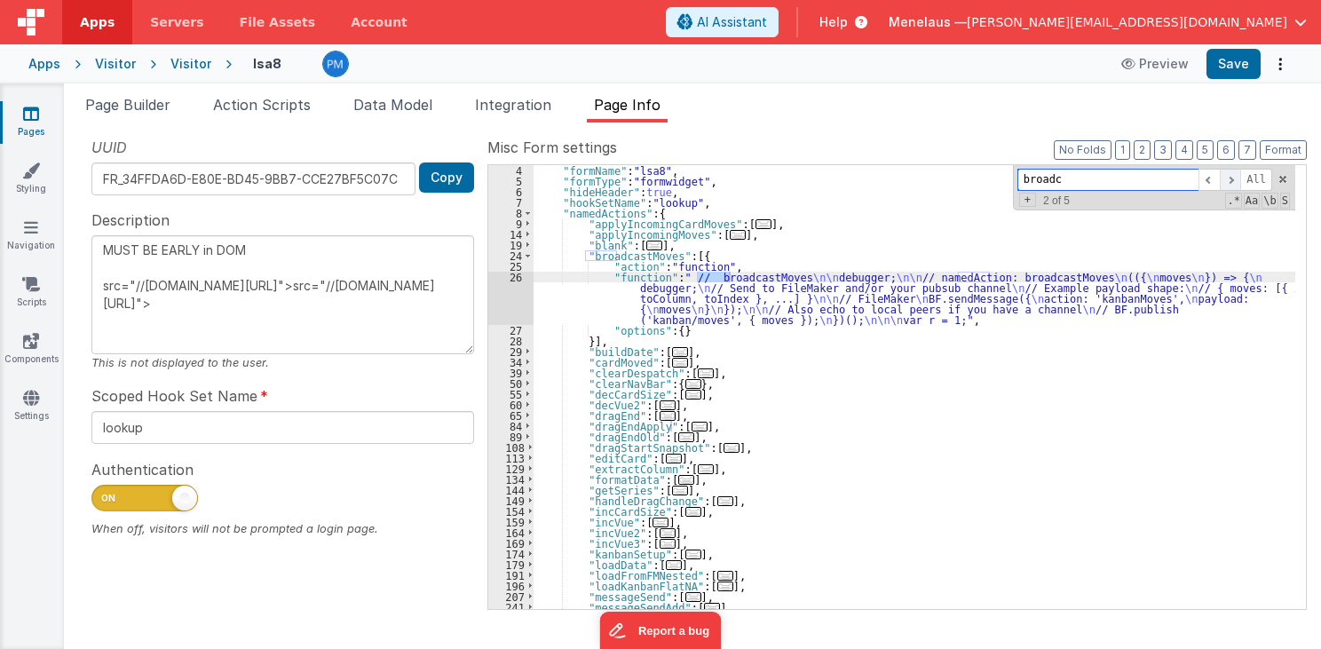
type input "broadc"
click at [1239, 178] on span at bounding box center [1230, 180] width 21 height 22
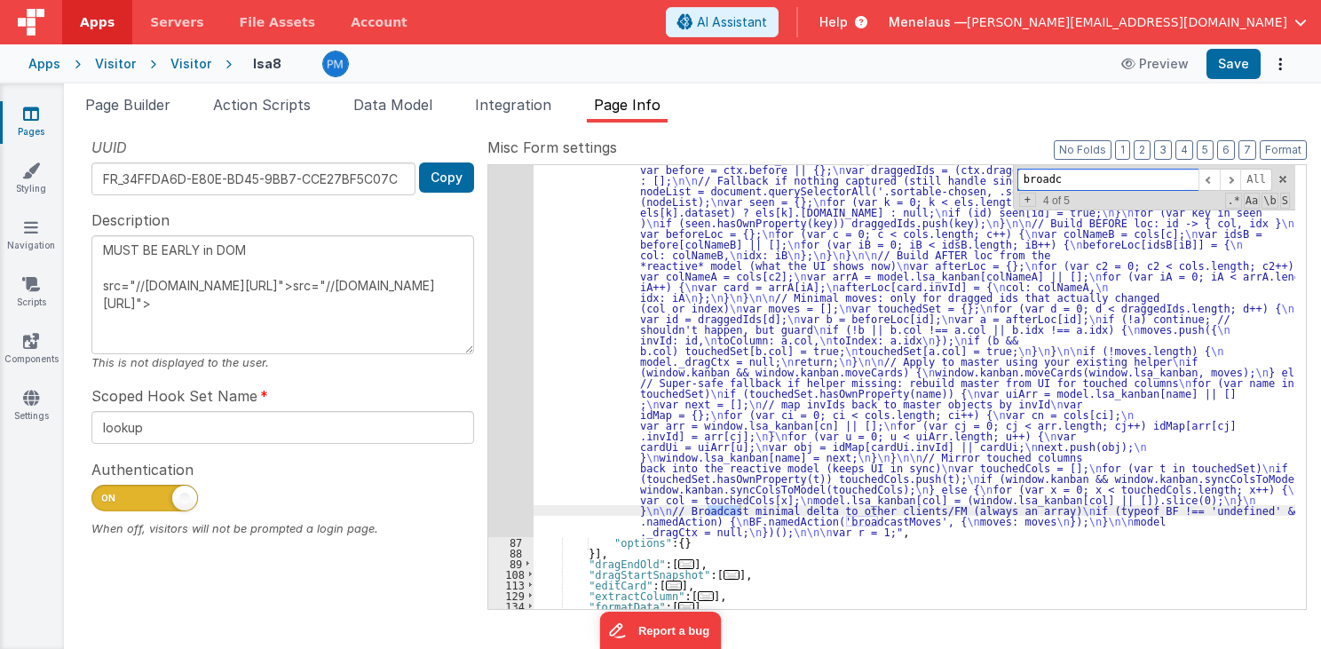
scroll to position [470, 0]
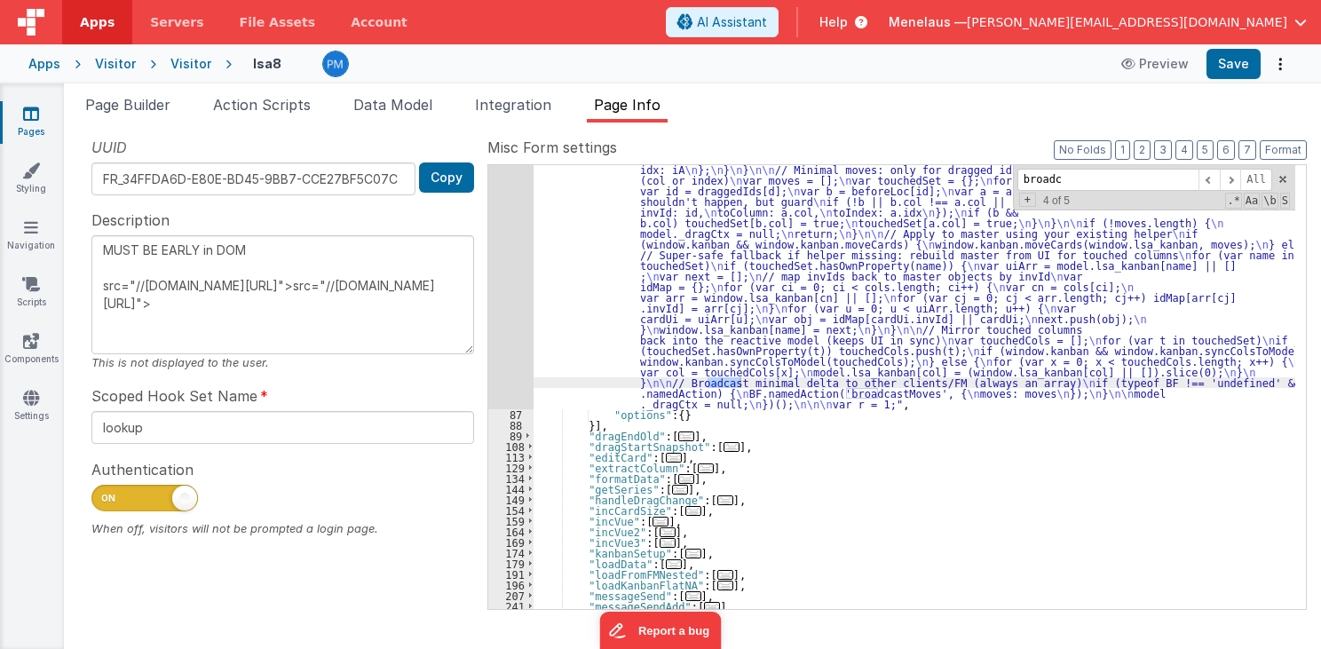
click at [719, 341] on div ""function" : " // dragEndApply \n\n debugger; \n\n (function() { \n debugger; \…" at bounding box center [914, 439] width 762 height 849
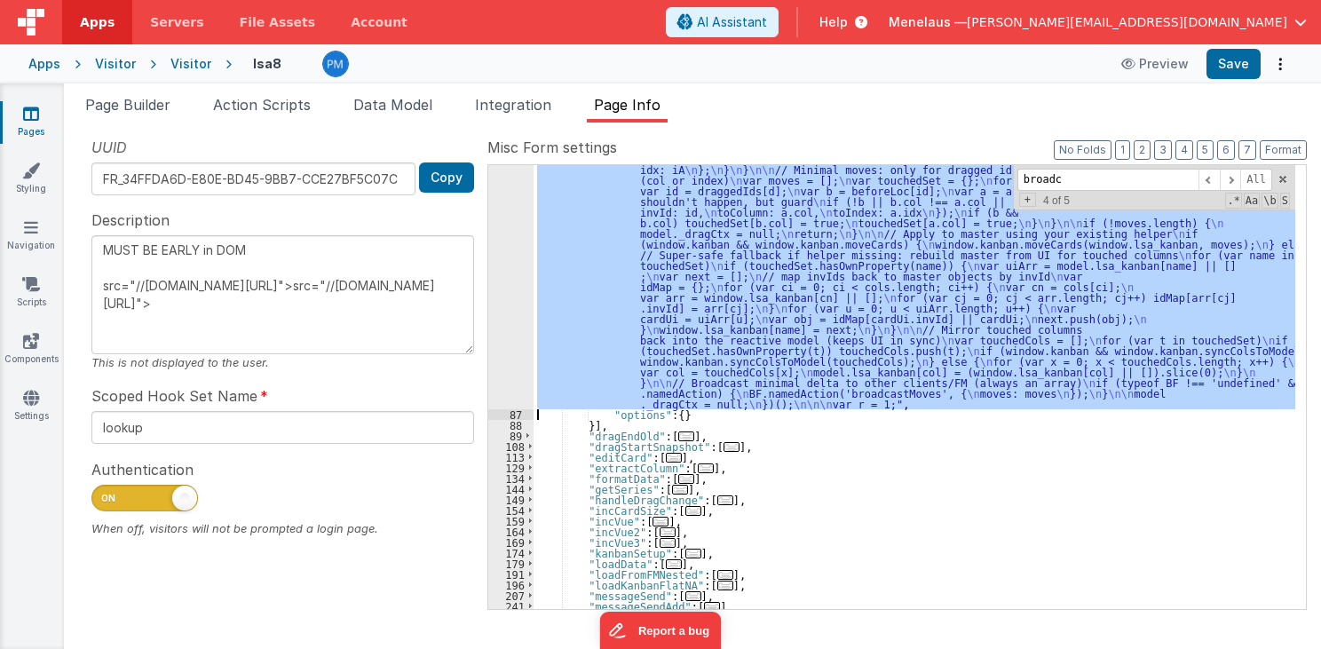
click at [502, 359] on div "86" at bounding box center [510, 212] width 45 height 394
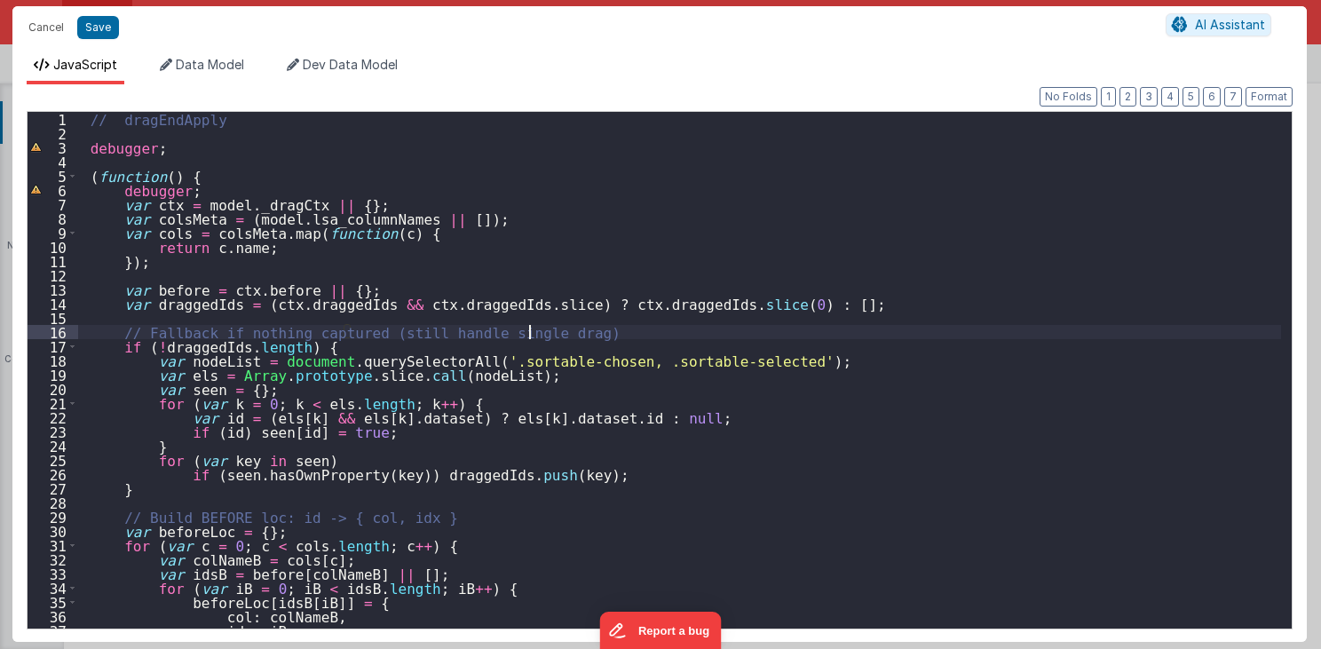
click at [922, 325] on div "// dragEndApply debugger ; ( function ( ) { debugger ; var ctx = model . _dragC…" at bounding box center [680, 385] width 1204 height 546
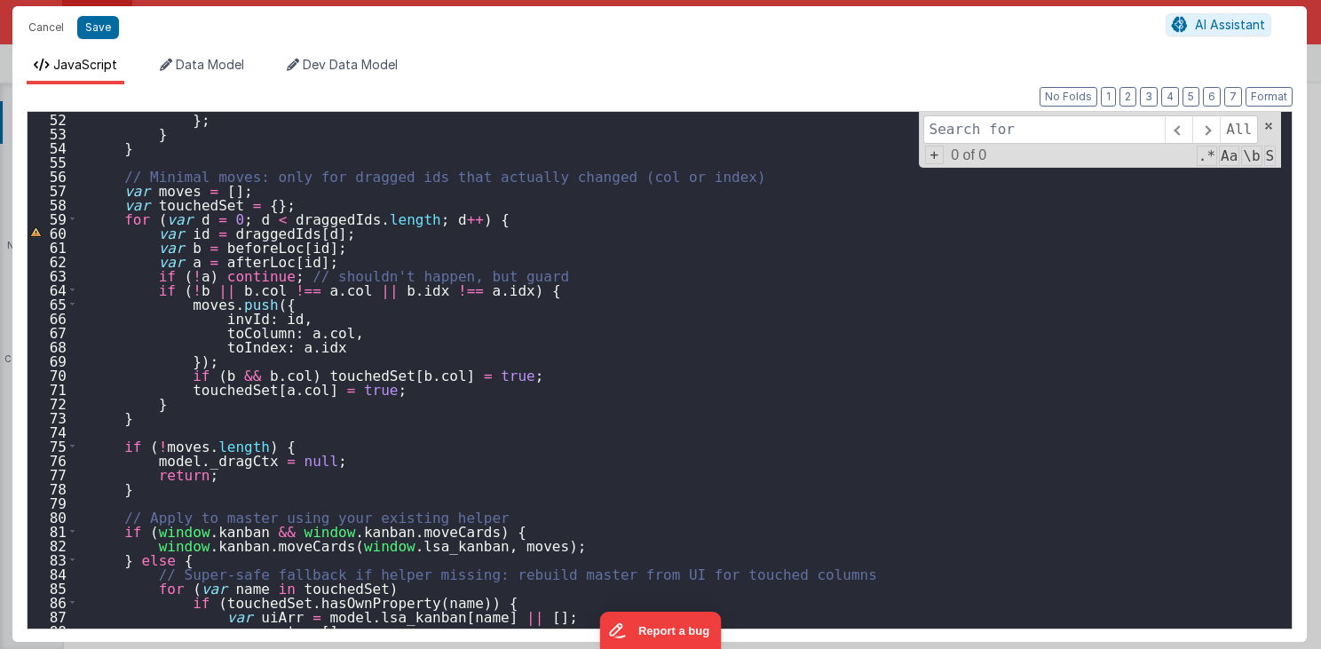
scroll to position [596, 0]
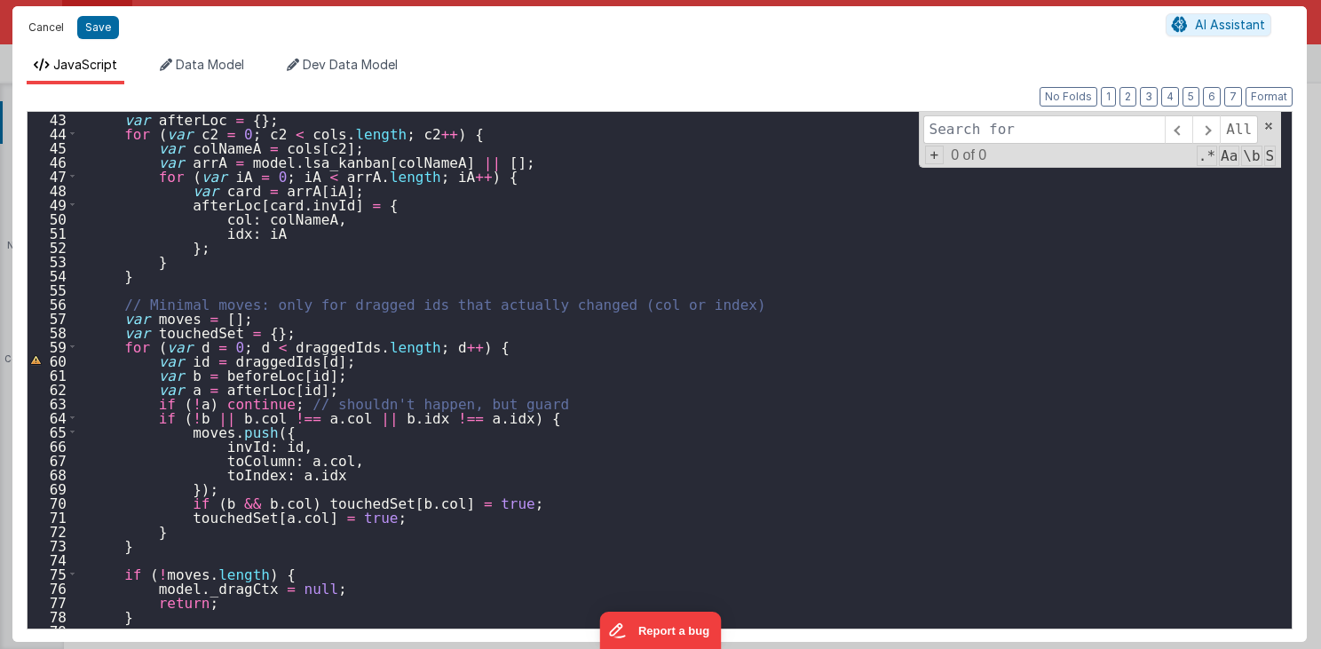
click at [46, 19] on button "Cancel" at bounding box center [46, 27] width 53 height 25
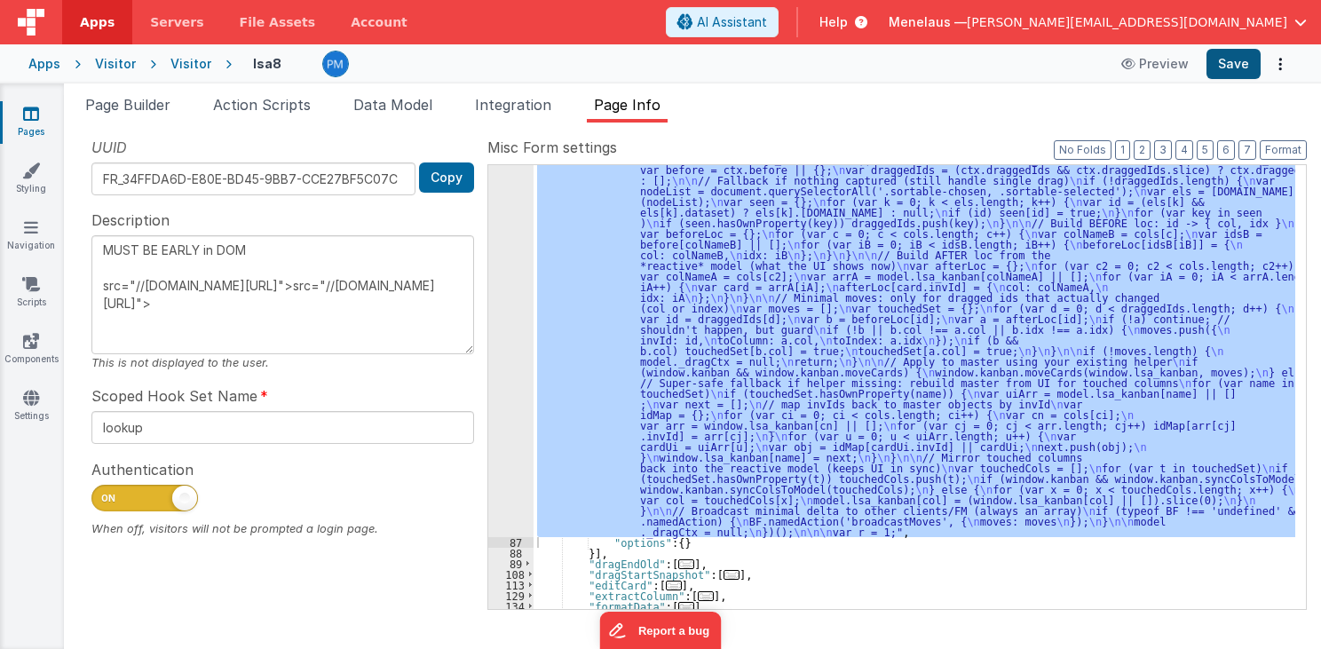
scroll to position [299, 0]
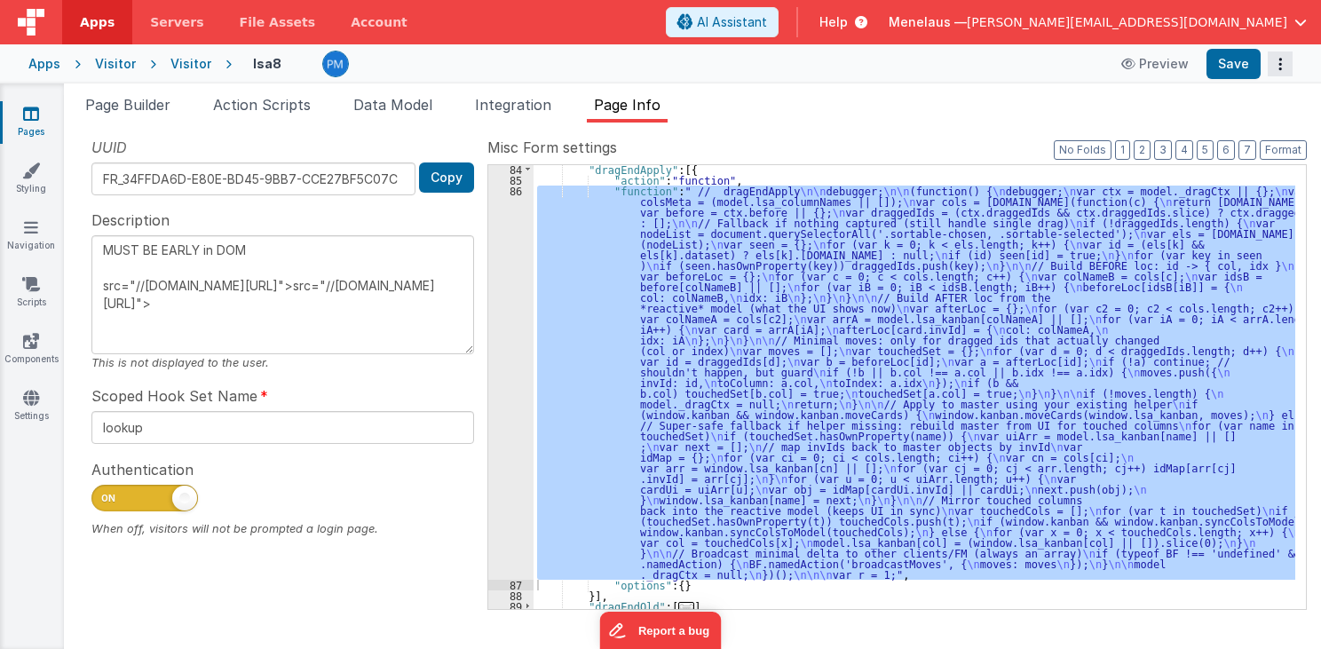
click at [1278, 64] on icon "Options" at bounding box center [1279, 64] width 25 height 1
click at [1231, 130] on link "Rollback" at bounding box center [1214, 134] width 156 height 34
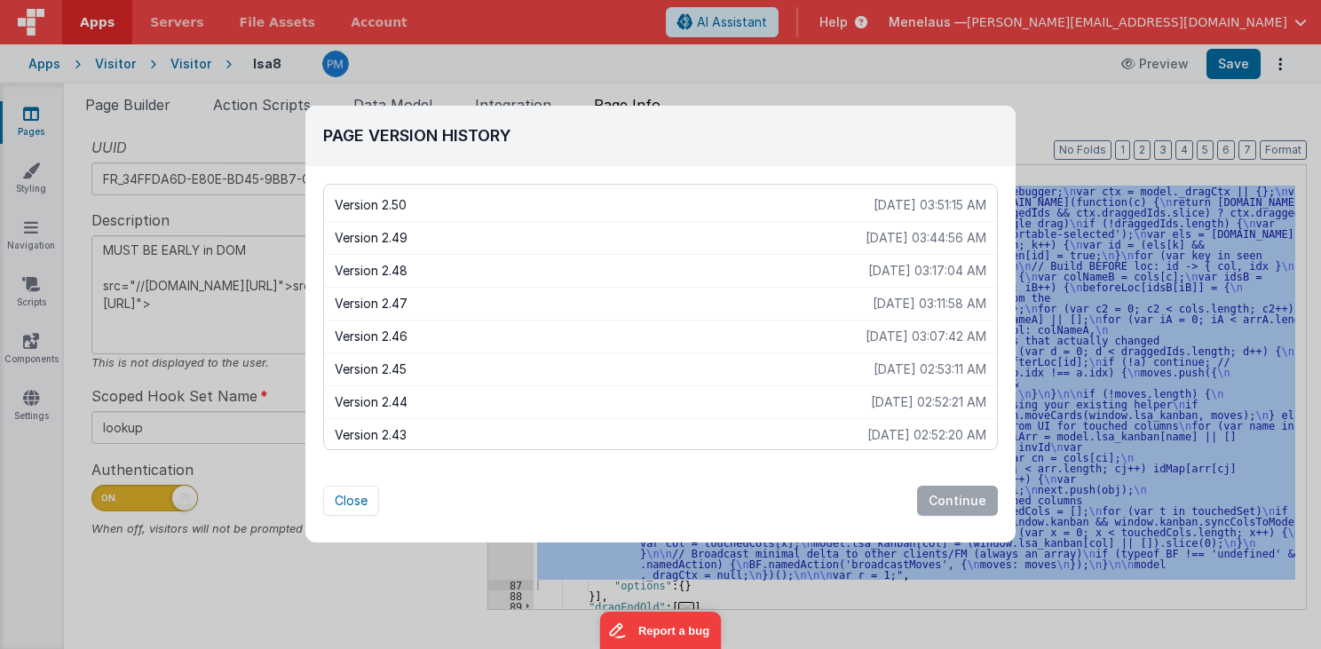
scroll to position [284, 0]
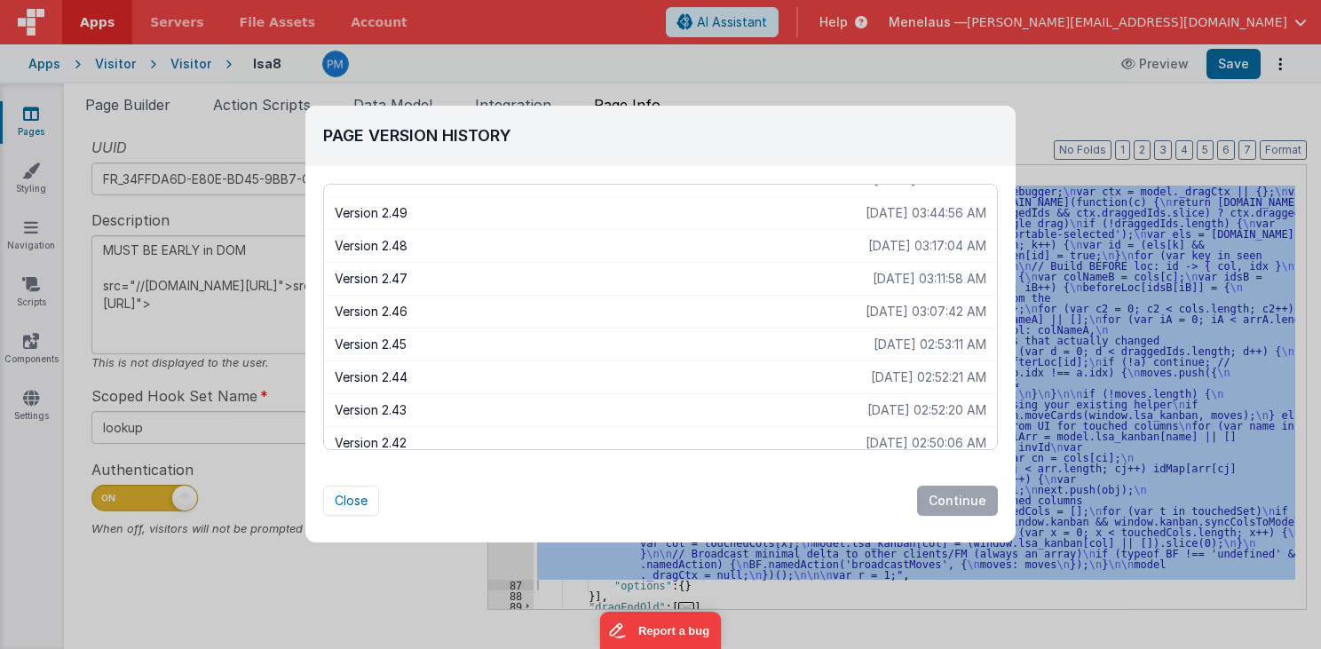
click at [392, 341] on p "Version 2.45" at bounding box center [604, 345] width 539 height 18
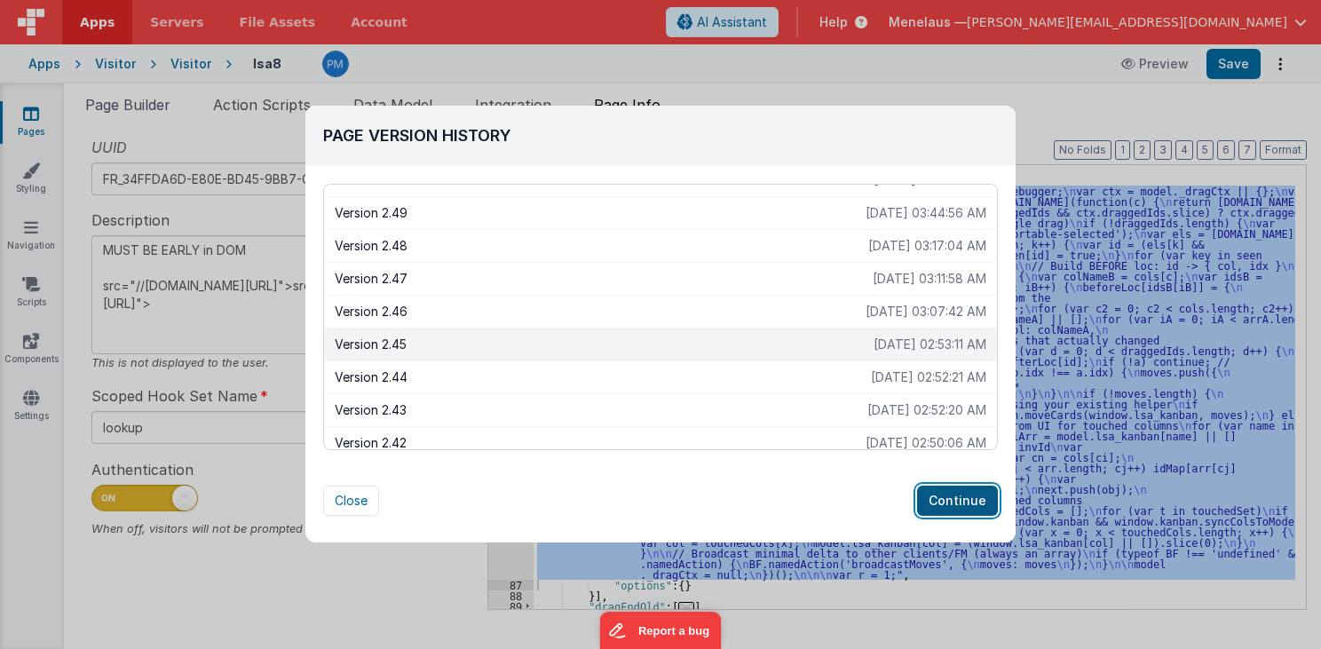
click at [965, 504] on button "Continue" at bounding box center [957, 501] width 81 height 30
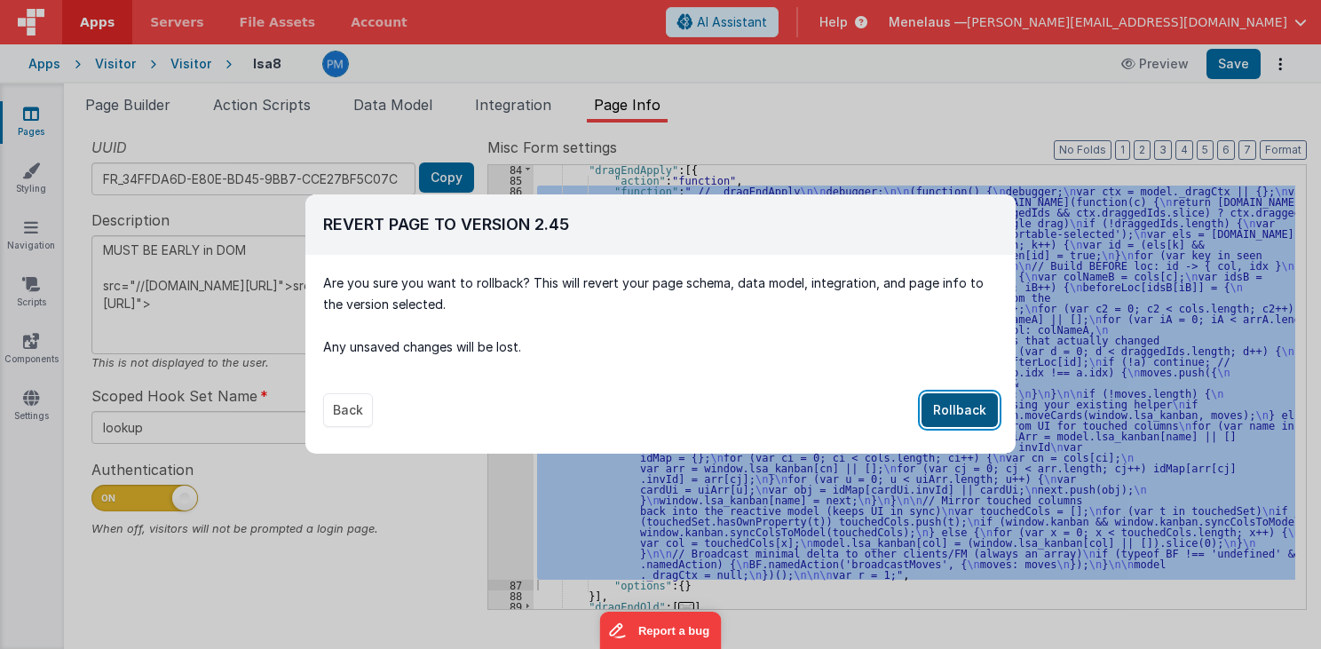
click at [960, 403] on button "Rollback" at bounding box center [959, 410] width 76 height 34
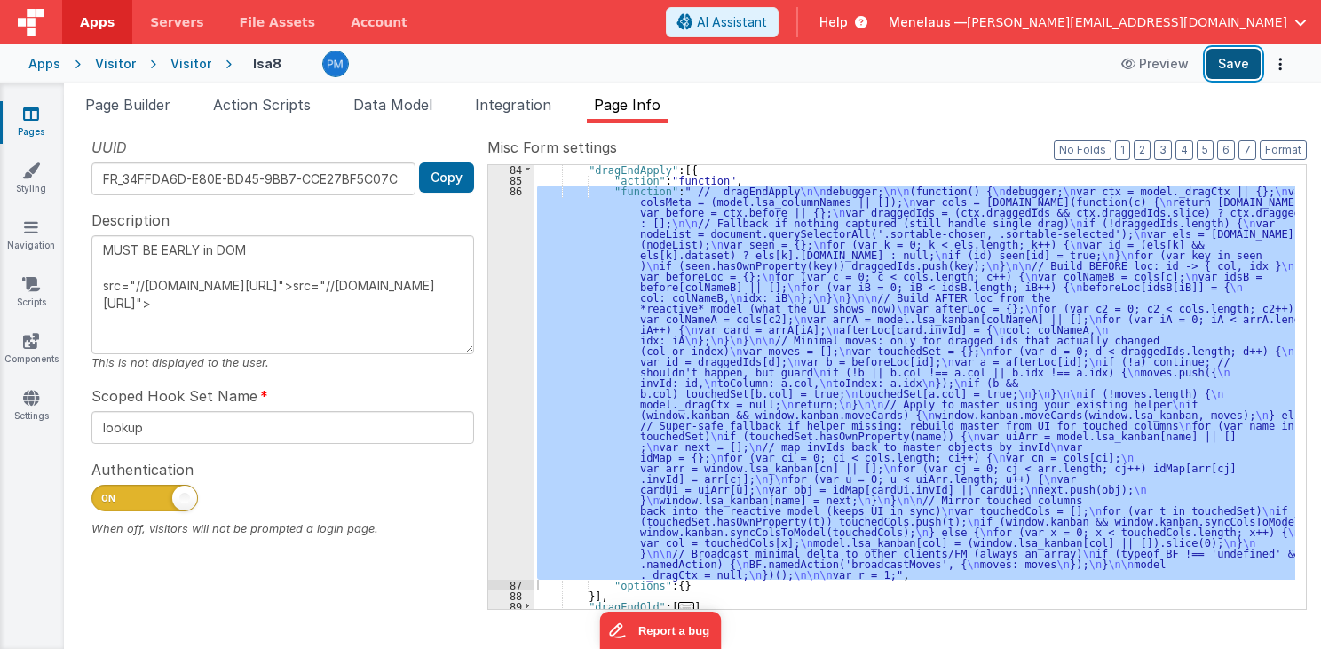
click at [1230, 67] on button "Save" at bounding box center [1233, 64] width 54 height 30
click at [1278, 64] on icon "Options" at bounding box center [1279, 64] width 25 height 1
click at [1180, 134] on icon at bounding box center [1184, 133] width 12 height 12
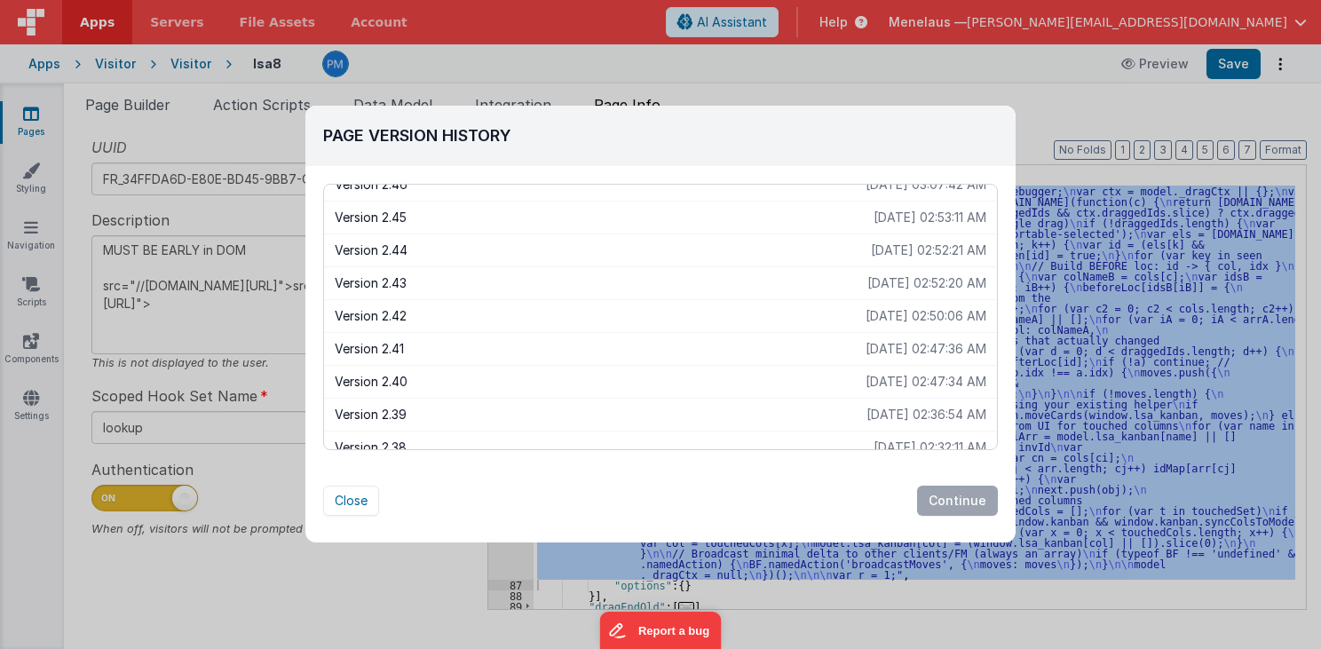
scroll to position [426, 0]
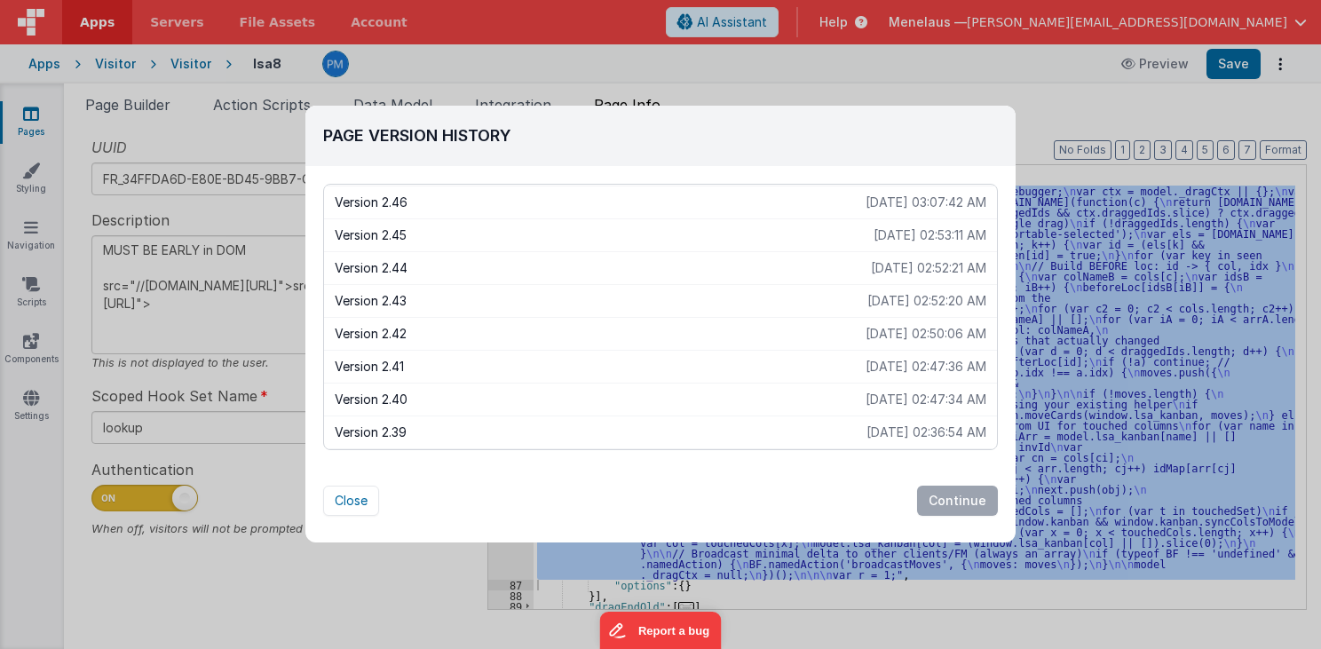
click at [408, 430] on p "Version 2.39" at bounding box center [601, 432] width 532 height 18
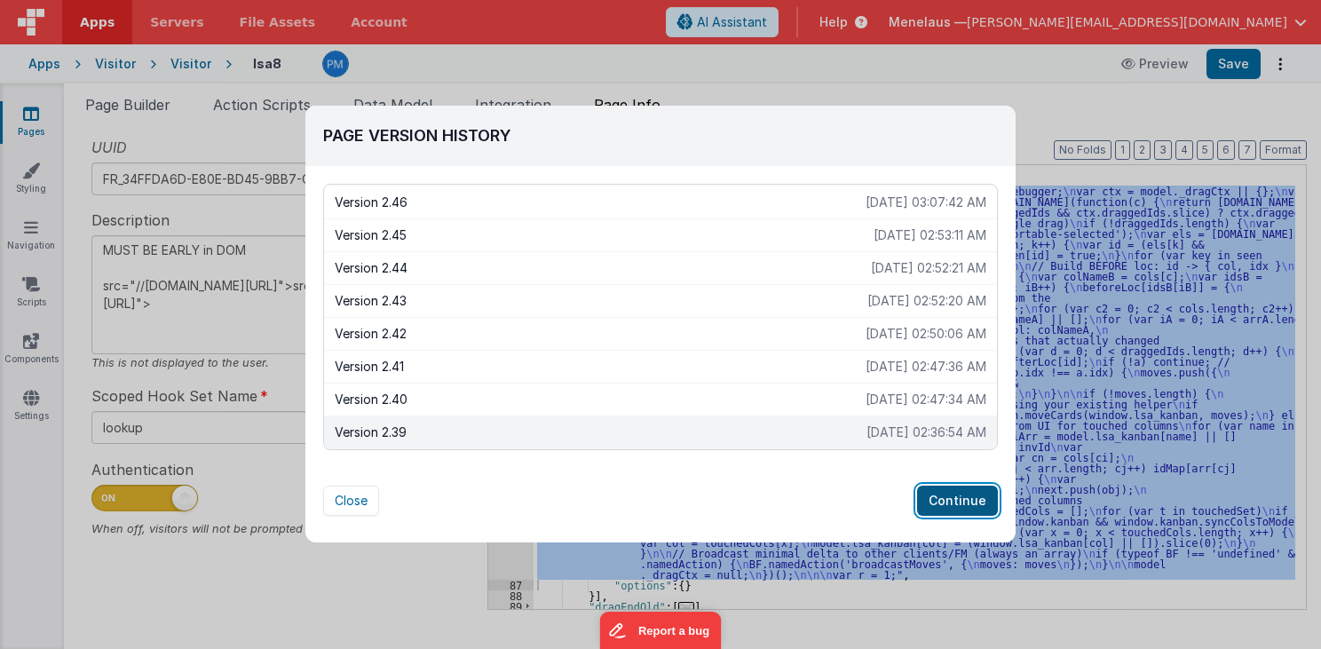
click at [967, 500] on button "Continue" at bounding box center [957, 501] width 81 height 30
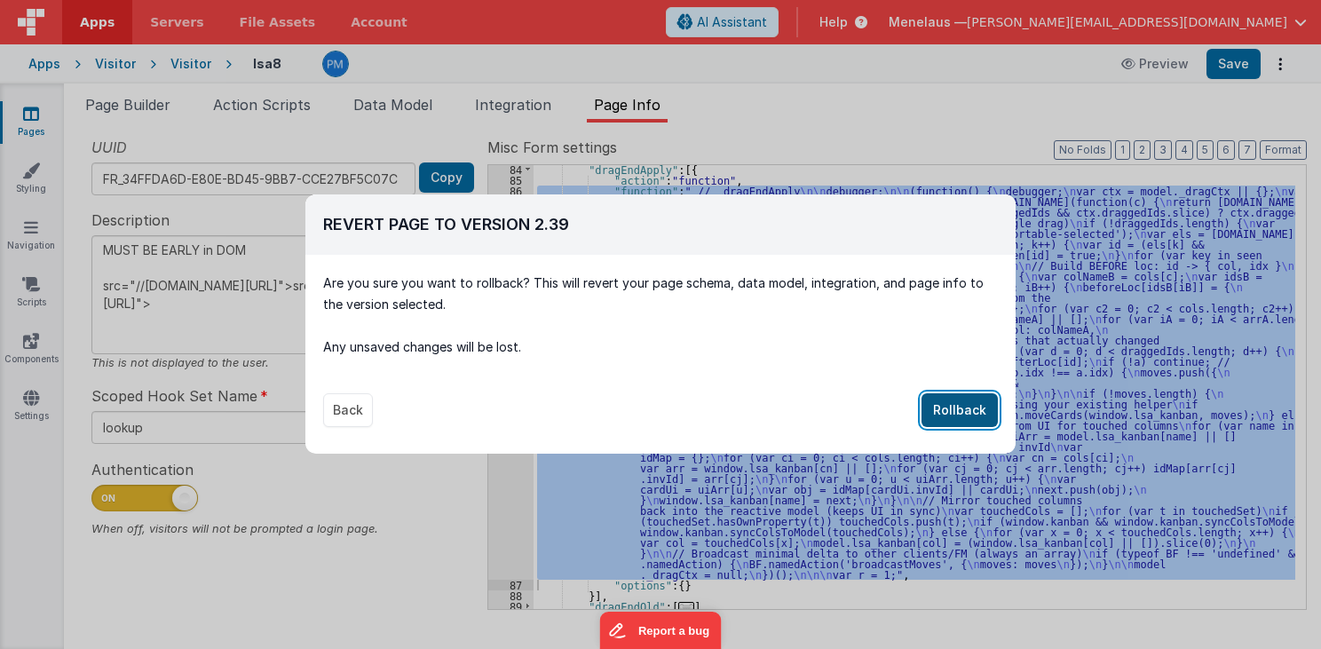
click at [967, 400] on button "Rollback" at bounding box center [959, 410] width 76 height 34
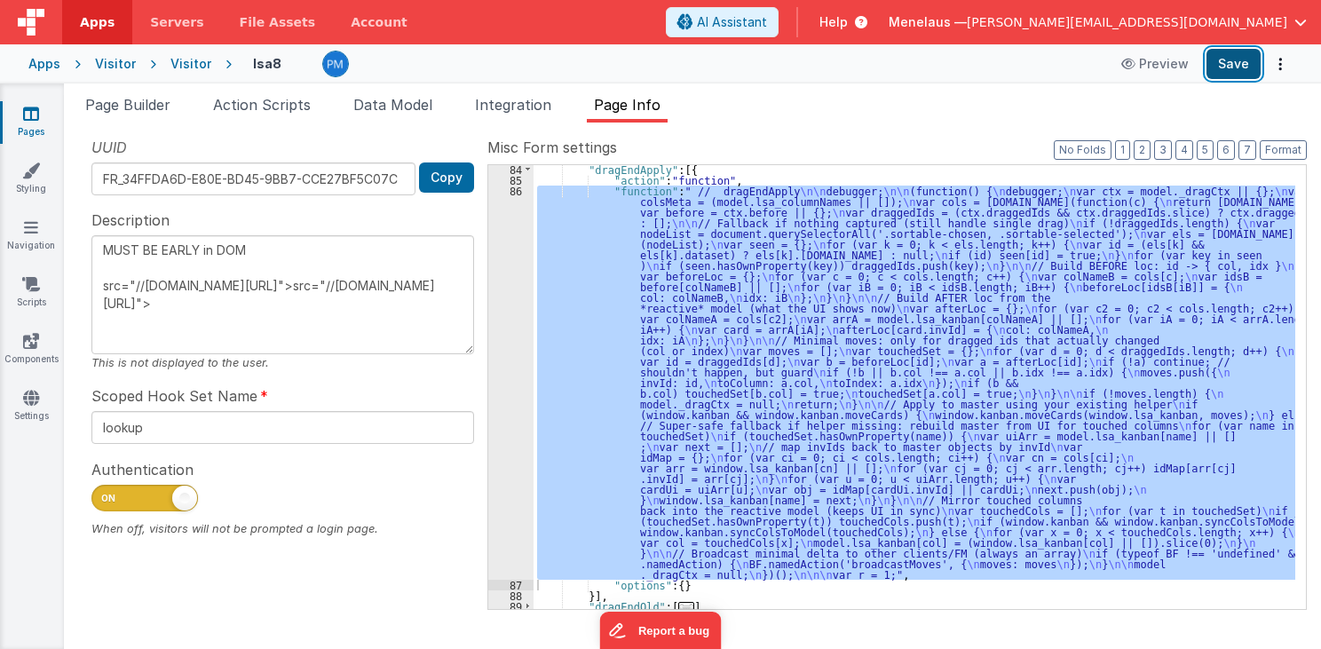
click at [1228, 64] on button "Save" at bounding box center [1233, 64] width 54 height 30
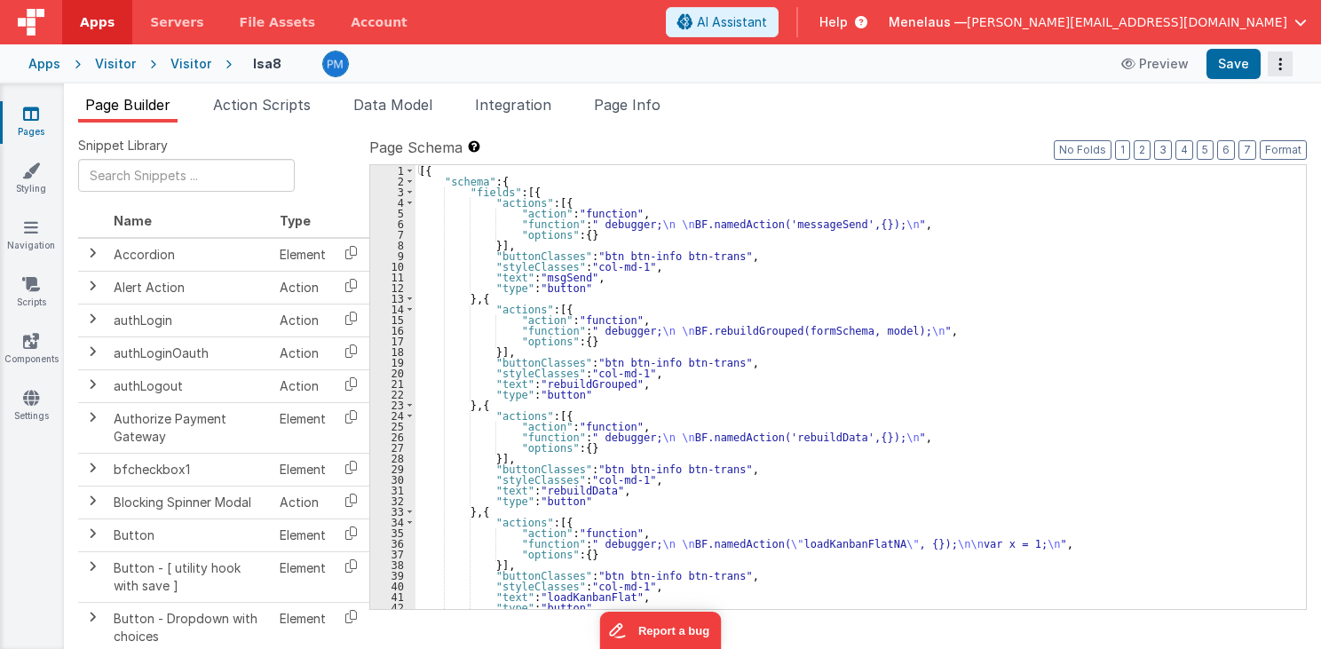
click at [1278, 64] on icon "Options" at bounding box center [1279, 64] width 25 height 1
click at [1235, 130] on link "Rollback" at bounding box center [1214, 134] width 156 height 34
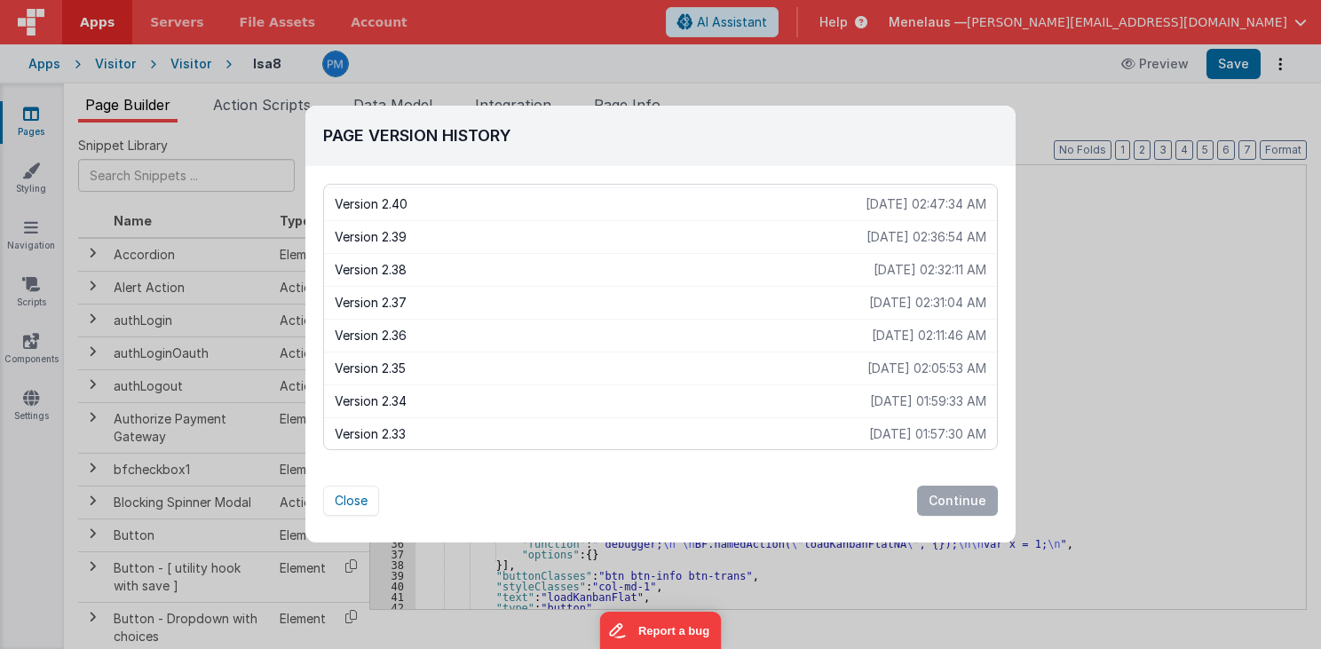
scroll to position [639, 0]
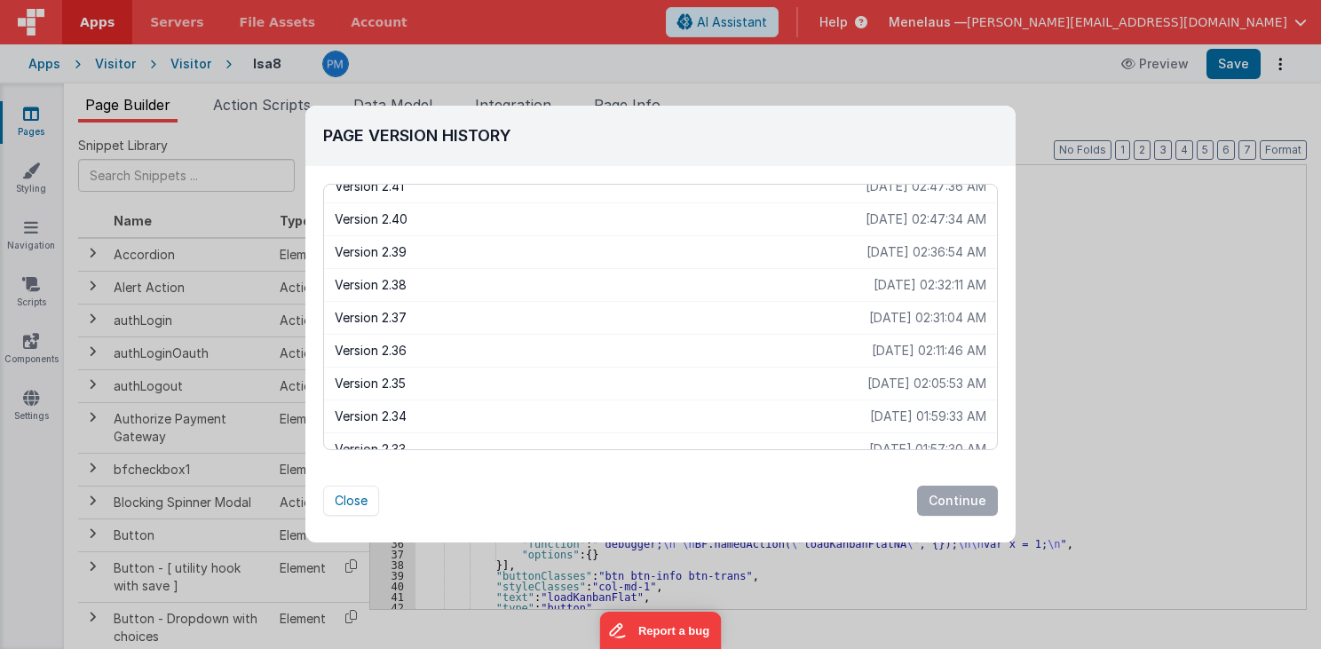
click at [374, 347] on p "Version 2.36" at bounding box center [603, 351] width 537 height 18
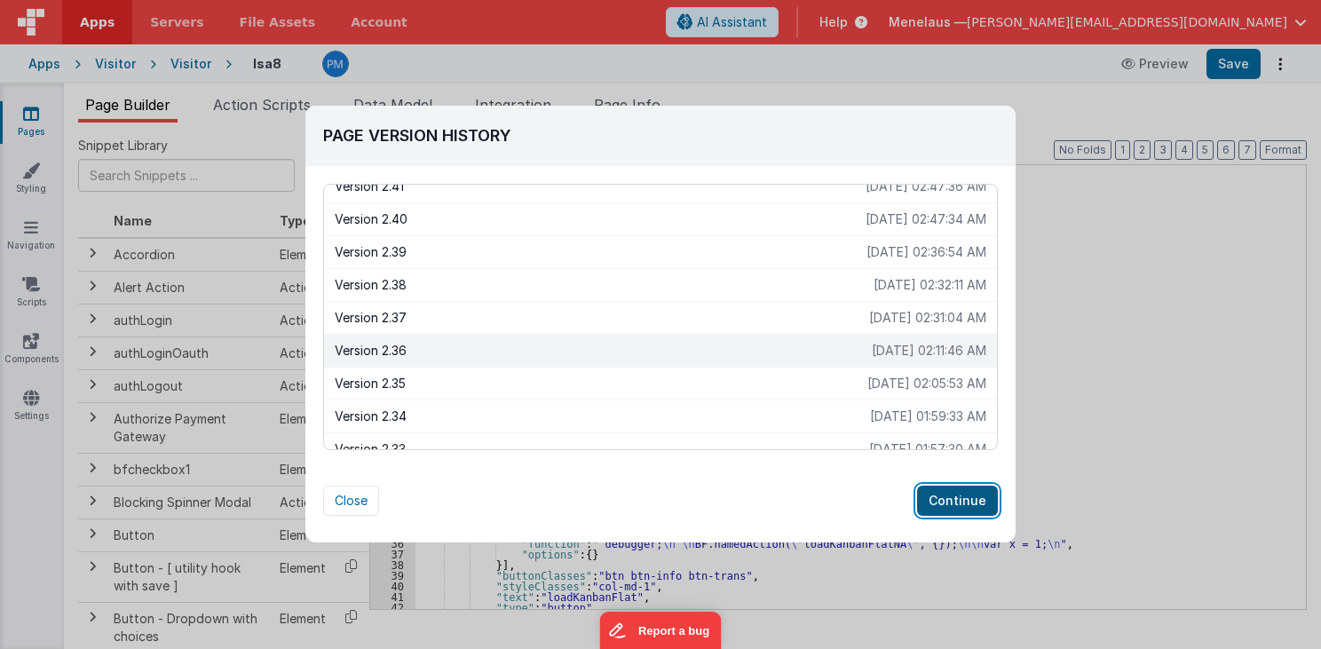
click at [969, 501] on button "Continue" at bounding box center [957, 501] width 81 height 30
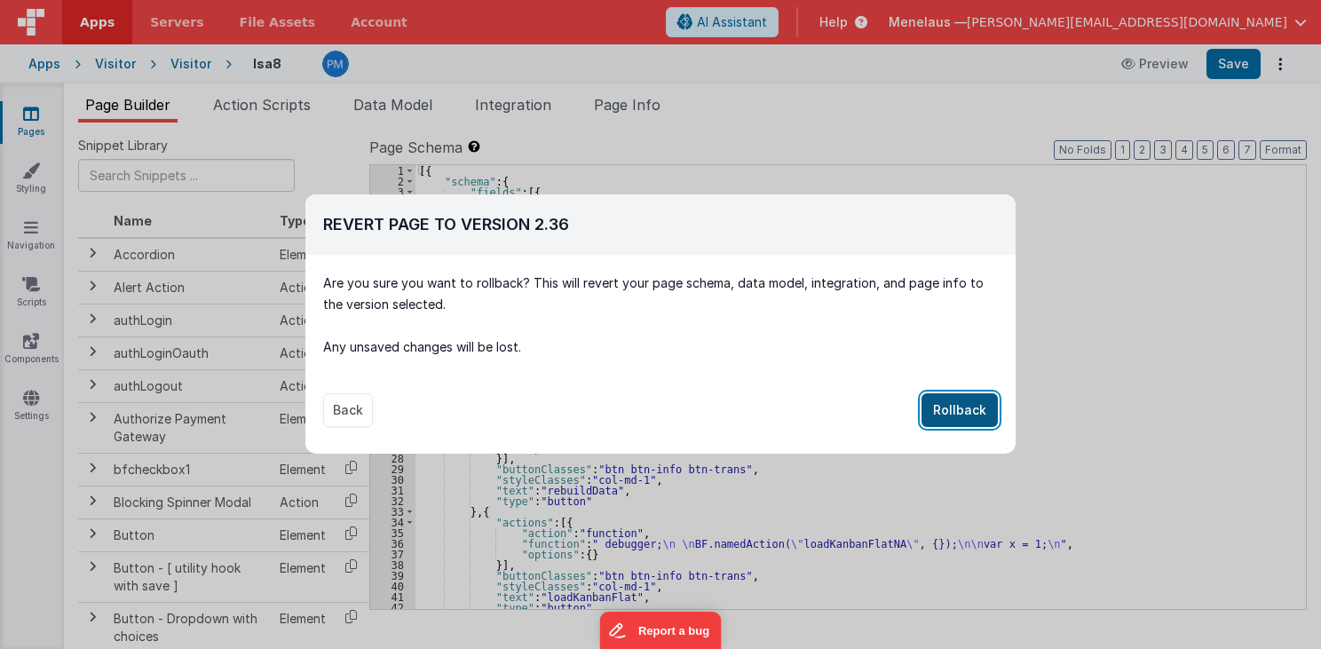
click at [958, 408] on button "Rollback" at bounding box center [959, 410] width 76 height 34
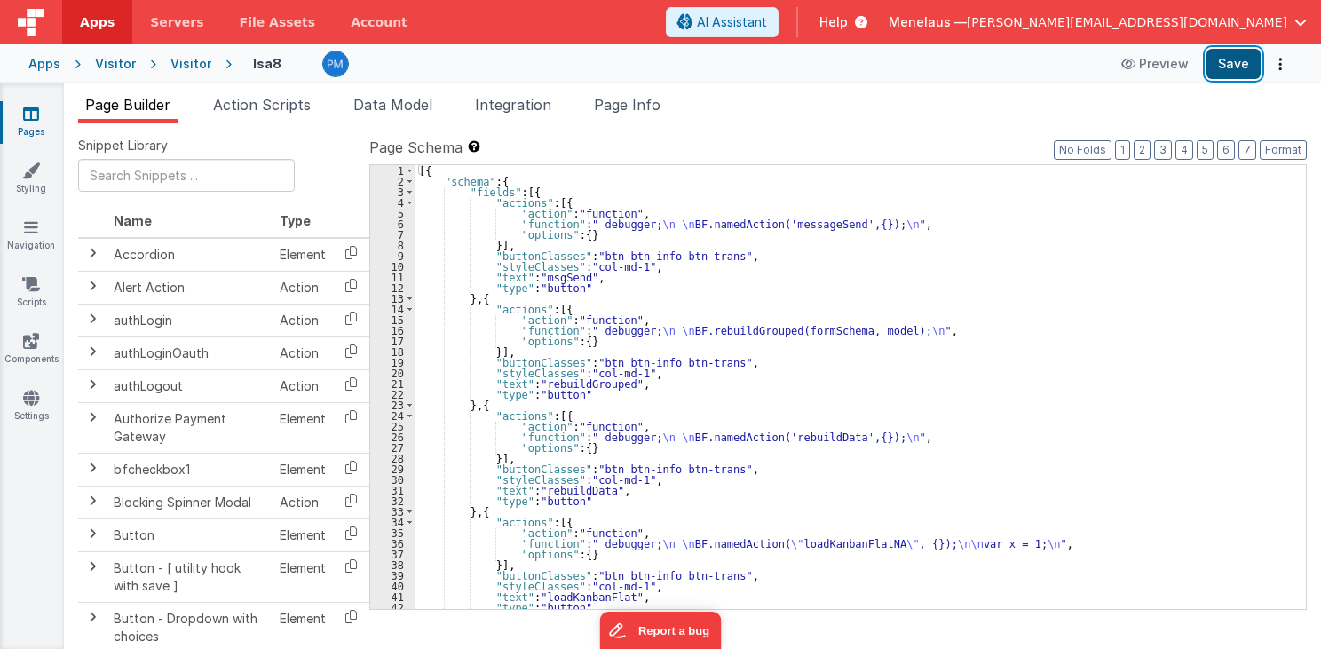
click at [1246, 63] on button "Save" at bounding box center [1233, 64] width 54 height 30
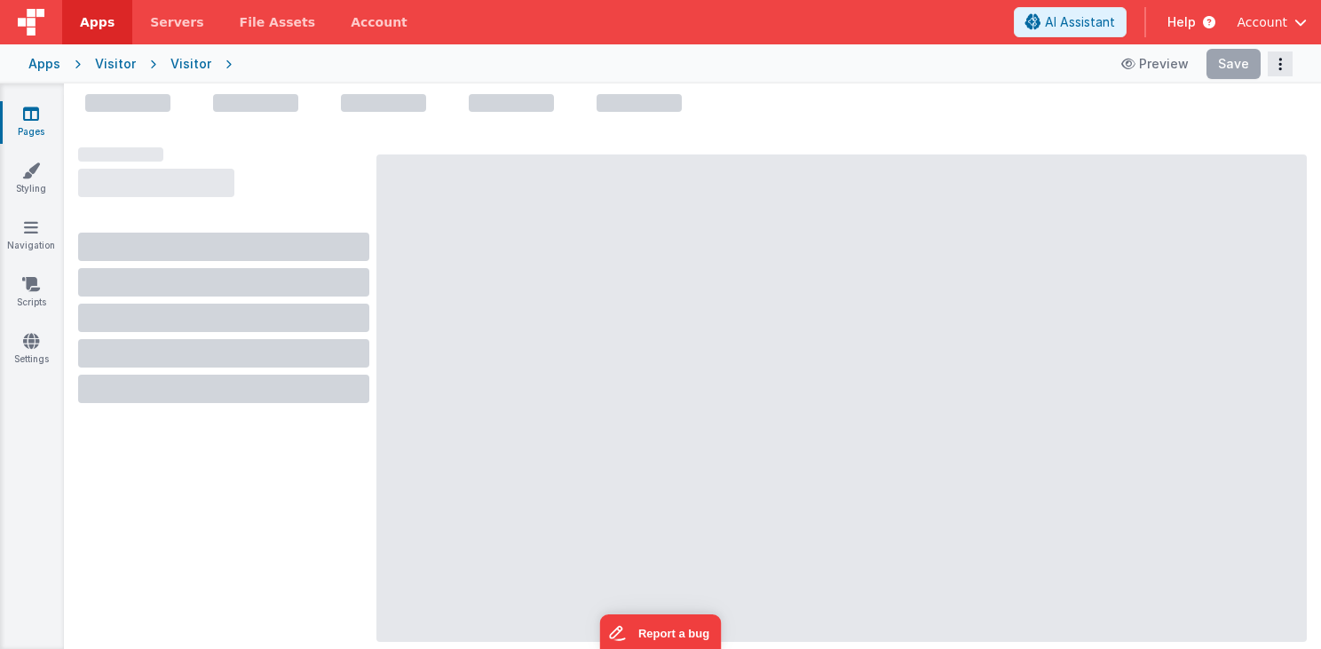
click at [1284, 61] on button "Options" at bounding box center [1279, 63] width 25 height 25
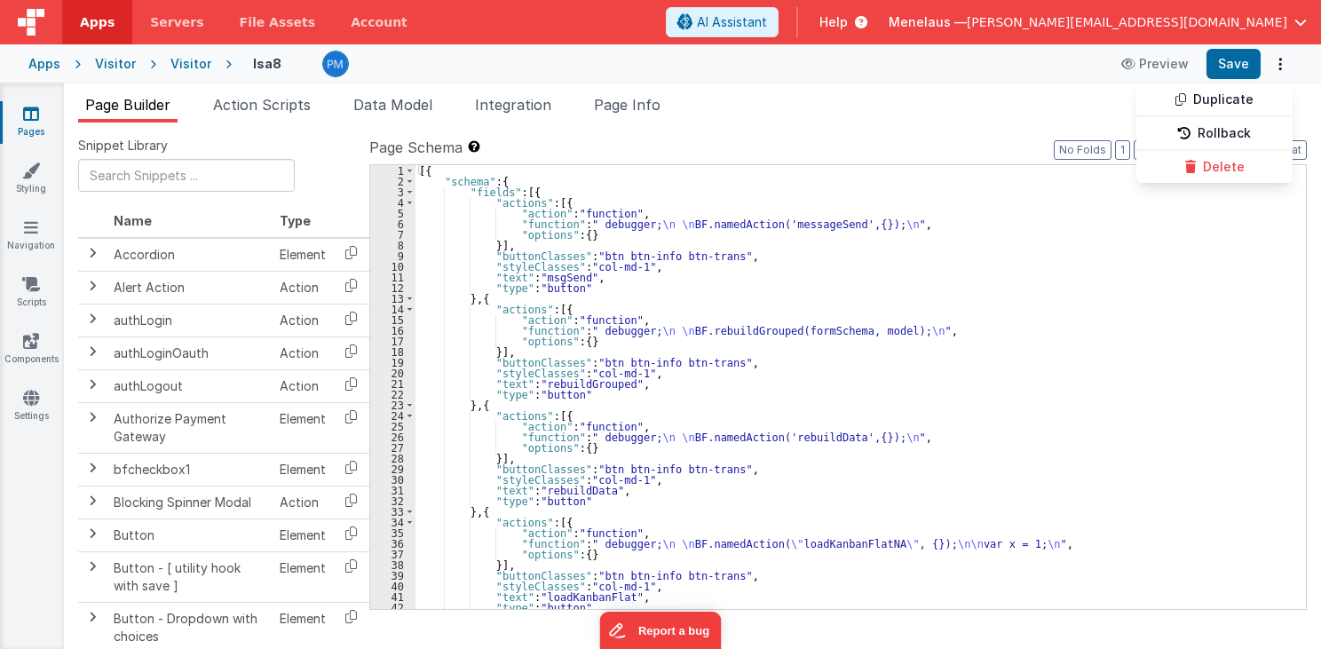
click at [1009, 114] on button at bounding box center [660, 324] width 1321 height 649
click at [1294, 20] on span "button" at bounding box center [1300, 22] width 12 height 12
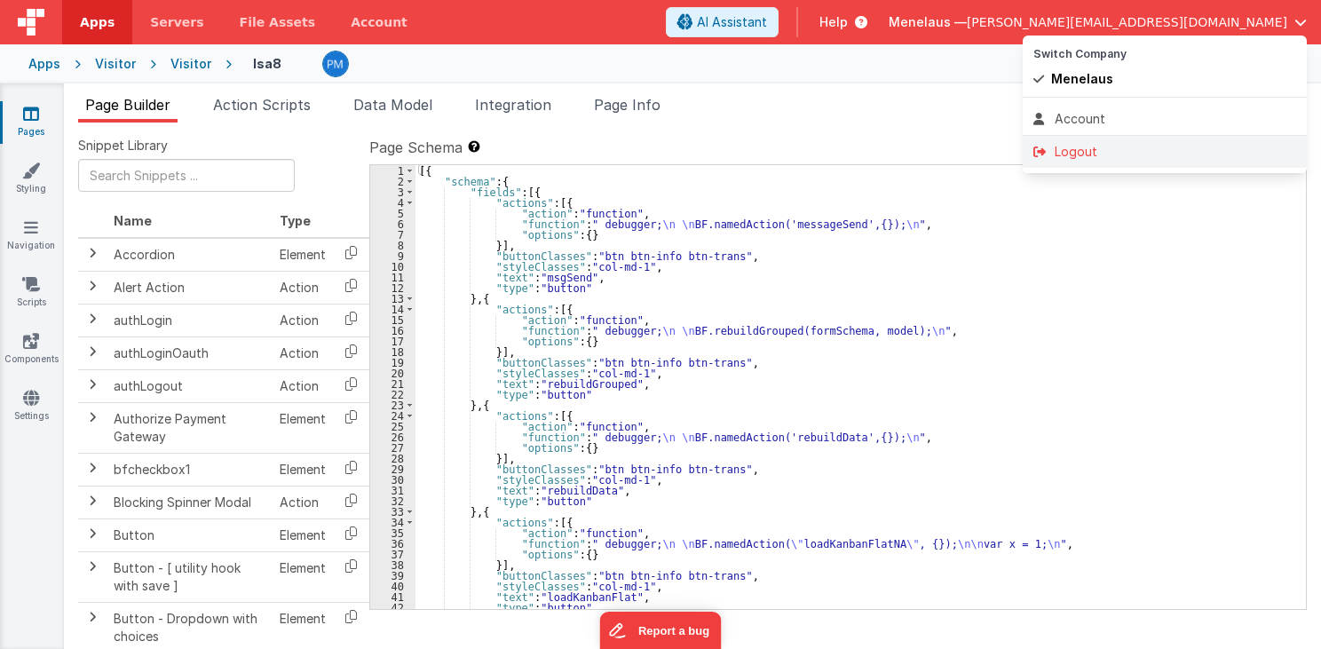
click at [1097, 151] on div "Logout" at bounding box center [1164, 152] width 263 height 18
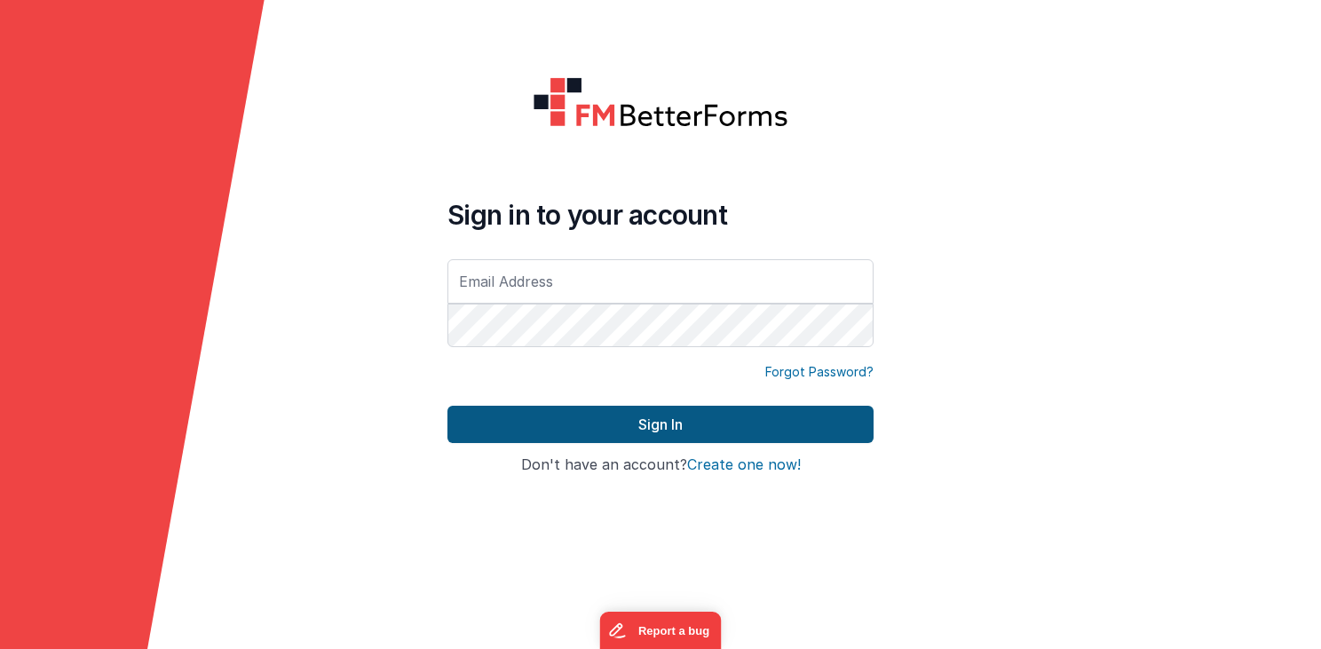
type input "[PERSON_NAME][EMAIL_ADDRESS][DOMAIN_NAME]"
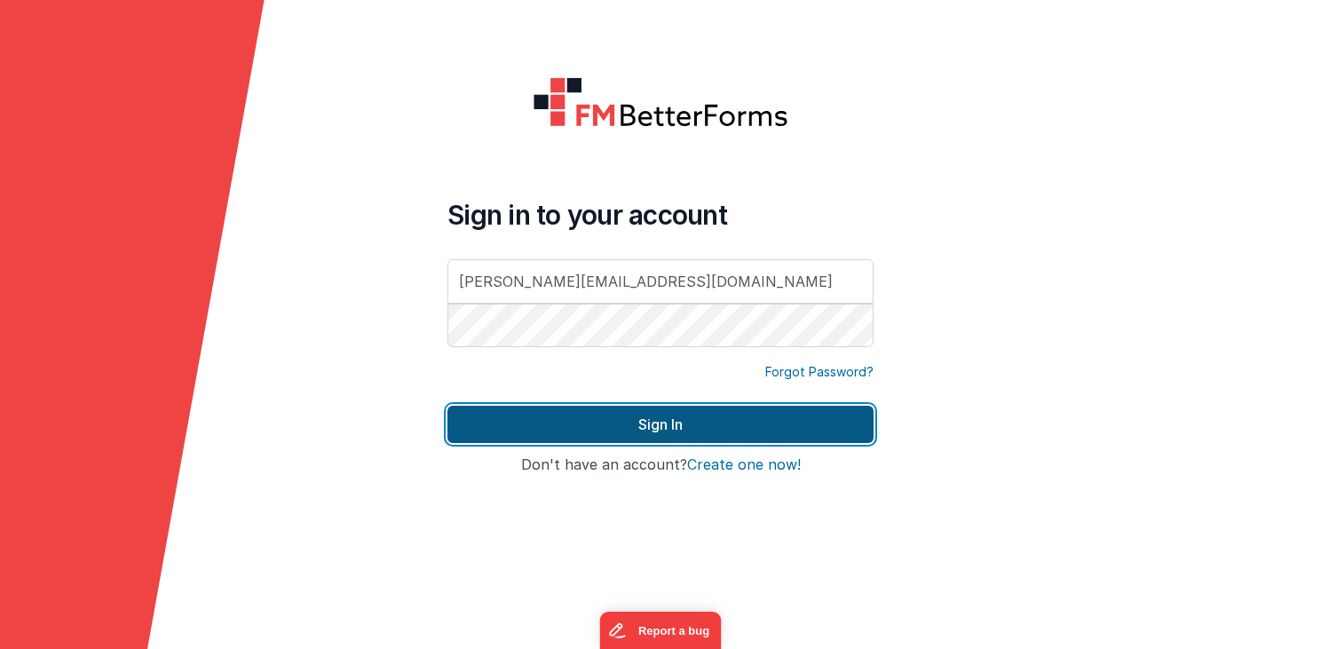
click at [647, 411] on button "Sign In" at bounding box center [660, 424] width 426 height 37
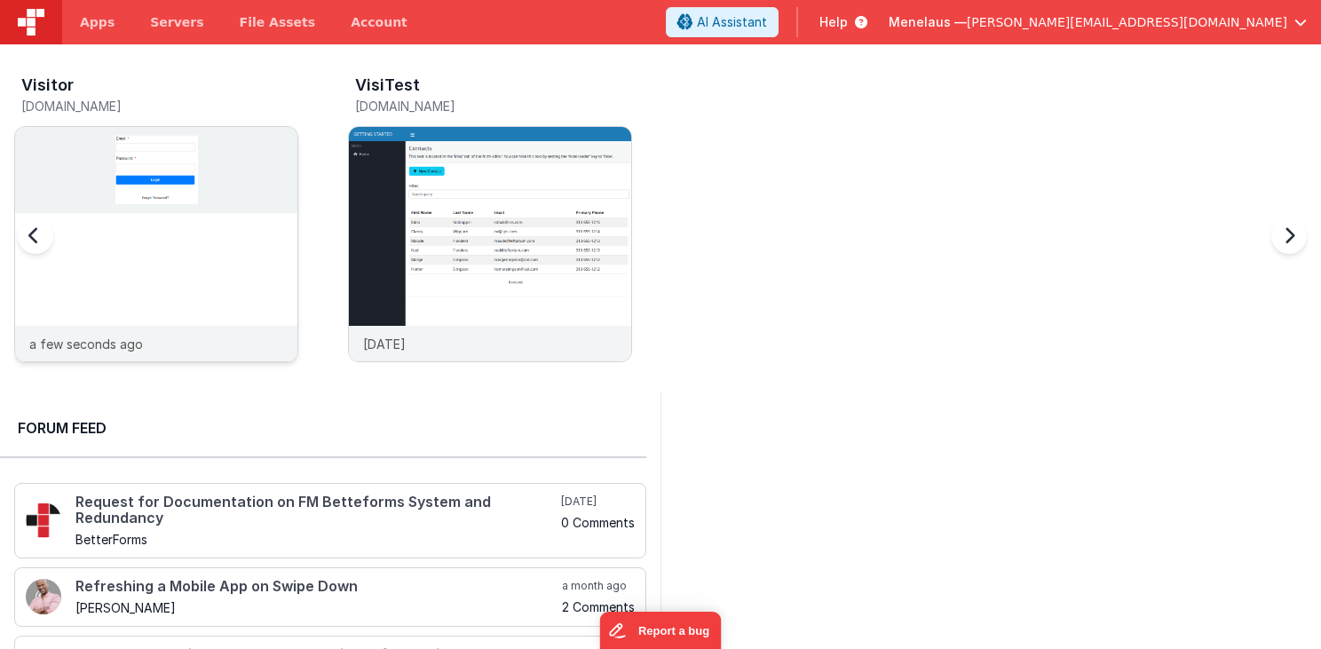
click at [244, 333] on div "a few seconds ago" at bounding box center [156, 344] width 282 height 36
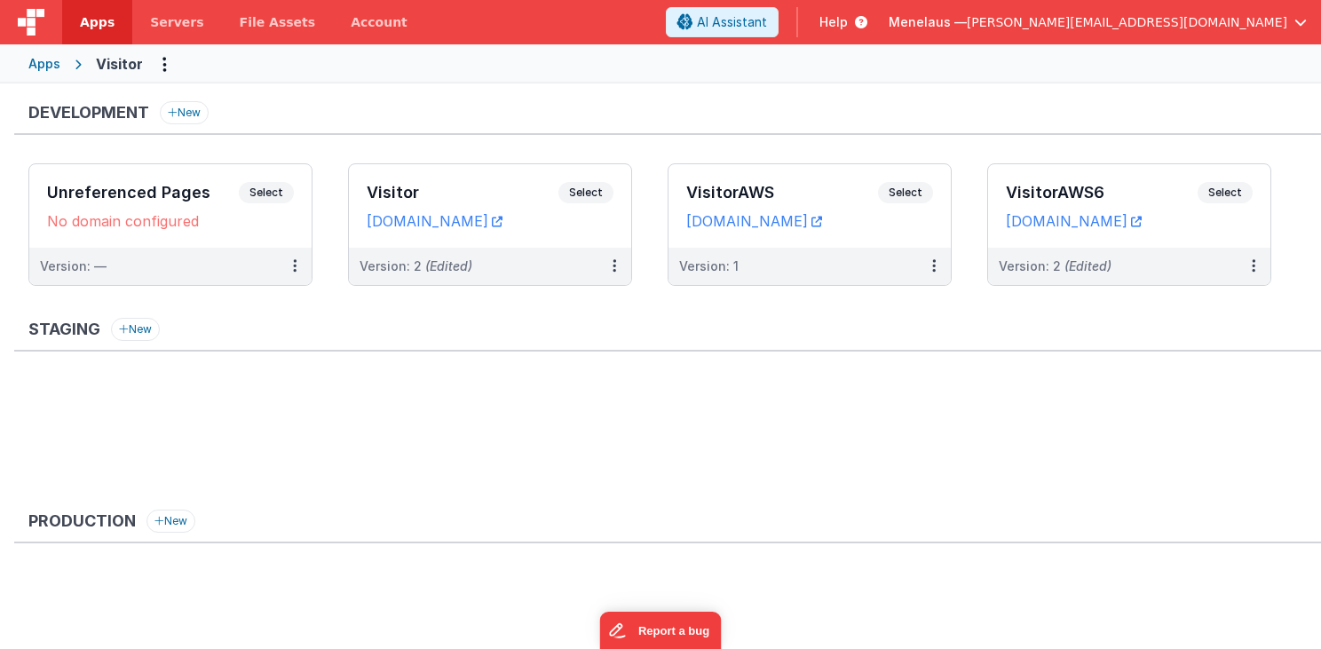
click at [590, 227] on dd "[DOMAIN_NAME]" at bounding box center [490, 221] width 247 height 18
